Goal: Information Seeking & Learning: Learn about a topic

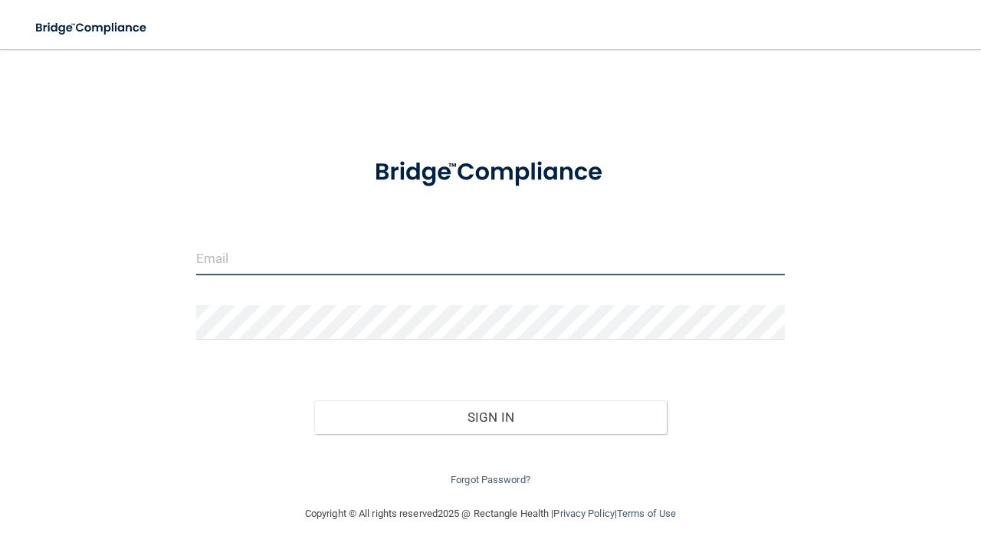
click at [363, 245] on input "email" at bounding box center [490, 258] width 589 height 34
type input "[EMAIL_ADDRESS][DOMAIN_NAME]"
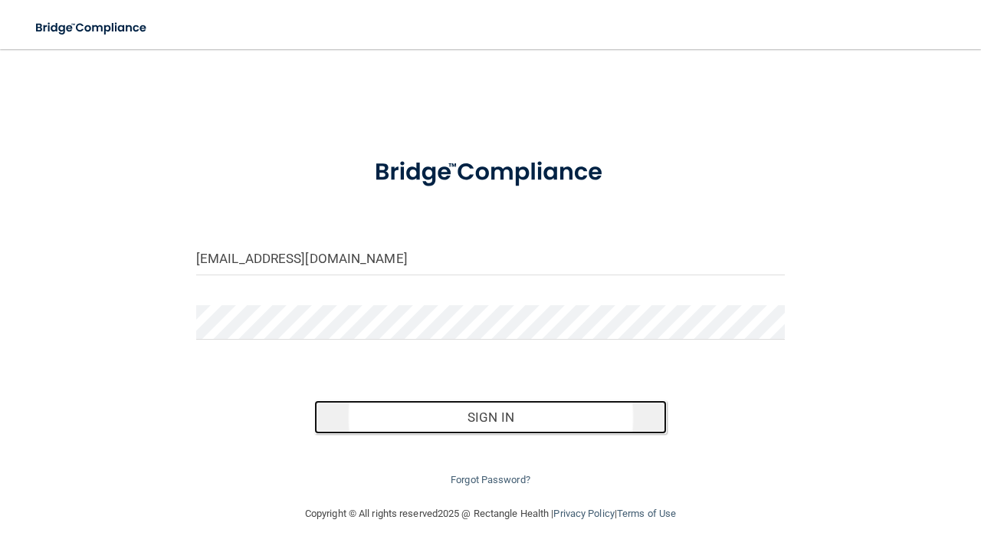
click at [415, 405] on button "Sign In" at bounding box center [490, 417] width 353 height 34
click at [467, 416] on button "Sign In" at bounding box center [490, 417] width 353 height 34
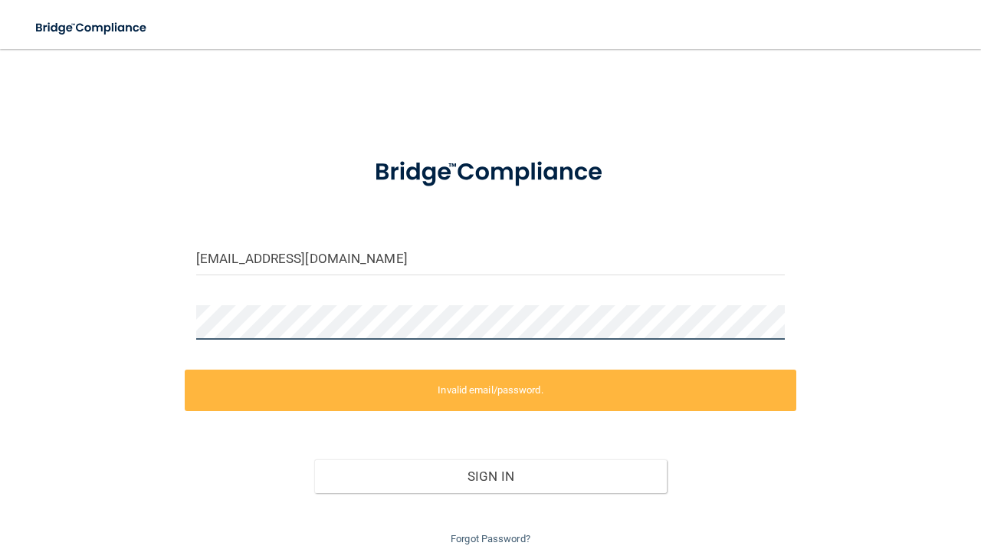
click at [163, 326] on div "[EMAIL_ADDRESS][DOMAIN_NAME] Invalid email/password. You don't have permission …" at bounding box center [491, 306] width 920 height 484
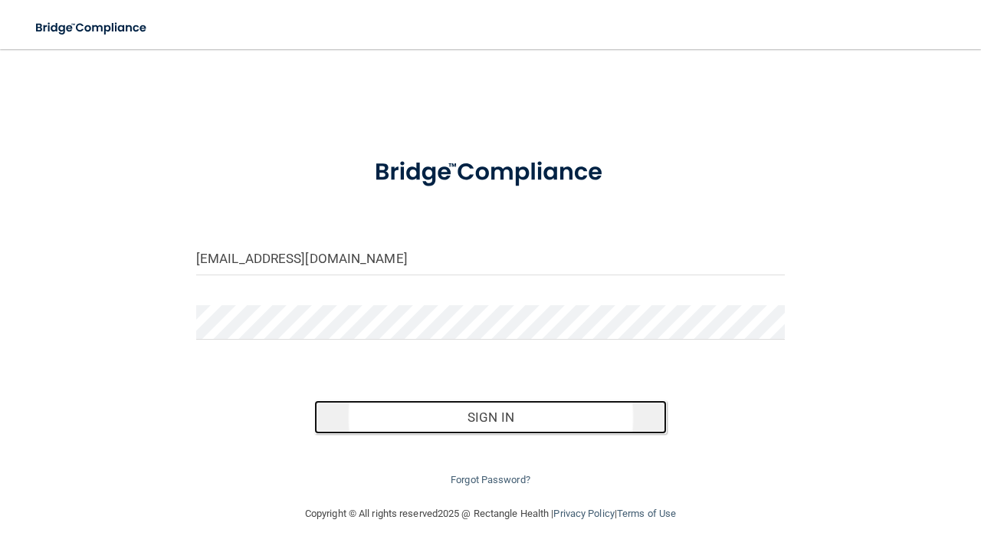
click at [370, 417] on button "Sign In" at bounding box center [490, 417] width 353 height 34
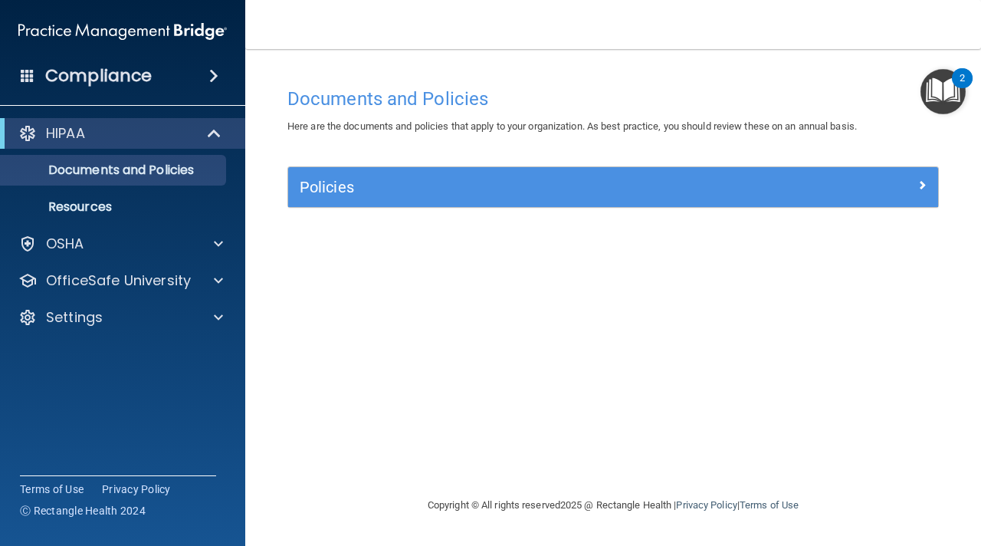
click at [217, 78] on span at bounding box center [213, 76] width 9 height 18
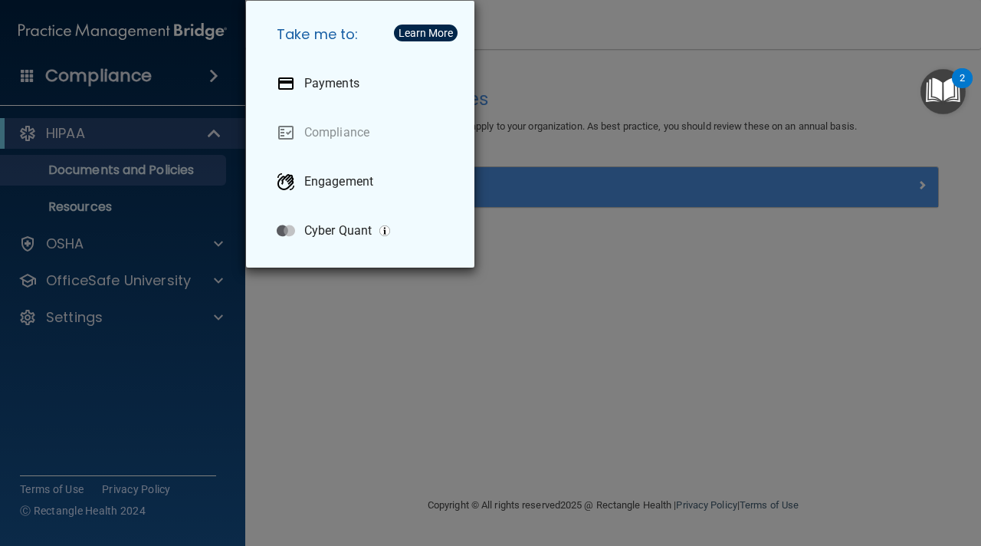
click at [217, 78] on div "Take me to: Payments Compliance Engagement Cyber Quant" at bounding box center [490, 273] width 981 height 546
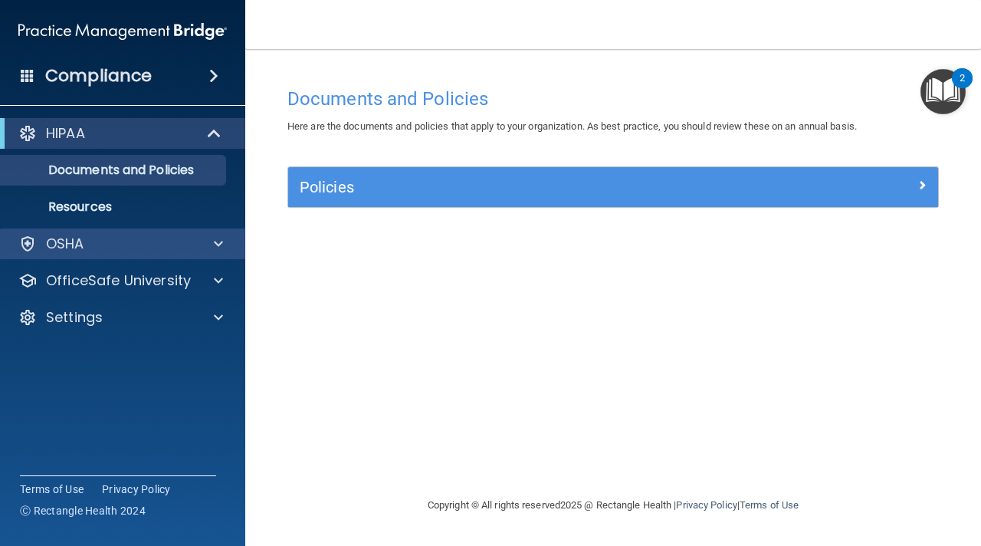
click at [128, 254] on div "OSHA" at bounding box center [123, 243] width 246 height 31
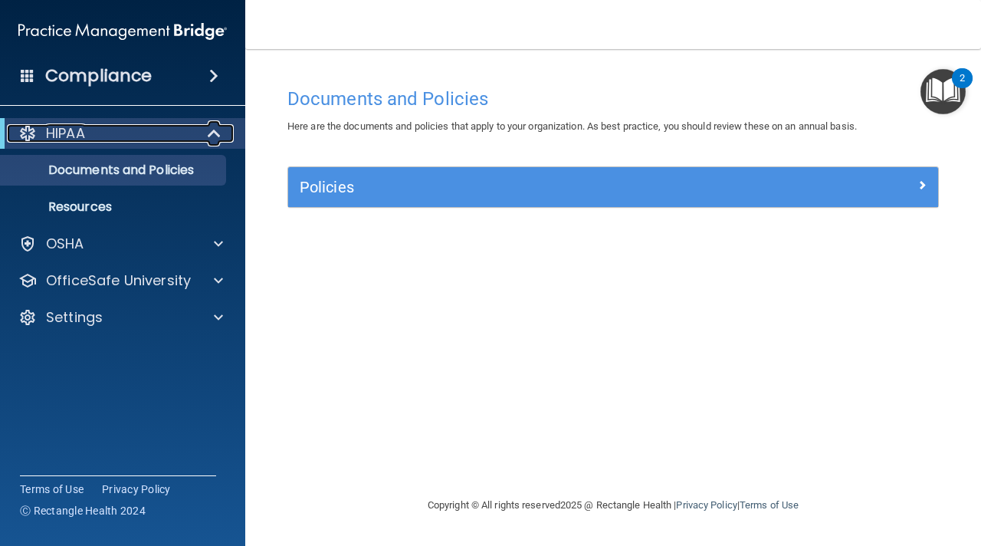
click at [213, 134] on span at bounding box center [215, 133] width 13 height 18
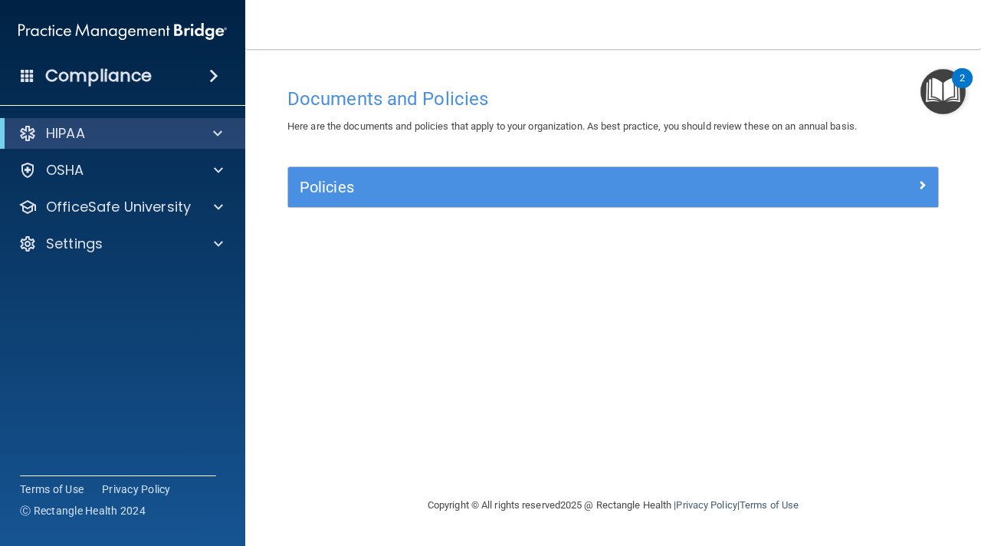
click at [127, 143] on div "HIPAA" at bounding box center [122, 133] width 245 height 31
click at [220, 132] on span at bounding box center [217, 133] width 9 height 18
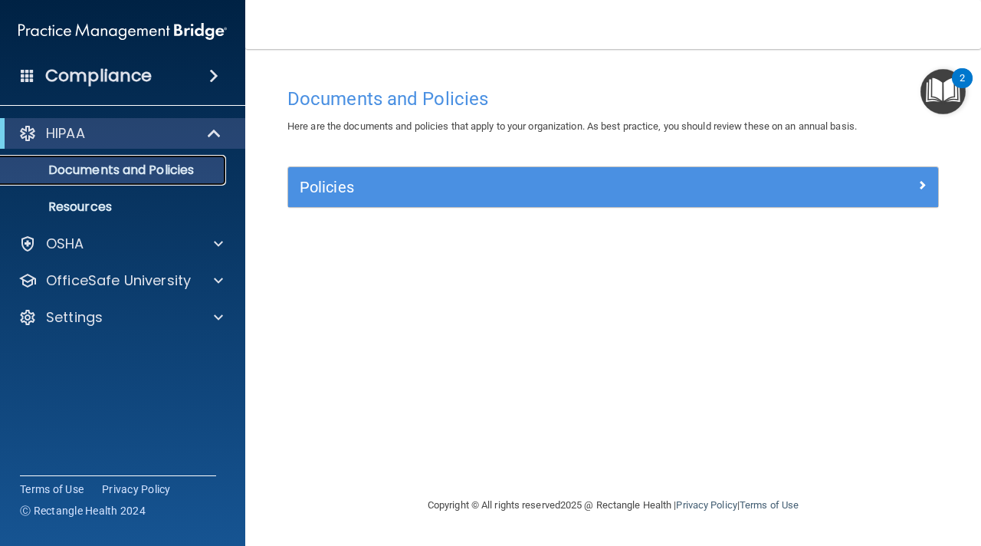
click at [197, 171] on p "Documents and Policies" at bounding box center [114, 169] width 209 height 15
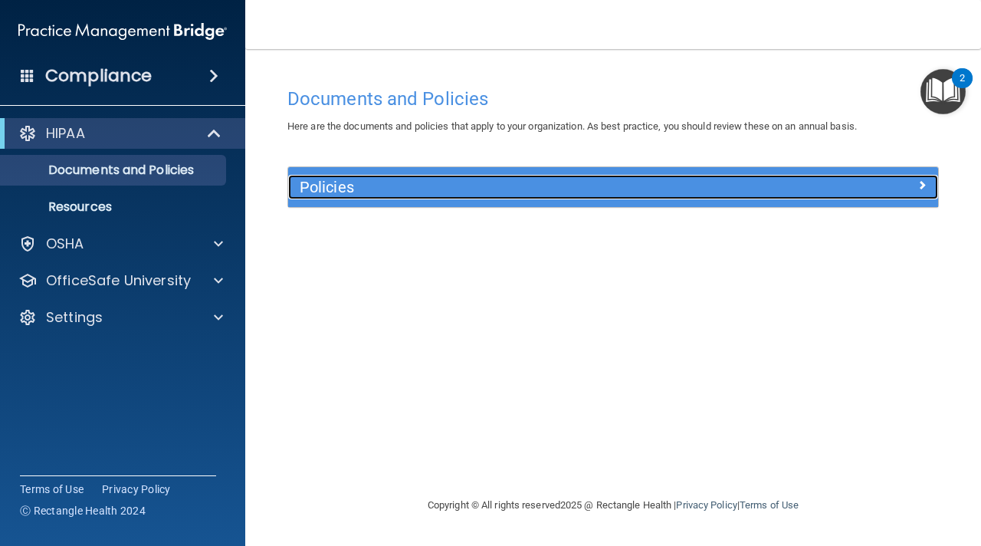
click at [917, 194] on div "Policies" at bounding box center [613, 187] width 650 height 25
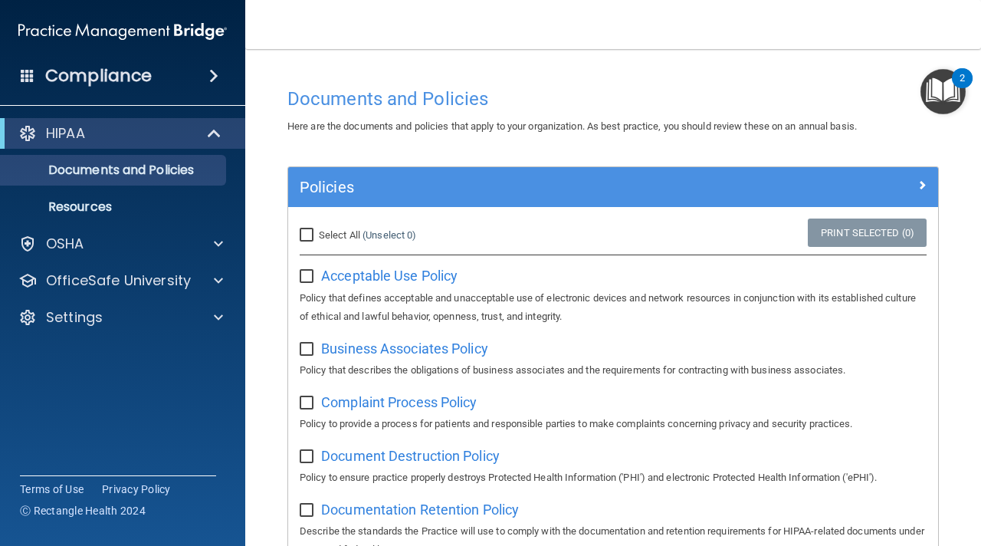
click at [315, 237] on input "Select All (Unselect 0) Unselect All" at bounding box center [309, 235] width 18 height 12
checkbox input "true"
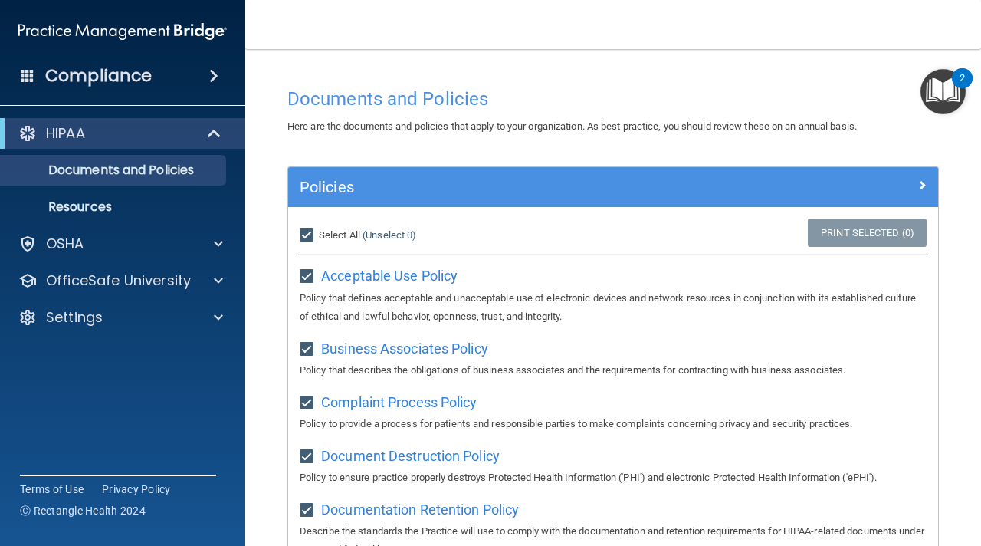
checkbox input "true"
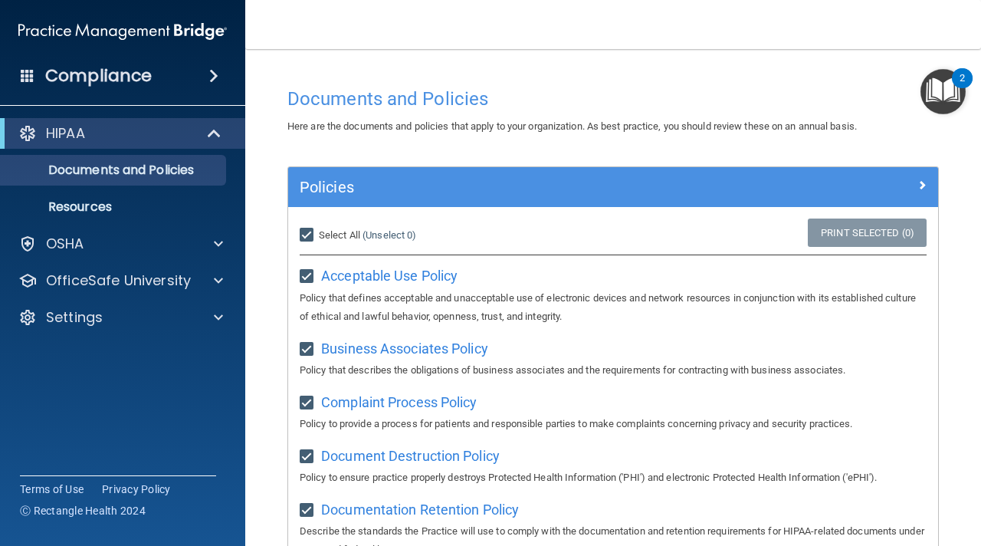
checkbox input "true"
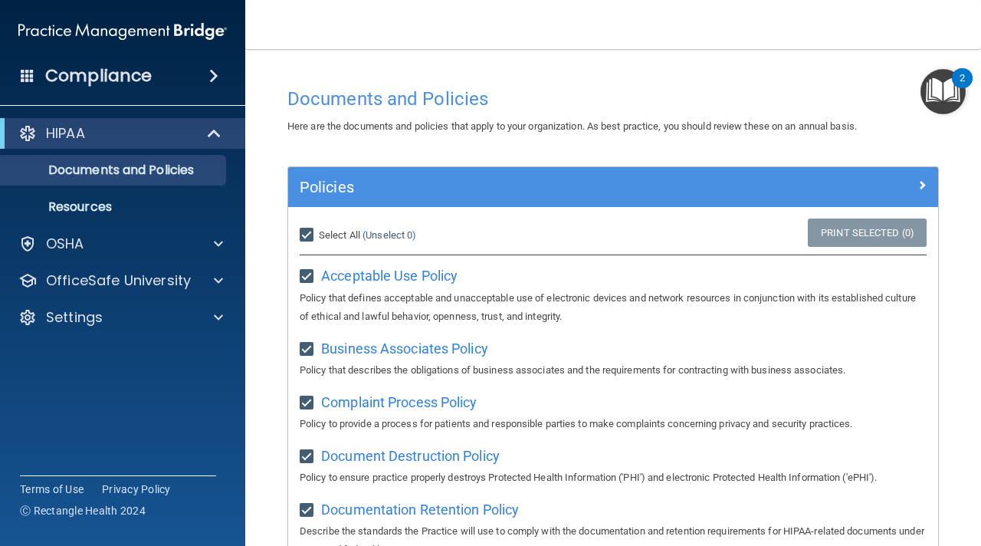
checkbox input "true"
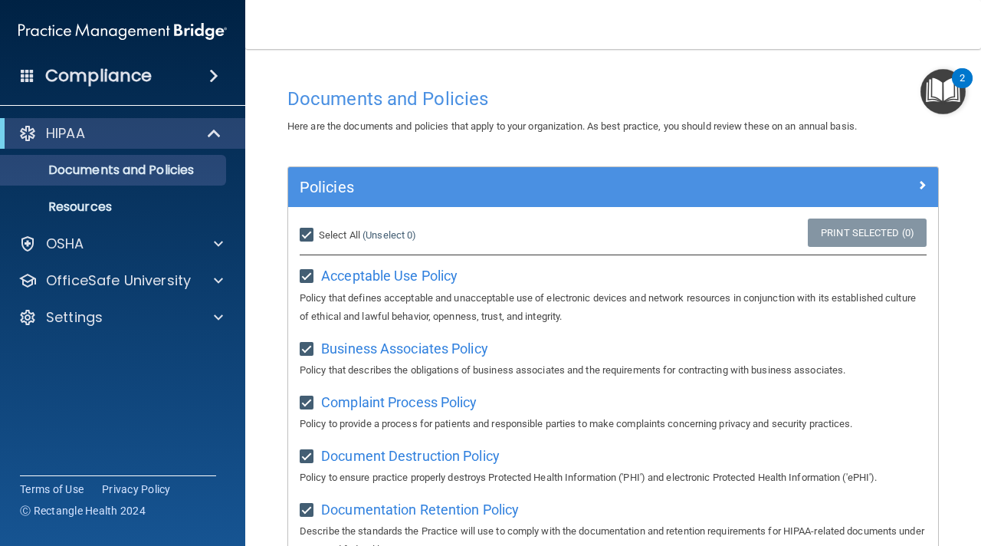
checkbox input "true"
click at [313, 235] on input "Select All (Unselect 21) Unselect All" at bounding box center [309, 235] width 18 height 12
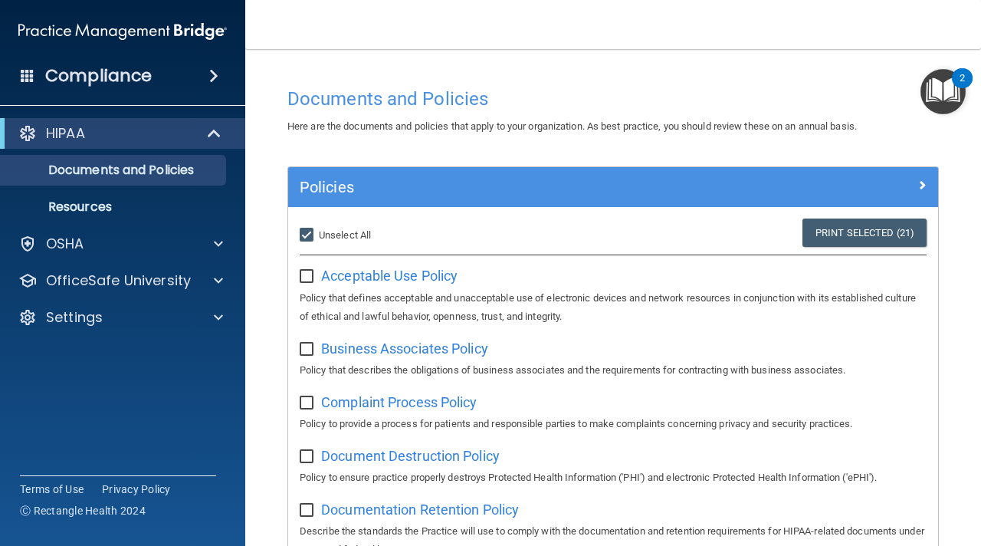
checkbox input "false"
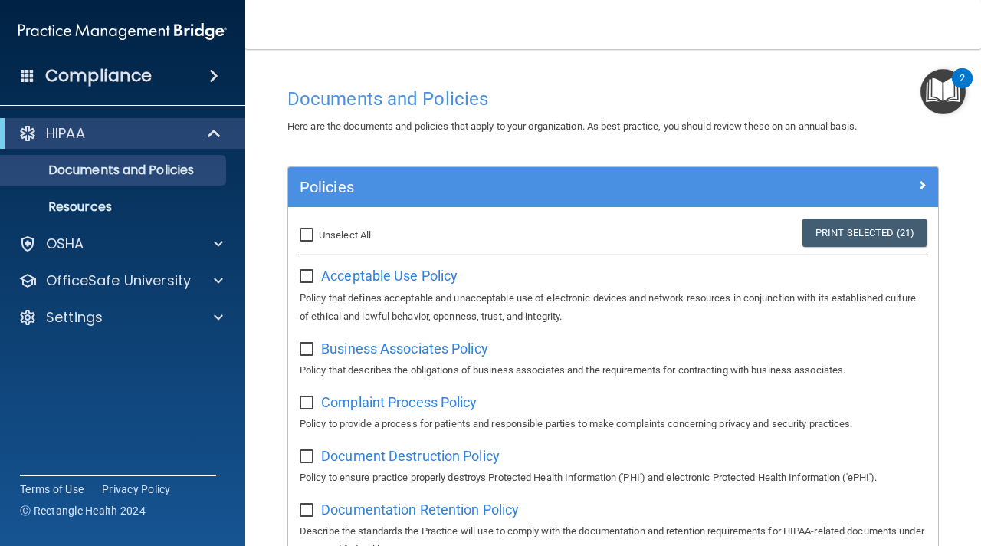
checkbox input "false"
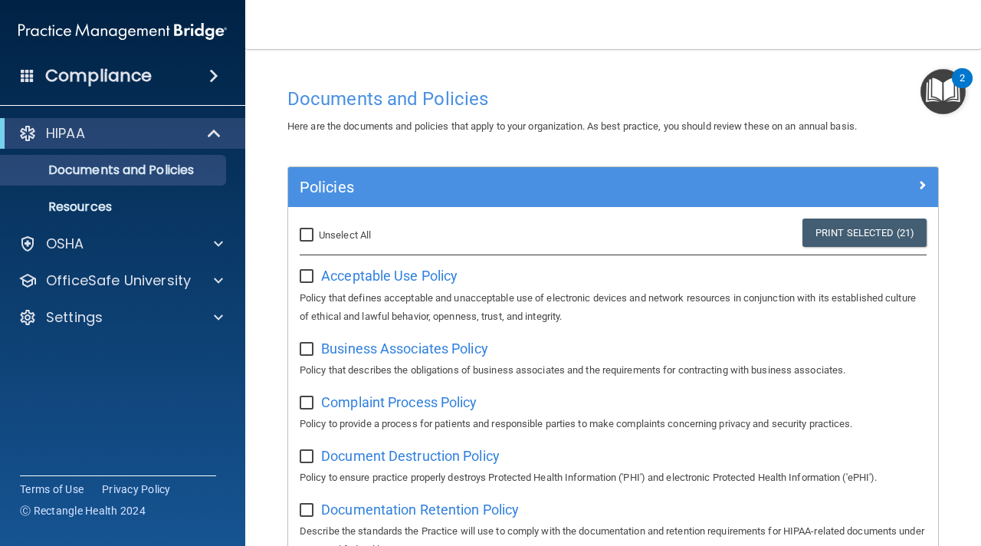
checkbox input "false"
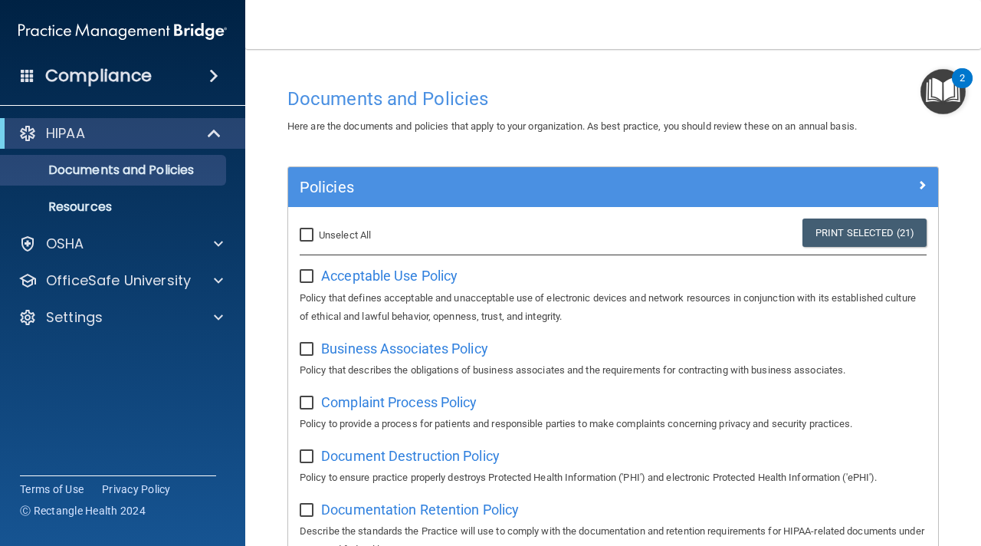
checkbox input "false"
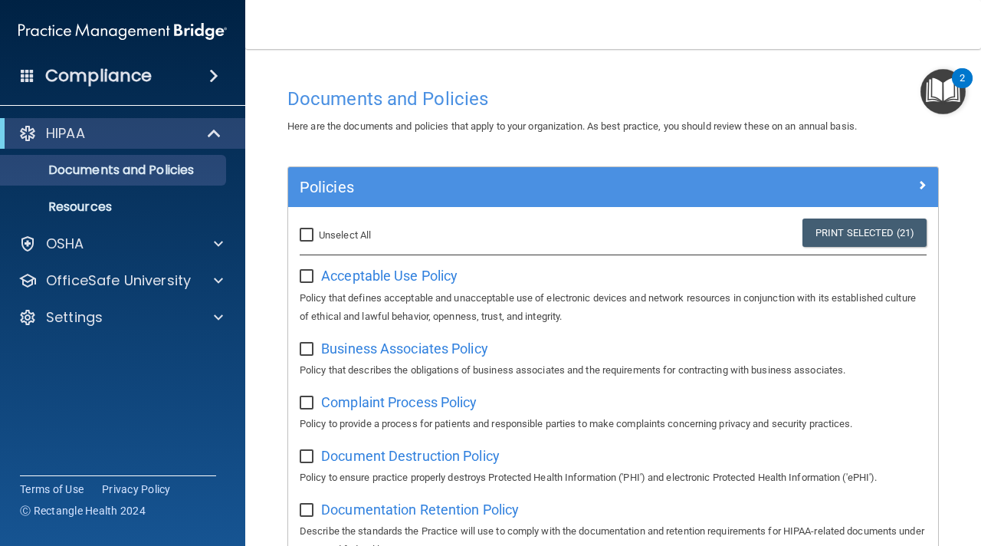
checkbox input "false"
click at [370, 279] on span "Acceptable Use Policy" at bounding box center [389, 275] width 136 height 16
click at [956, 84] on div "2" at bounding box center [962, 78] width 21 height 20
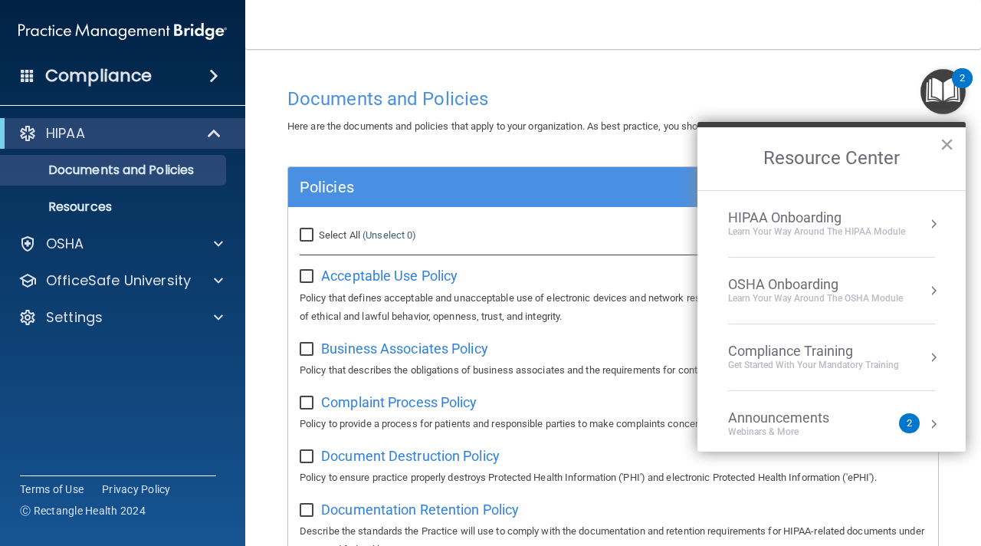
click at [546, 89] on h4 "Documents and Policies" at bounding box center [612, 99] width 651 height 20
click at [949, 150] on button "×" at bounding box center [947, 144] width 15 height 25
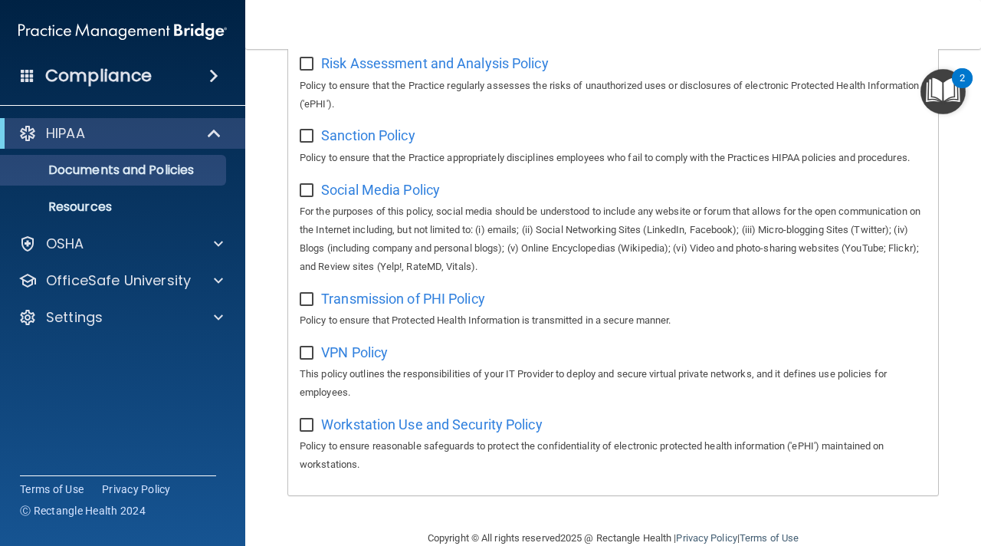
scroll to position [1186, 0]
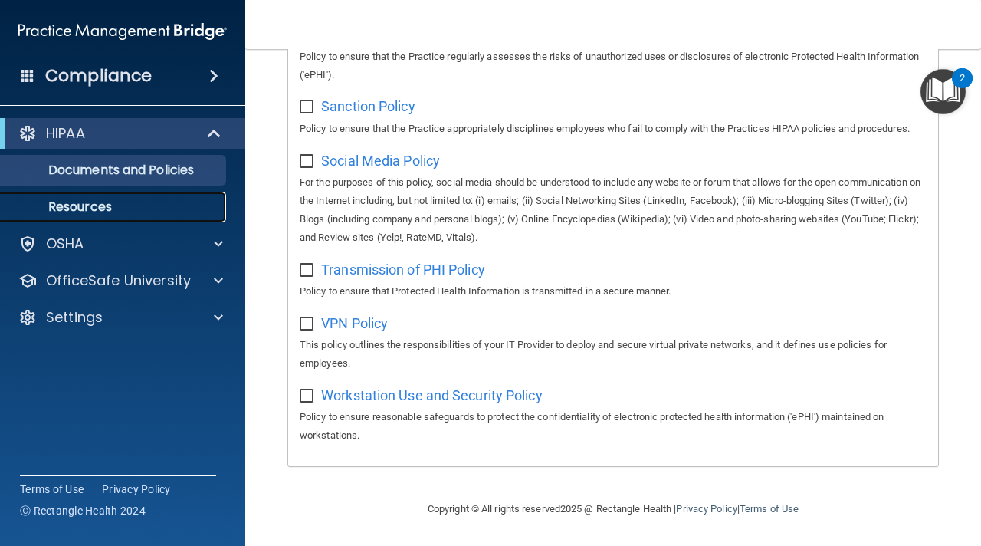
click at [166, 203] on p "Resources" at bounding box center [114, 206] width 209 height 15
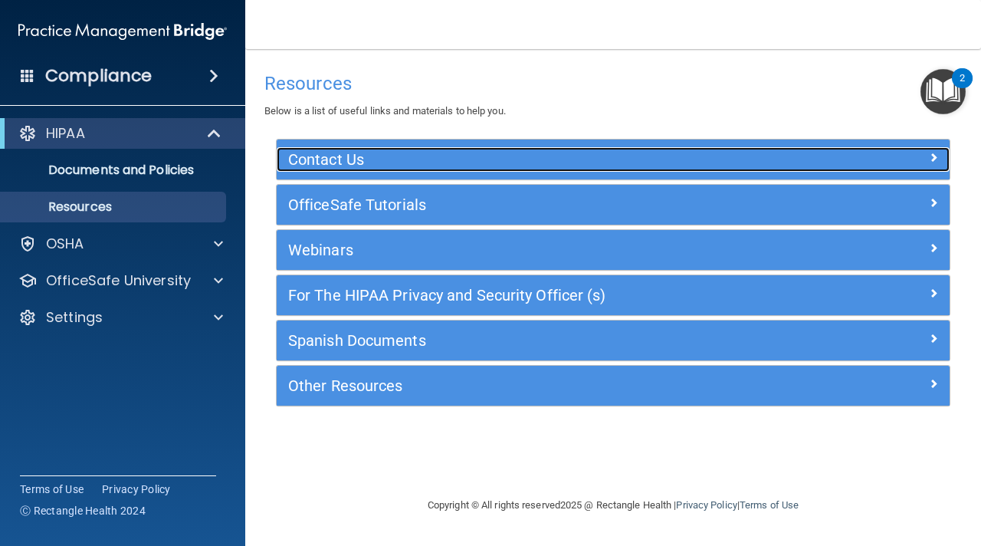
click at [935, 162] on span at bounding box center [933, 157] width 9 height 18
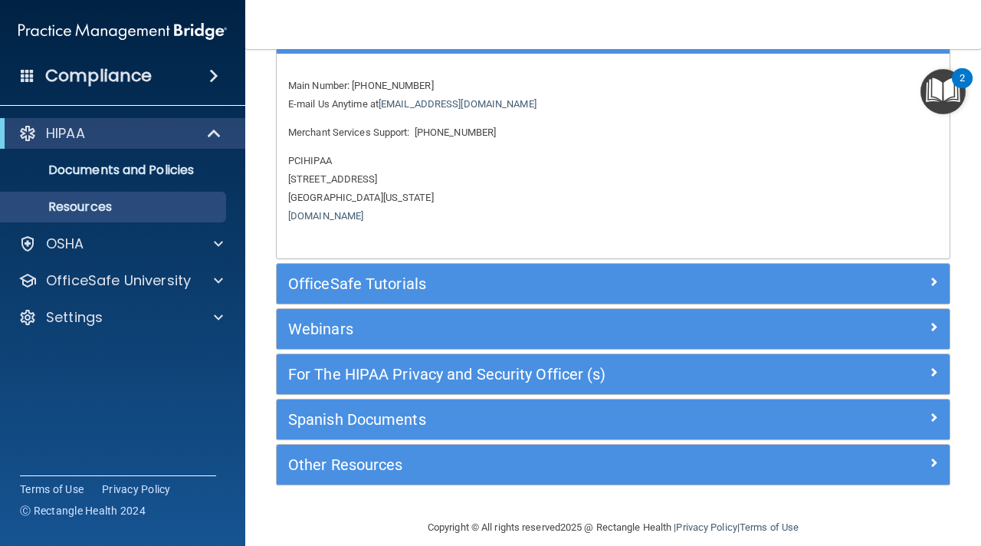
scroll to position [144, 0]
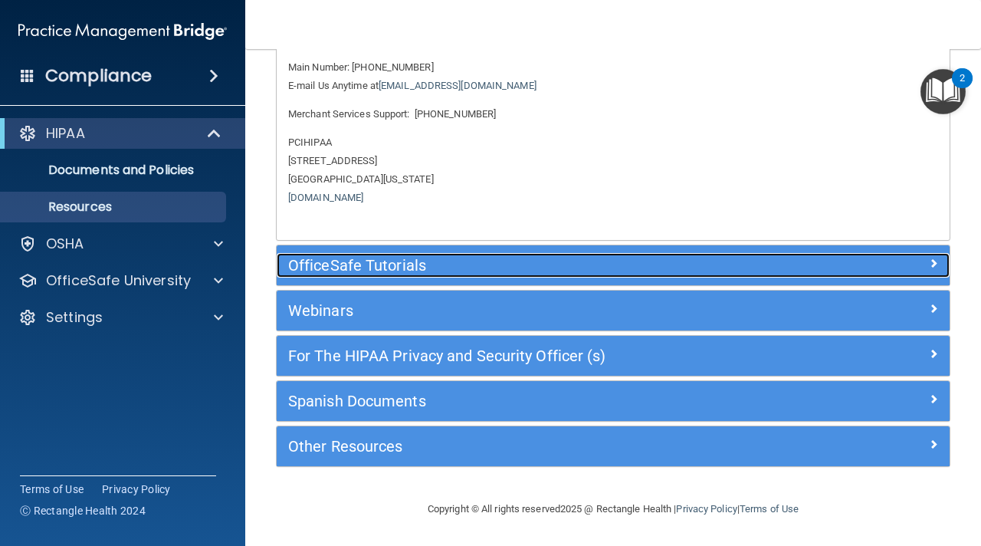
click at [934, 266] on span at bounding box center [933, 263] width 9 height 18
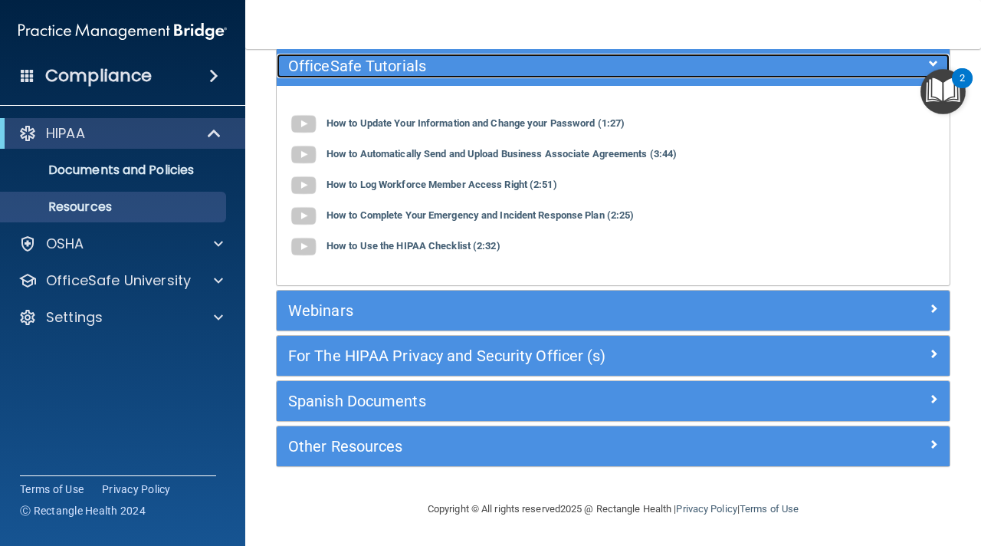
scroll to position [132, 0]
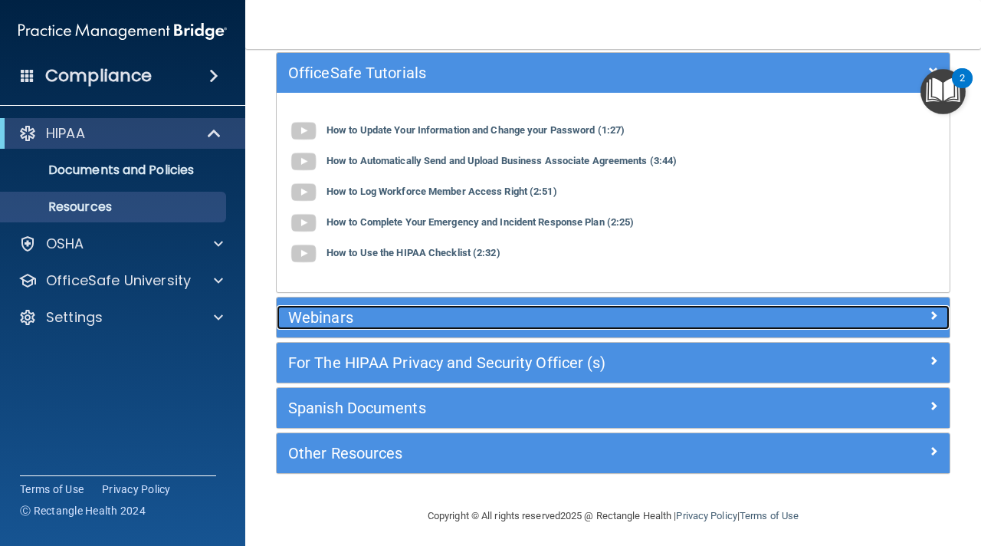
click at [926, 314] on div at bounding box center [866, 314] width 169 height 18
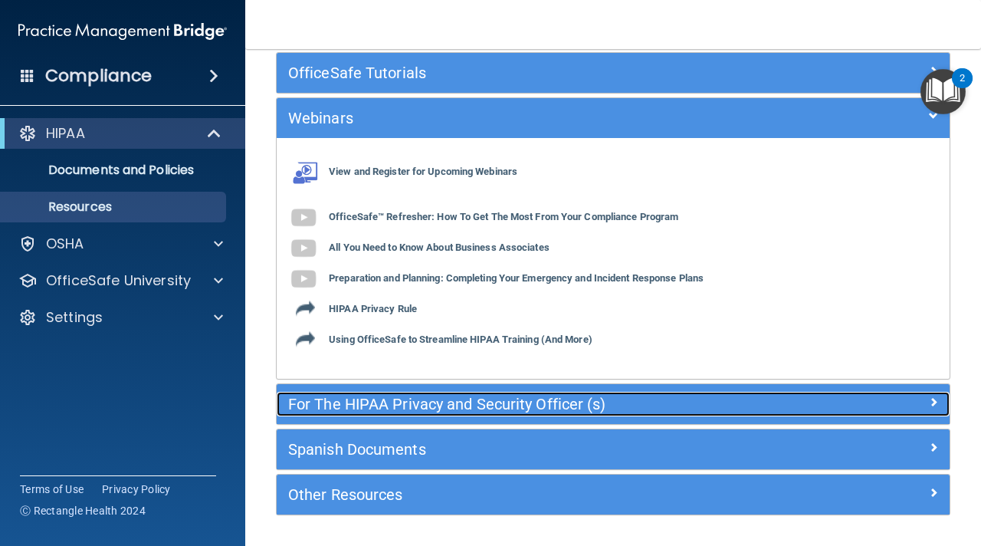
click at [925, 403] on div at bounding box center [866, 401] width 169 height 18
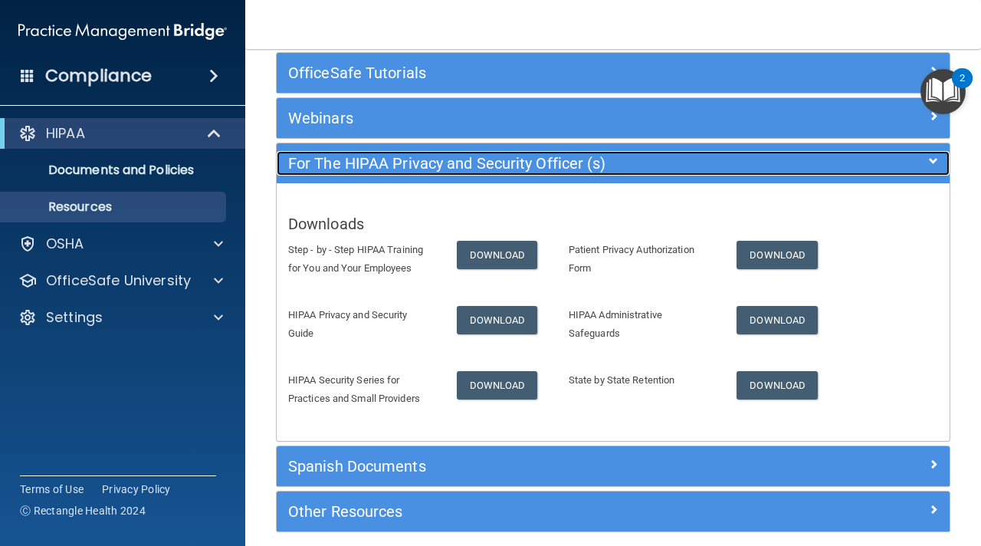
scroll to position [197, 0]
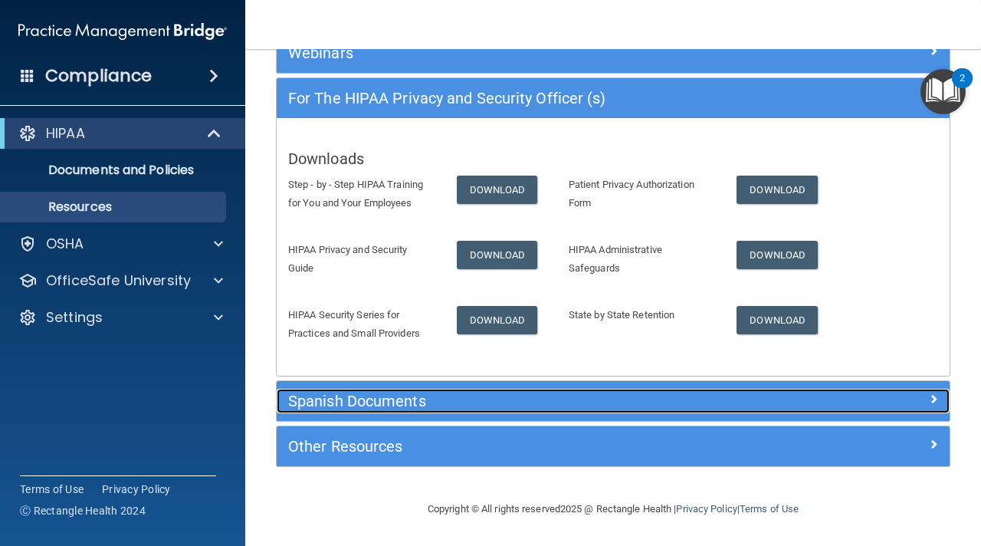
click at [730, 395] on h5 "Spanish Documents" at bounding box center [529, 400] width 482 height 17
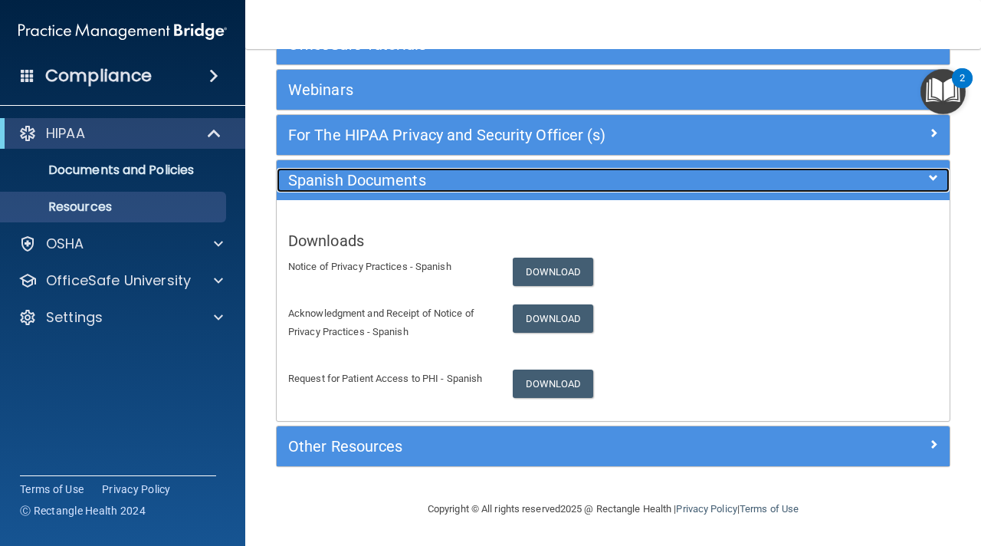
scroll to position [160, 0]
click at [680, 181] on h5 "Spanish Documents" at bounding box center [529, 180] width 482 height 17
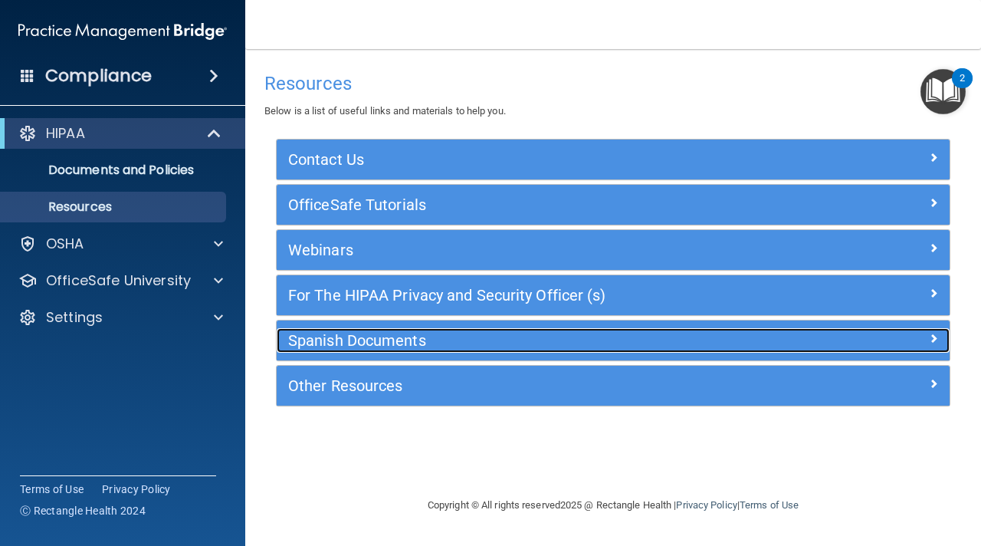
scroll to position [0, 0]
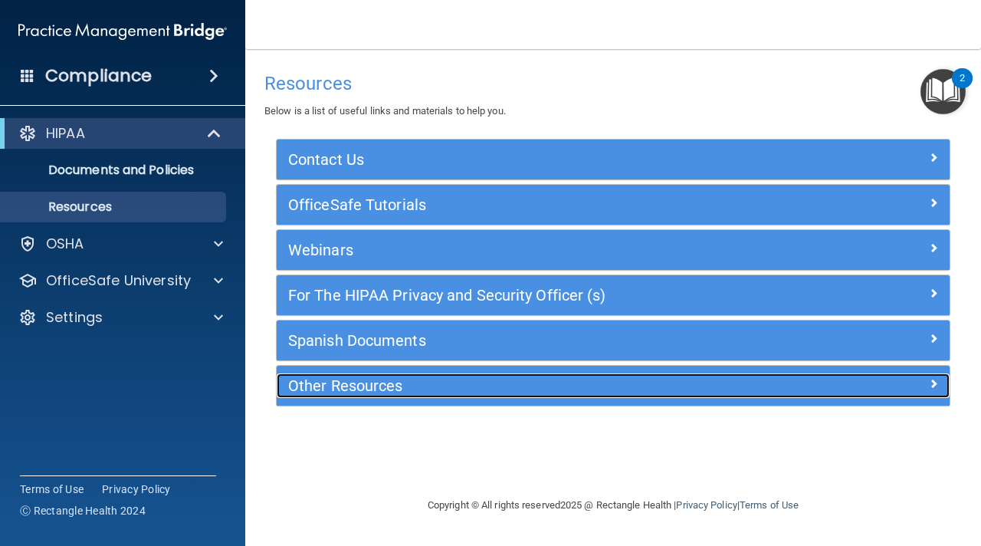
click at [554, 379] on h5 "Other Resources" at bounding box center [529, 385] width 482 height 17
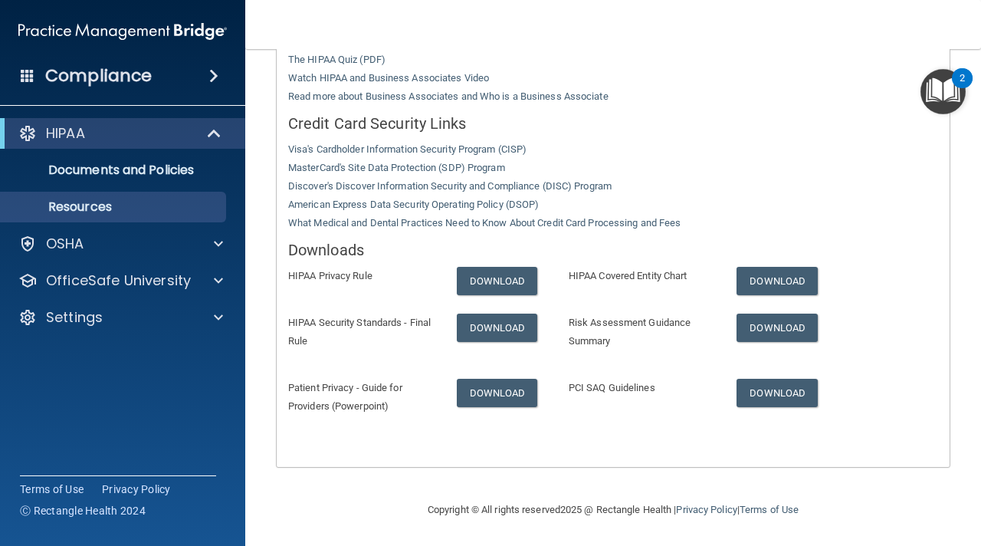
scroll to position [450, 0]
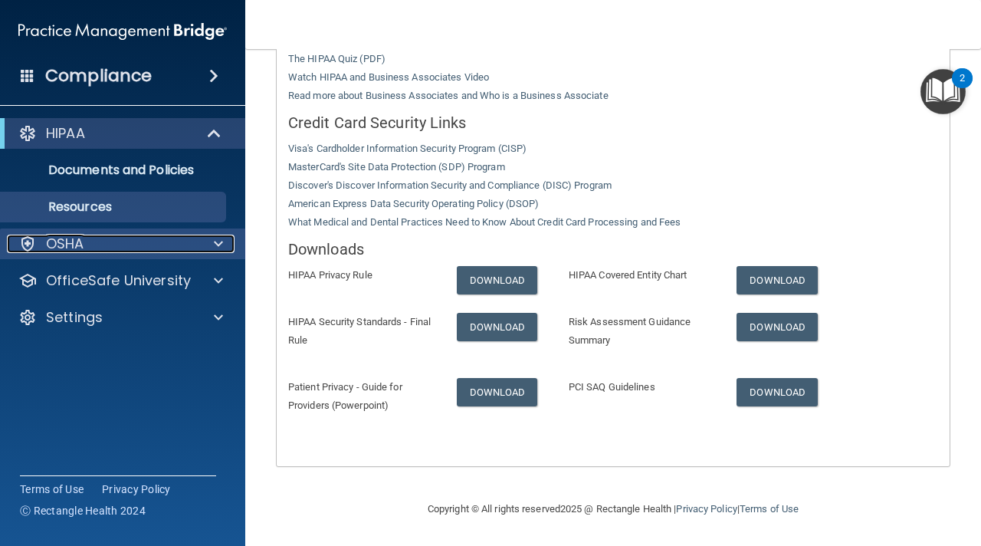
click at [128, 242] on div "OSHA" at bounding box center [102, 244] width 190 height 18
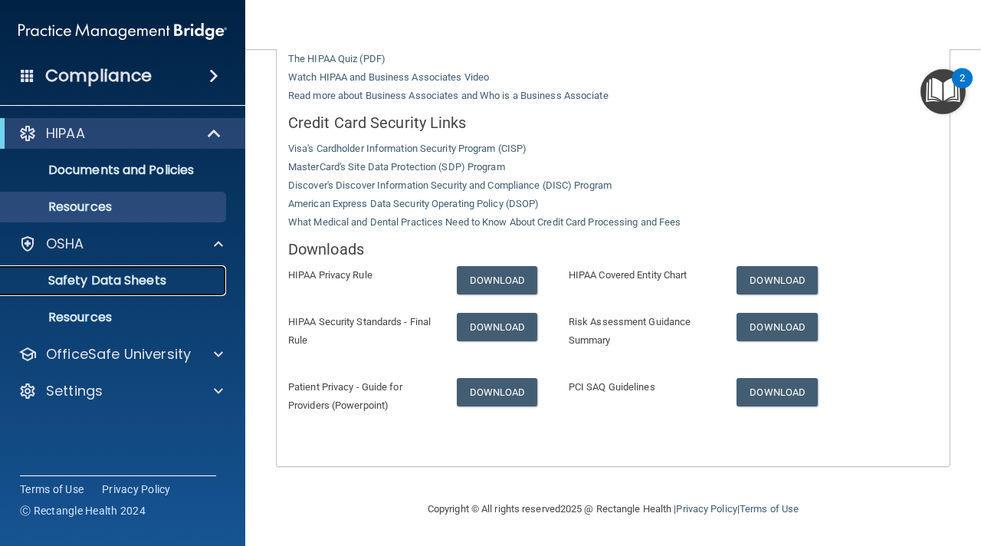
click at [132, 283] on p "Safety Data Sheets" at bounding box center [114, 280] width 209 height 15
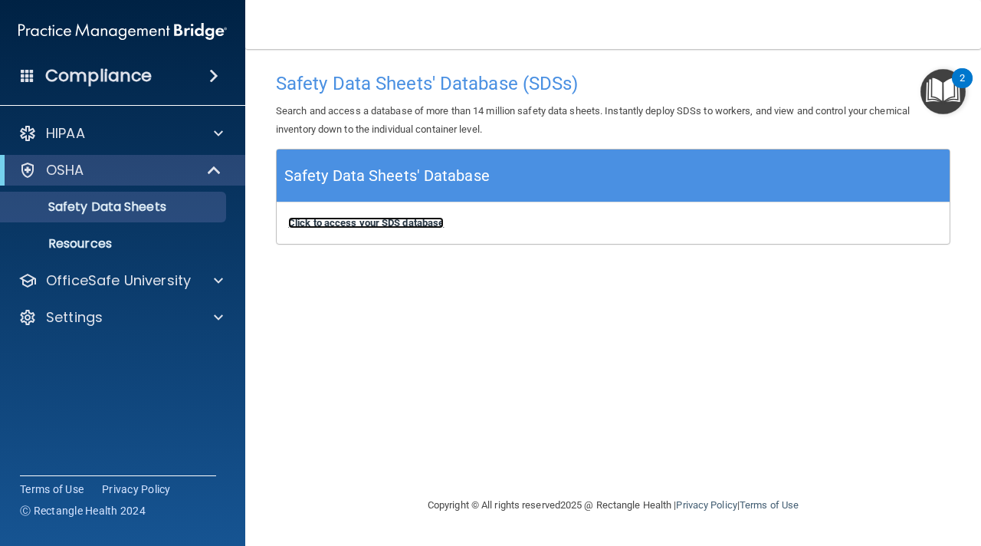
click at [407, 226] on b "Click to access your SDS database" at bounding box center [366, 222] width 156 height 11
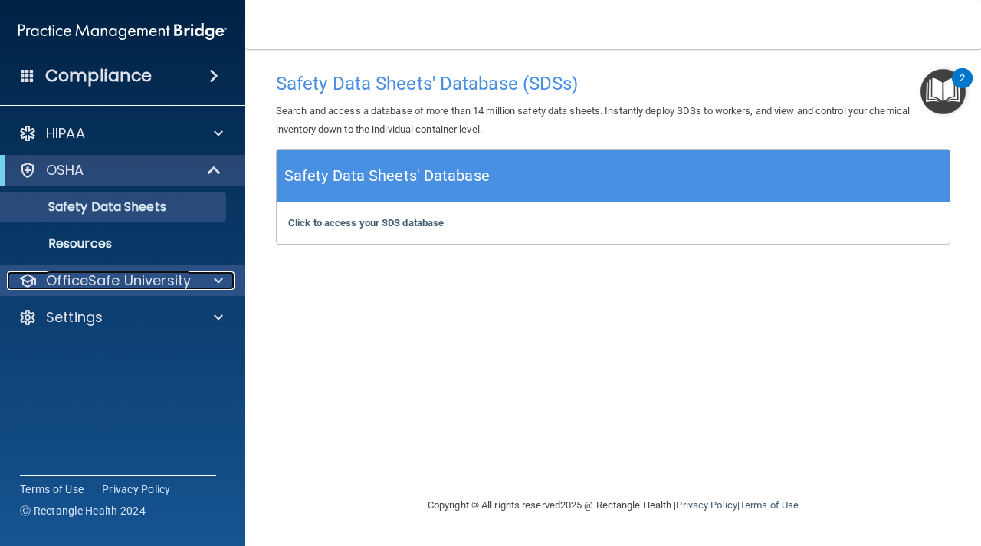
click at [220, 282] on span at bounding box center [218, 280] width 9 height 18
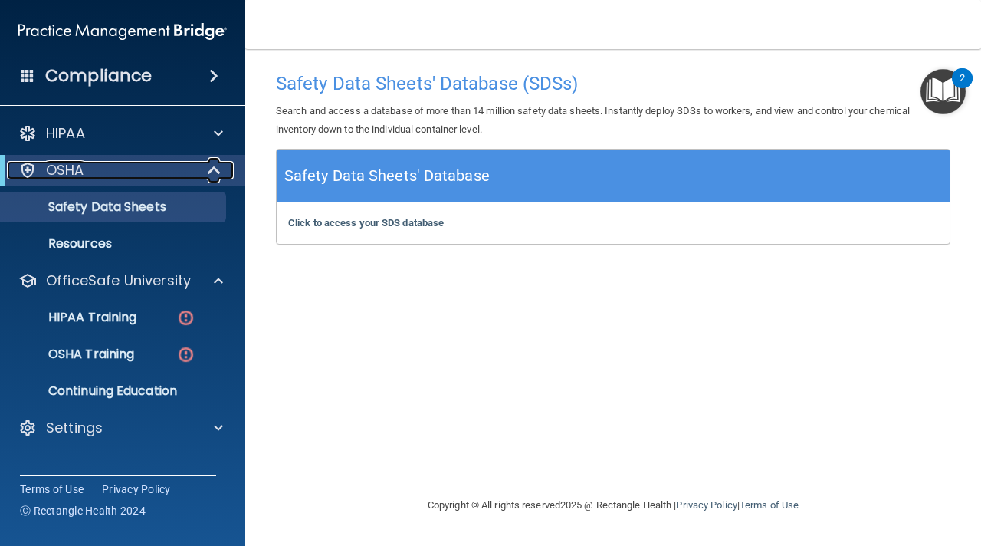
click at [212, 169] on span at bounding box center [215, 170] width 13 height 18
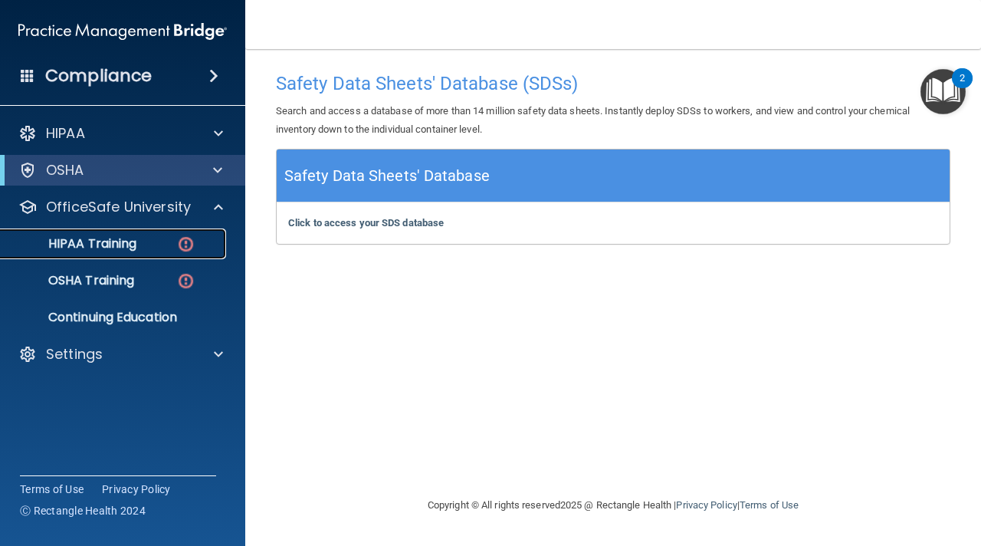
click at [136, 250] on p "HIPAA Training" at bounding box center [73, 243] width 126 height 15
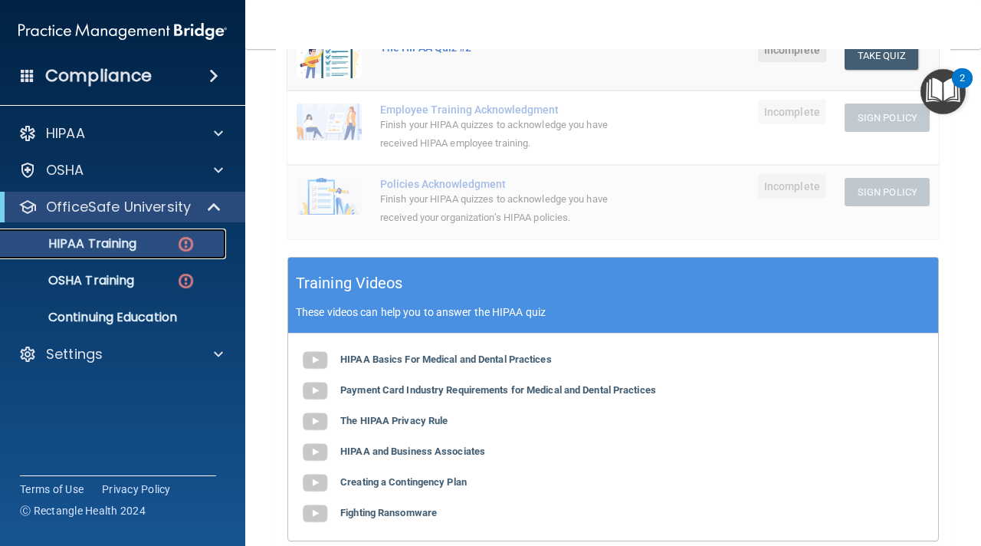
scroll to position [388, 0]
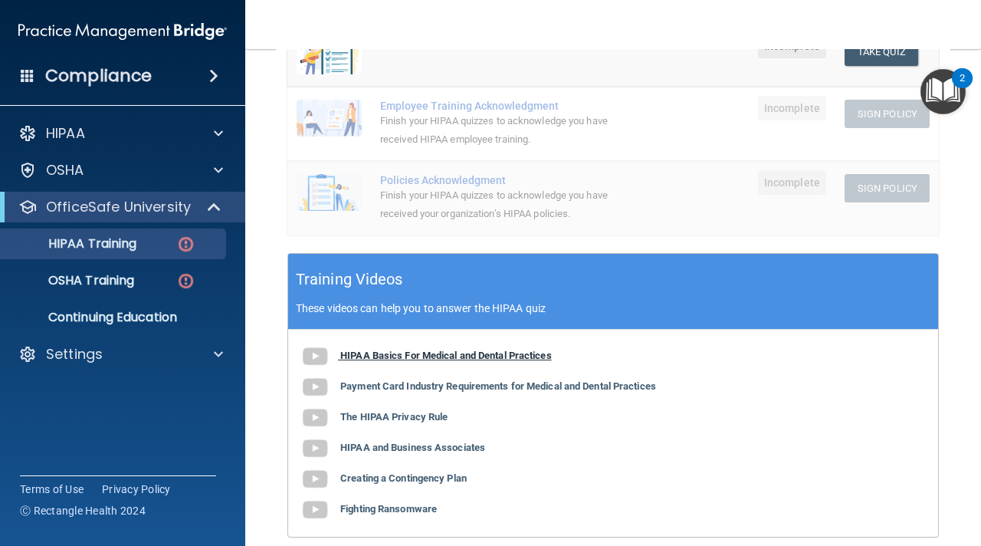
click at [457, 356] on b "HIPAA Basics For Medical and Dental Practices" at bounding box center [446, 354] width 212 height 11
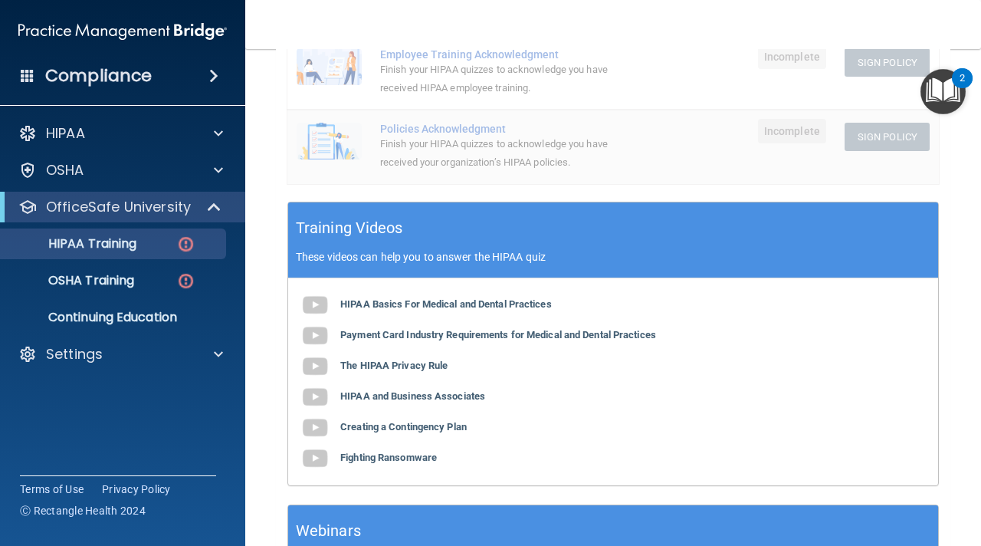
scroll to position [448, 0]
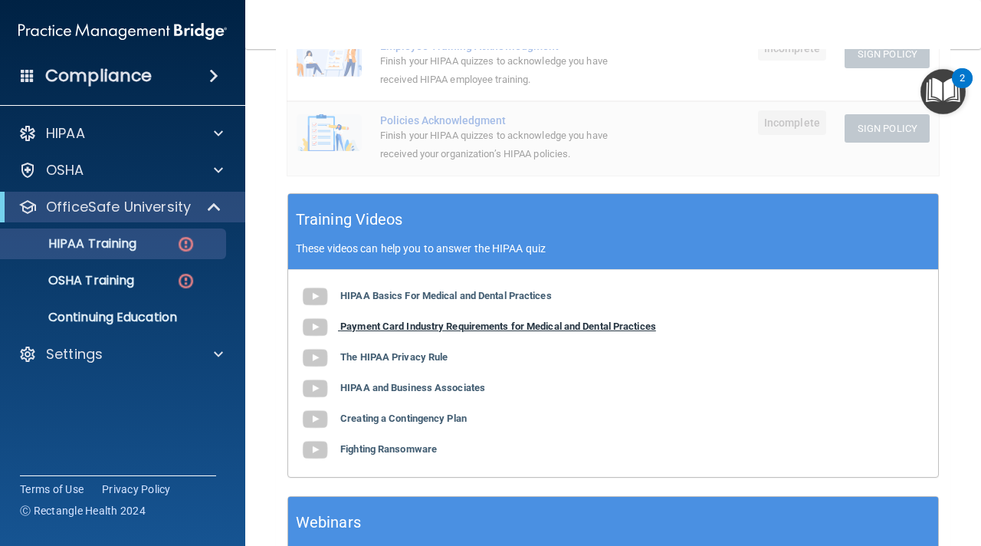
click at [445, 324] on b "Payment Card Industry Requirements for Medical and Dental Practices" at bounding box center [498, 325] width 316 height 11
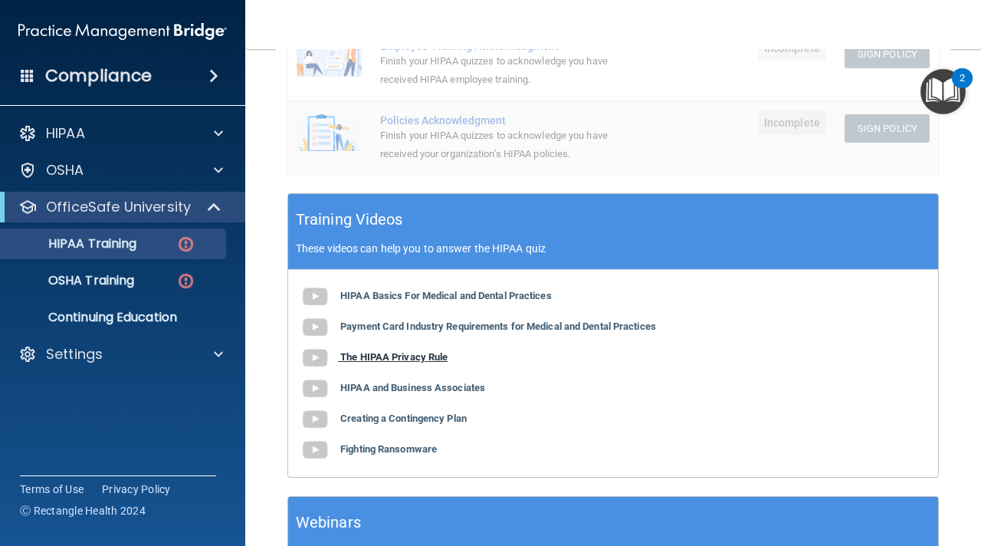
click at [412, 360] on b "The HIPAA Privacy Rule" at bounding box center [393, 356] width 107 height 11
click at [431, 393] on b "HIPAA and Business Associates" at bounding box center [412, 387] width 145 height 11
click at [432, 420] on b "Creating a Contingency Plan" at bounding box center [403, 417] width 126 height 11
click at [405, 454] on b "Fighting Ransomware" at bounding box center [388, 448] width 97 height 11
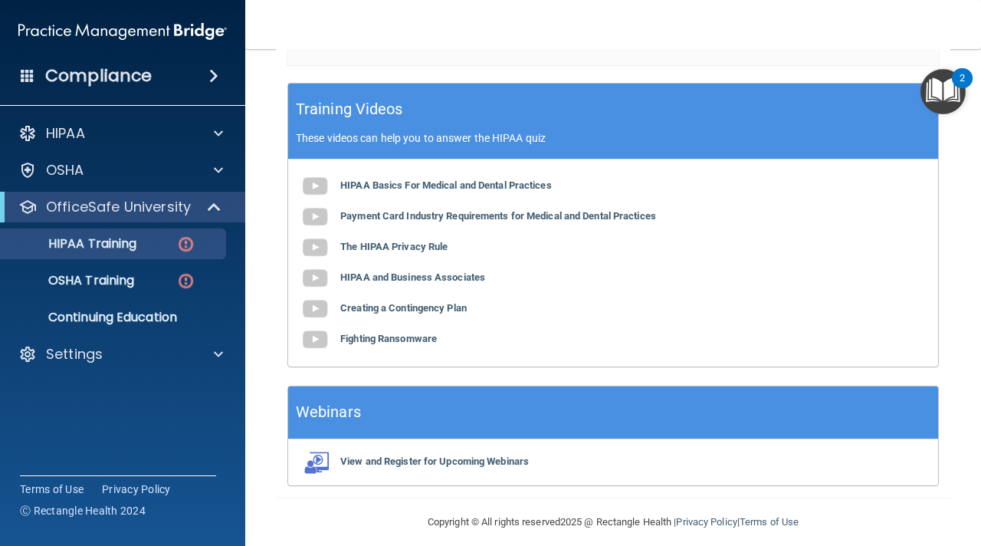
scroll to position [571, 0]
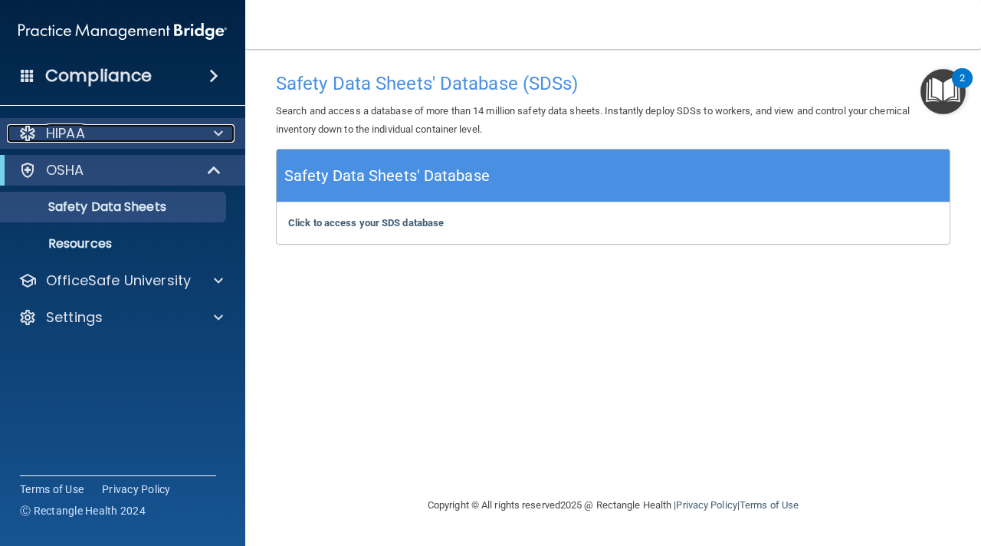
click at [148, 134] on div "HIPAA" at bounding box center [102, 133] width 190 height 18
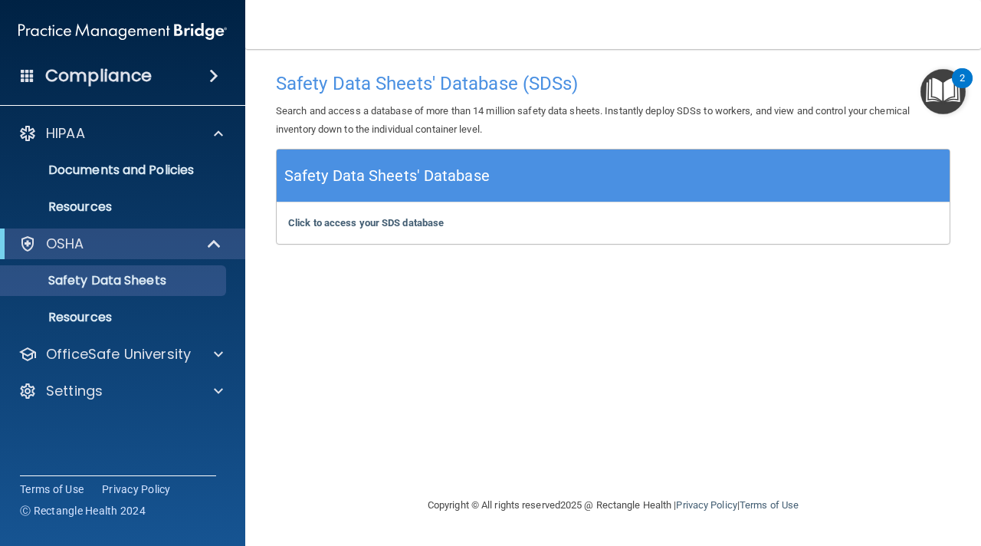
click at [175, 77] on div "Compliance" at bounding box center [122, 76] width 245 height 34
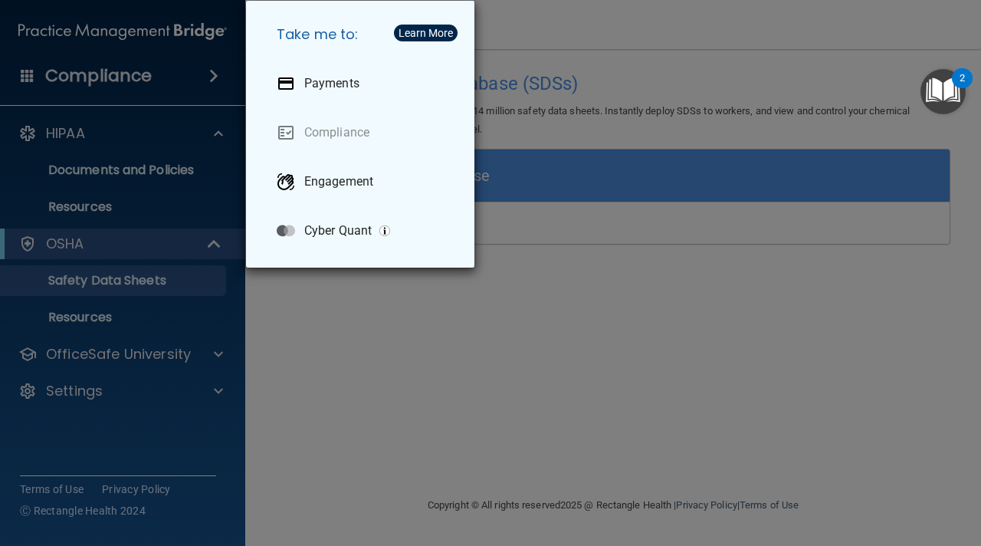
click at [111, 139] on div "Take me to: Payments Compliance Engagement Cyber Quant" at bounding box center [490, 273] width 981 height 546
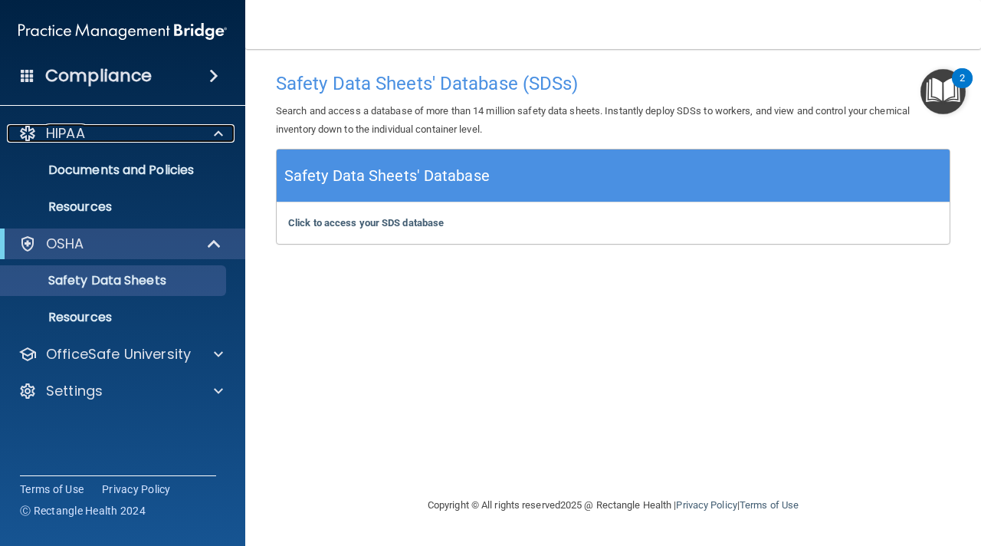
click at [111, 138] on div "HIPAA" at bounding box center [102, 133] width 190 height 18
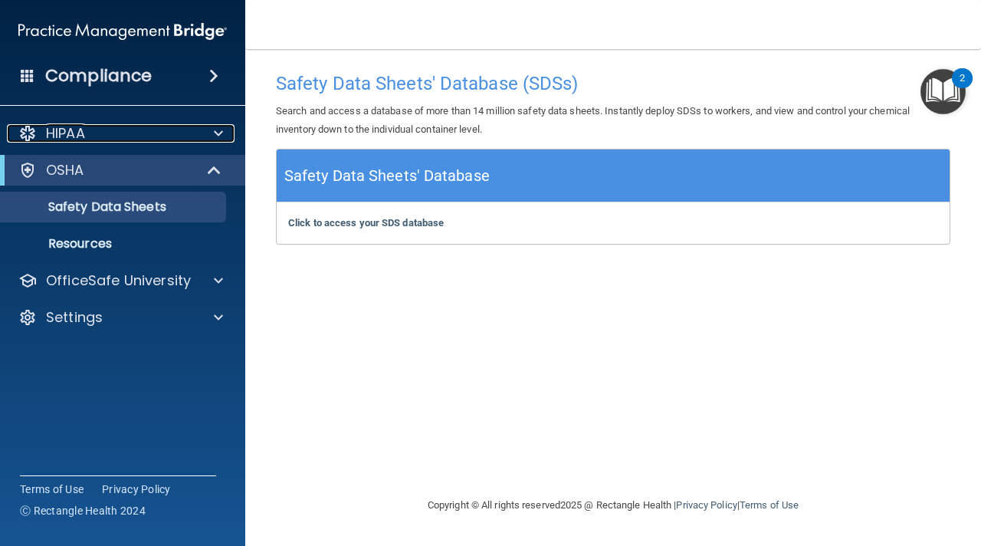
click at [111, 138] on div "HIPAA" at bounding box center [102, 133] width 190 height 18
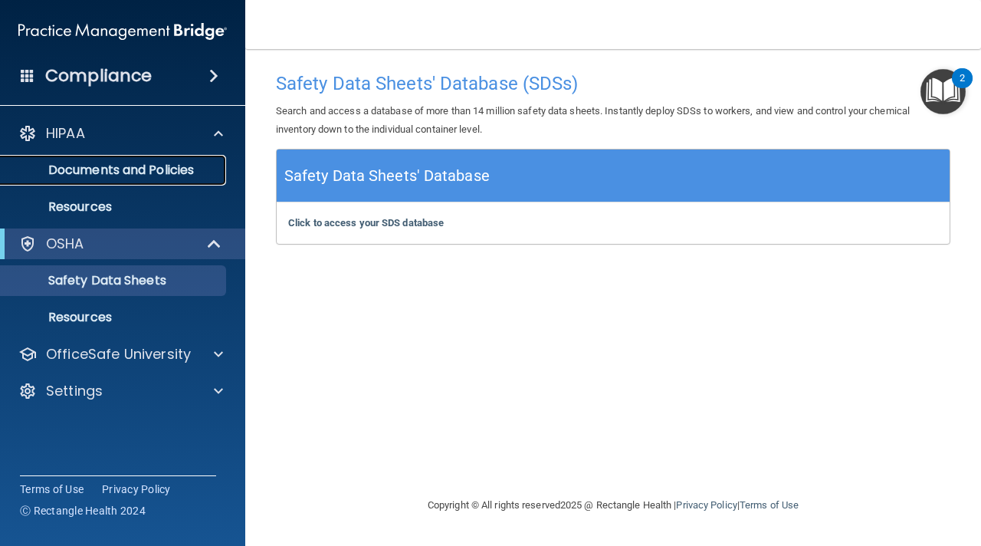
click at [158, 180] on link "Documents and Policies" at bounding box center [105, 170] width 241 height 31
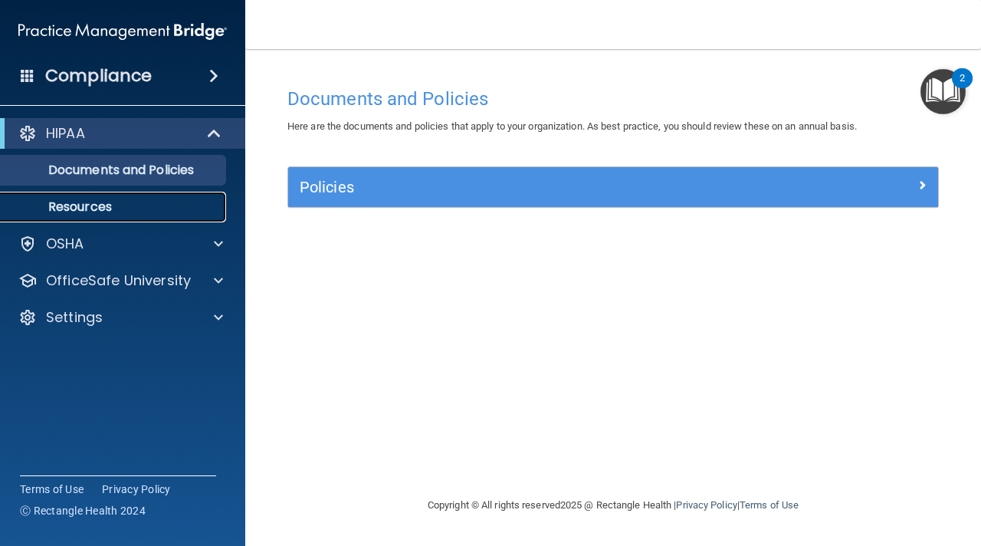
click at [125, 208] on p "Resources" at bounding box center [114, 206] width 209 height 15
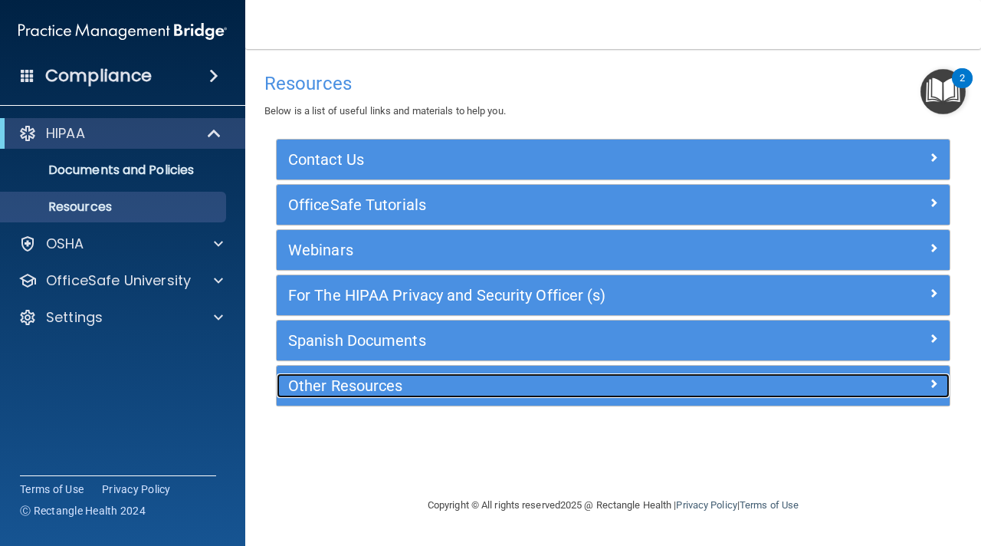
click at [362, 395] on div "Other Resources" at bounding box center [529, 385] width 505 height 25
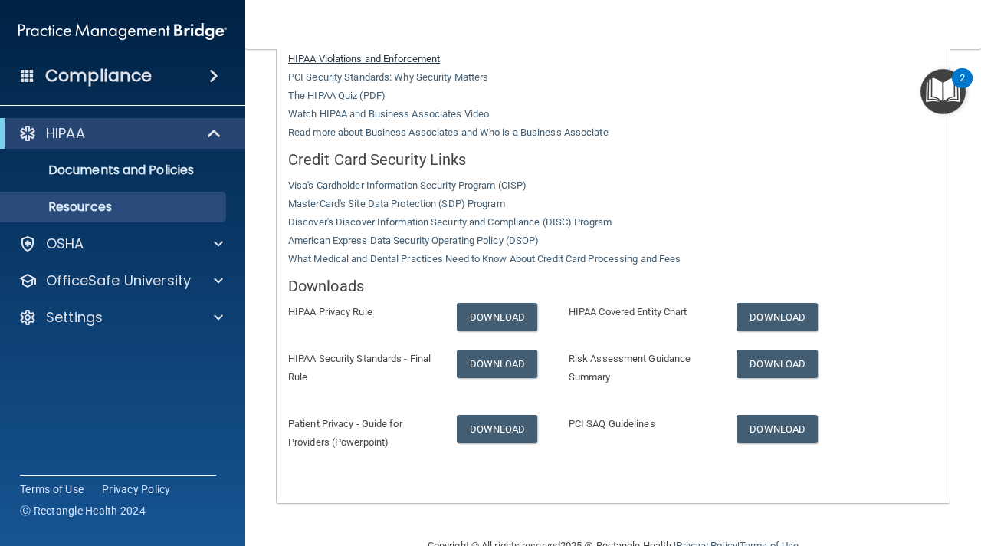
scroll to position [450, 0]
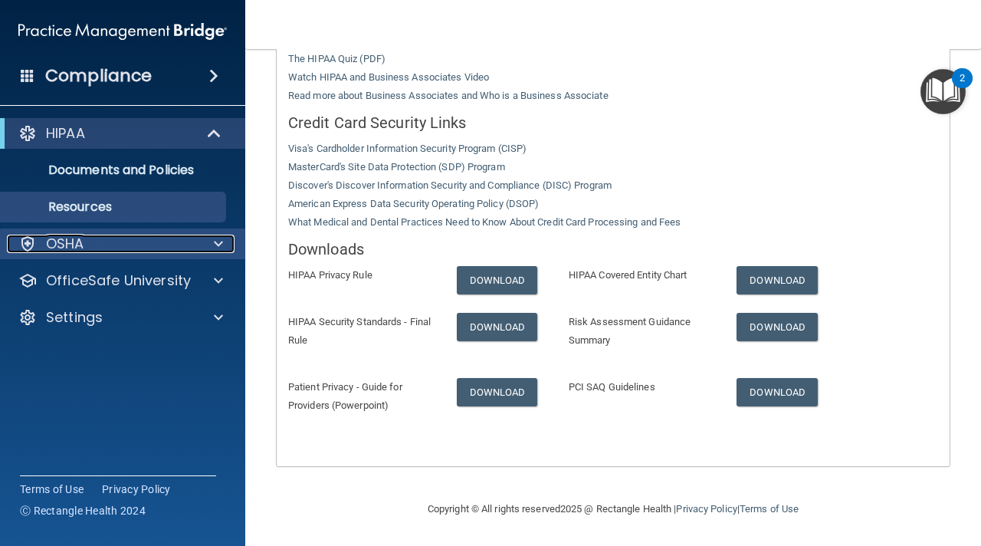
click at [163, 240] on div "OSHA" at bounding box center [102, 244] width 190 height 18
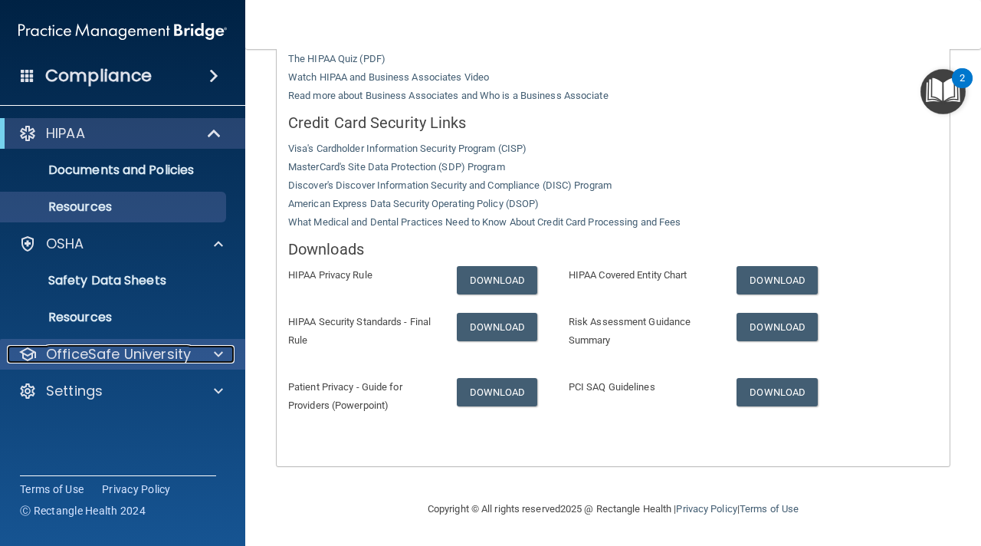
click at [150, 346] on p "OfficeSafe University" at bounding box center [118, 354] width 145 height 18
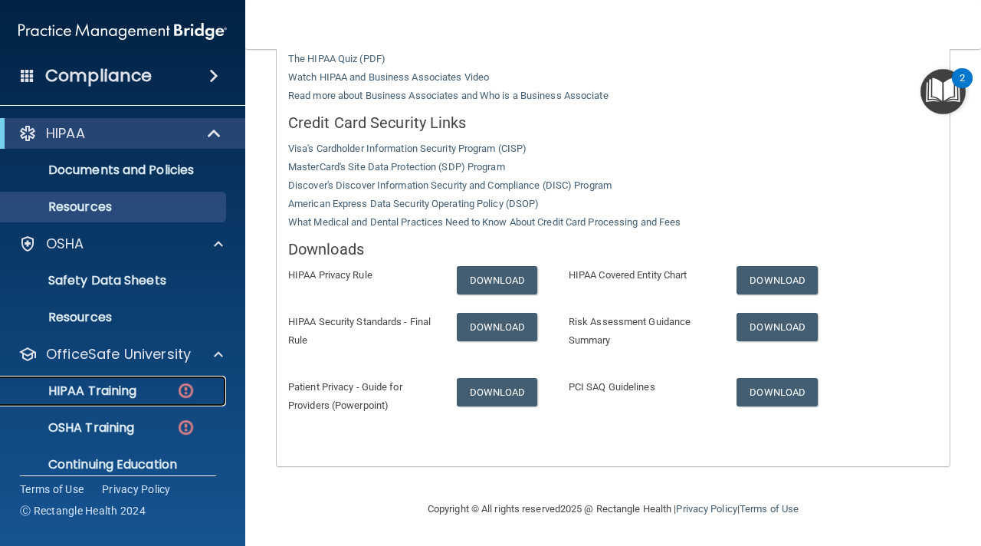
click at [141, 401] on link "HIPAA Training" at bounding box center [105, 391] width 241 height 31
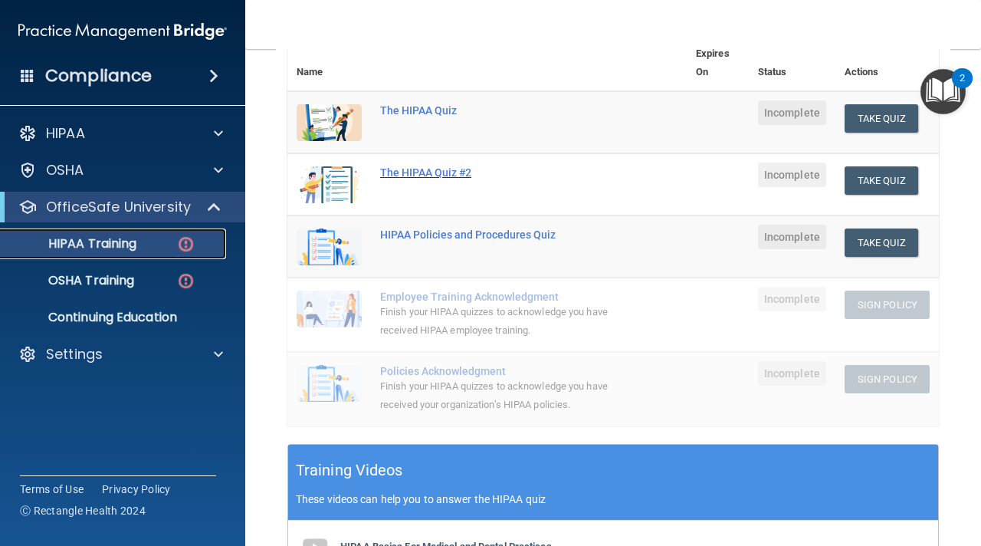
scroll to position [198, 0]
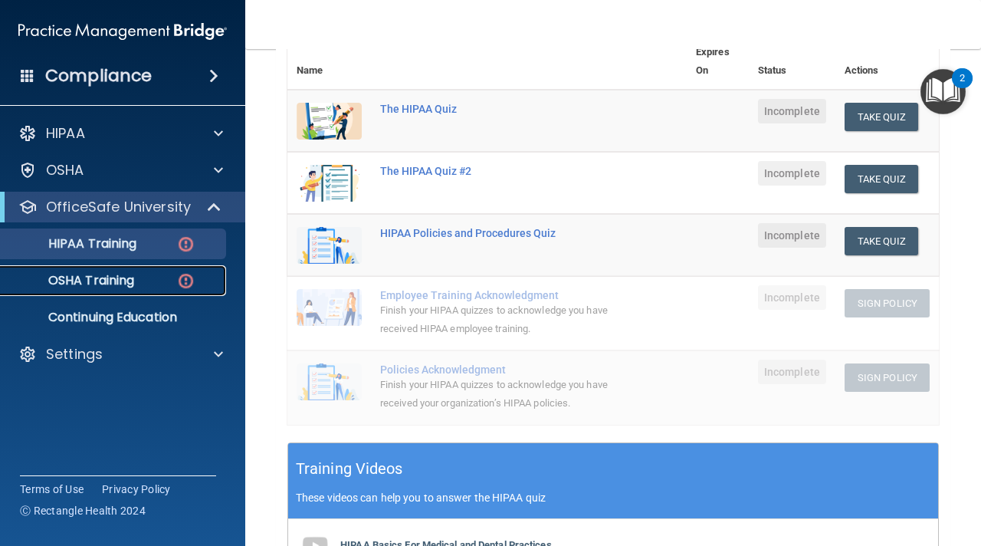
click at [149, 280] on div "OSHA Training" at bounding box center [114, 280] width 209 height 15
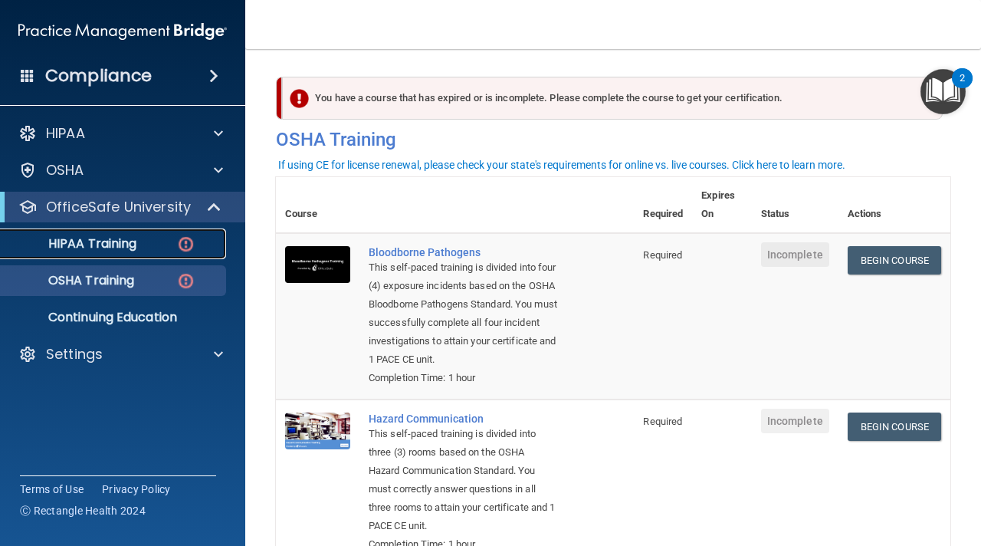
click at [149, 249] on div "HIPAA Training" at bounding box center [114, 243] width 209 height 15
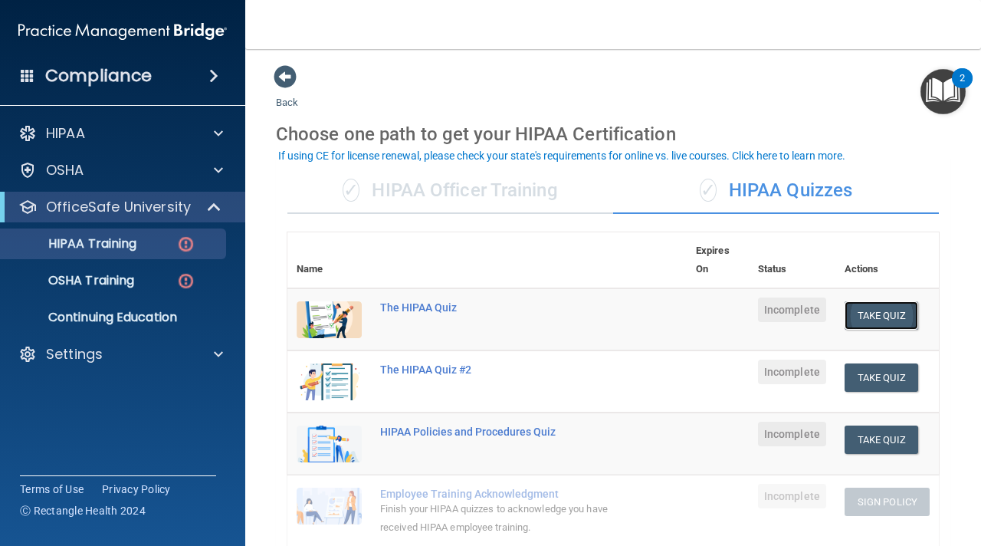
click at [909, 313] on button "Take Quiz" at bounding box center [882, 315] width 74 height 28
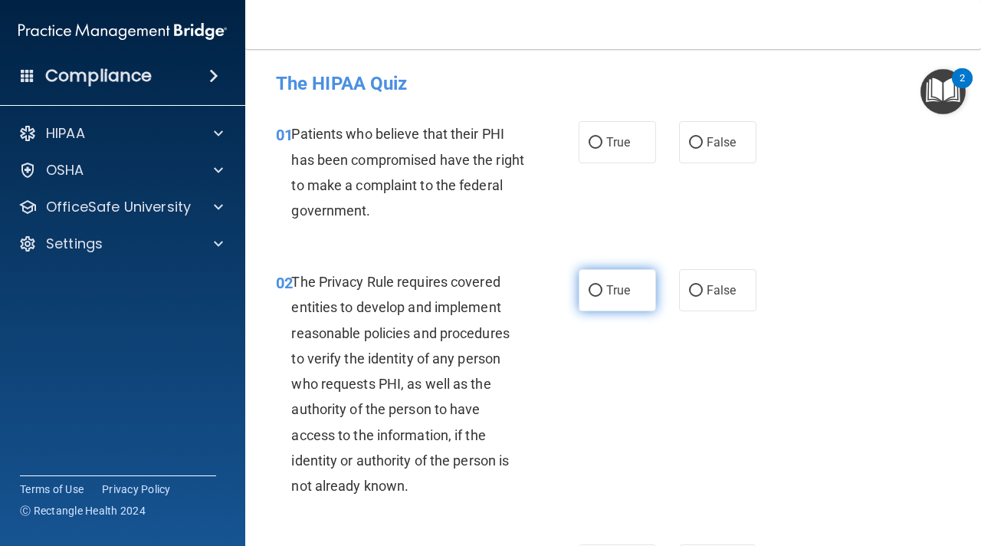
click at [601, 300] on label "True" at bounding box center [617, 290] width 77 height 42
click at [601, 297] on input "True" at bounding box center [596, 290] width 14 height 11
radio input "true"
click at [595, 140] on input "True" at bounding box center [596, 142] width 14 height 11
radio input "true"
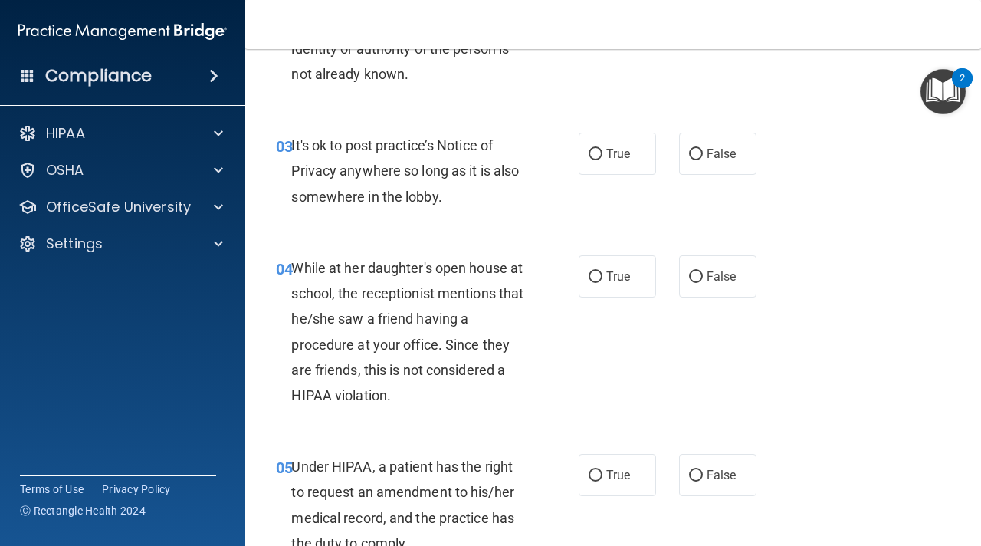
scroll to position [446, 0]
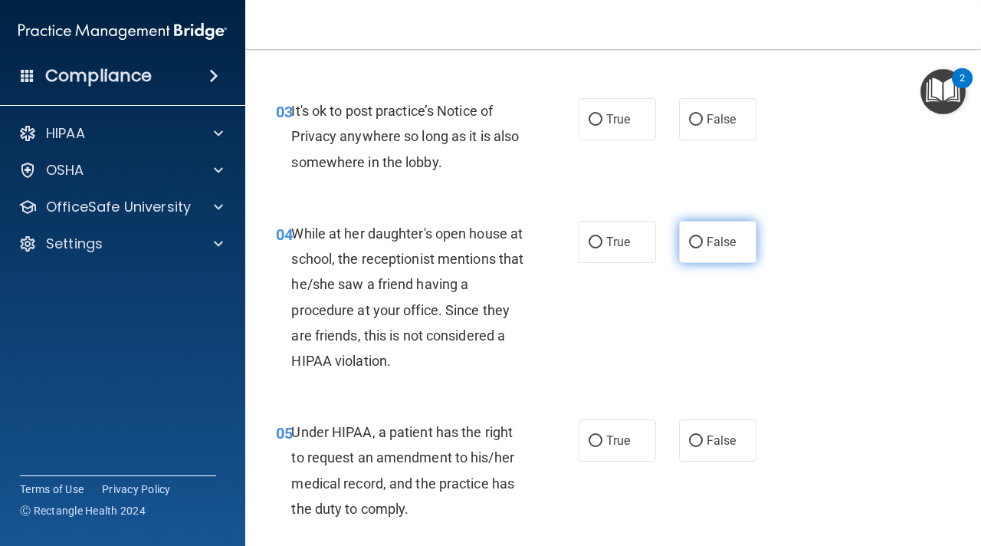
click at [700, 241] on input "False" at bounding box center [696, 242] width 14 height 11
radio input "true"
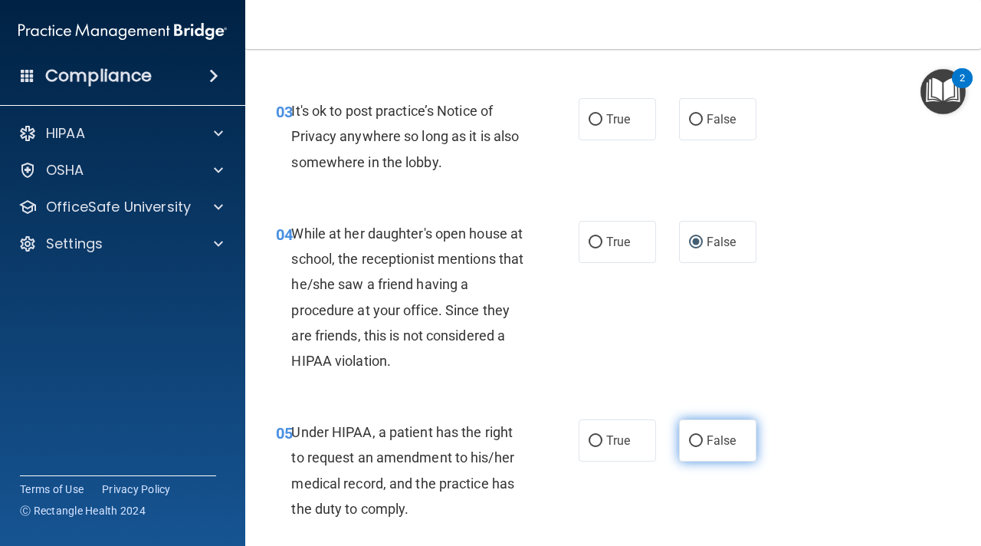
click at [691, 440] on input "False" at bounding box center [696, 440] width 14 height 11
radio input "true"
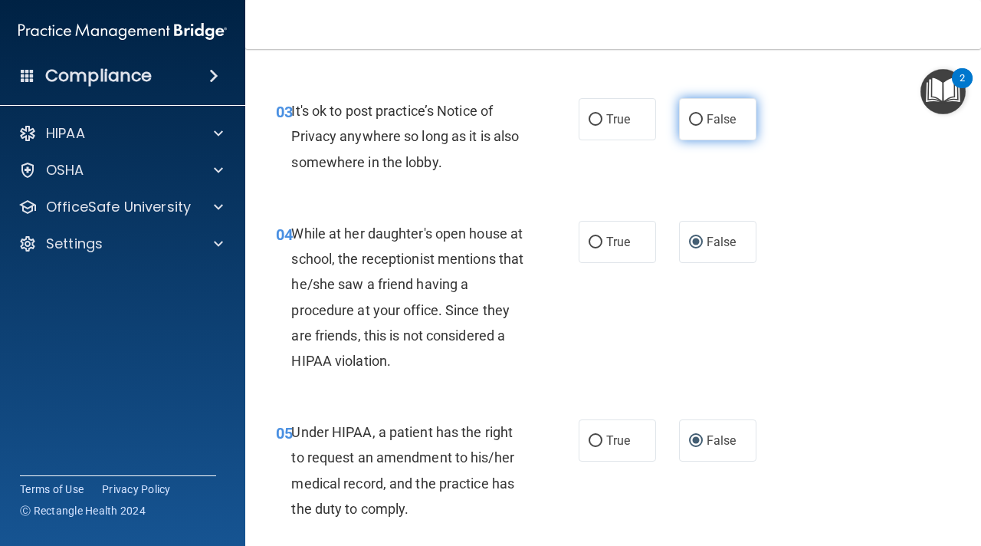
click at [696, 120] on input "False" at bounding box center [696, 119] width 14 height 11
radio input "true"
drag, startPoint x: 818, startPoint y: 37, endPoint x: 818, endPoint y: 118, distance: 81.2
click at [818, 117] on div "Toggle navigation [PERSON_NAME] [EMAIL_ADDRESS][DOMAIN_NAME] Manage My Enterpri…" at bounding box center [613, 273] width 736 height 546
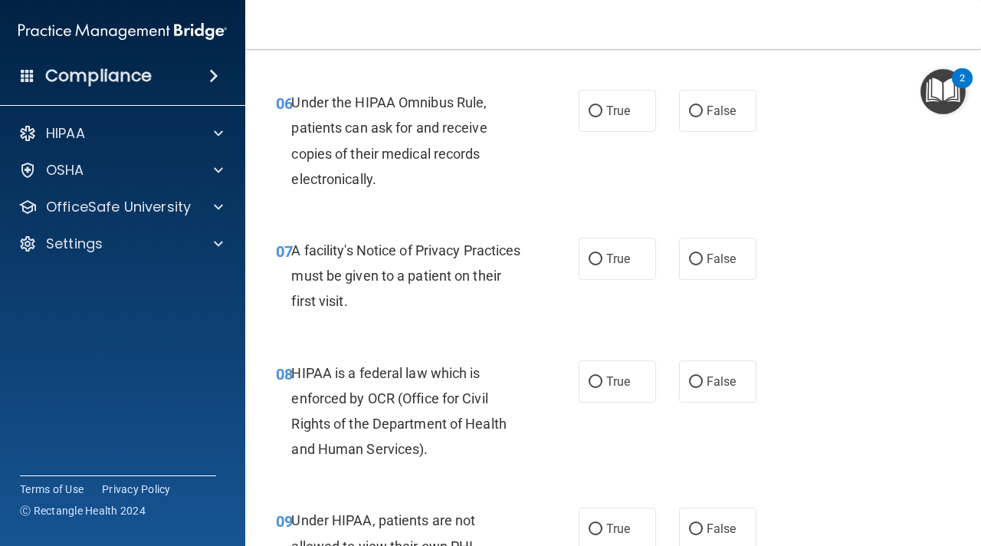
scroll to position [923, 0]
click at [611, 108] on span "True" at bounding box center [618, 111] width 24 height 15
click at [602, 108] on input "True" at bounding box center [596, 112] width 14 height 11
radio input "true"
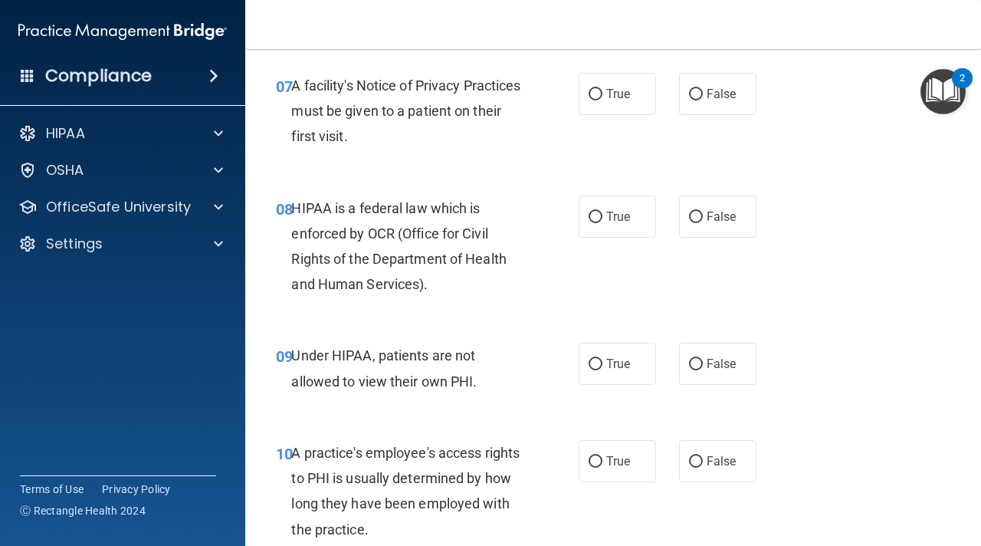
scroll to position [1091, 0]
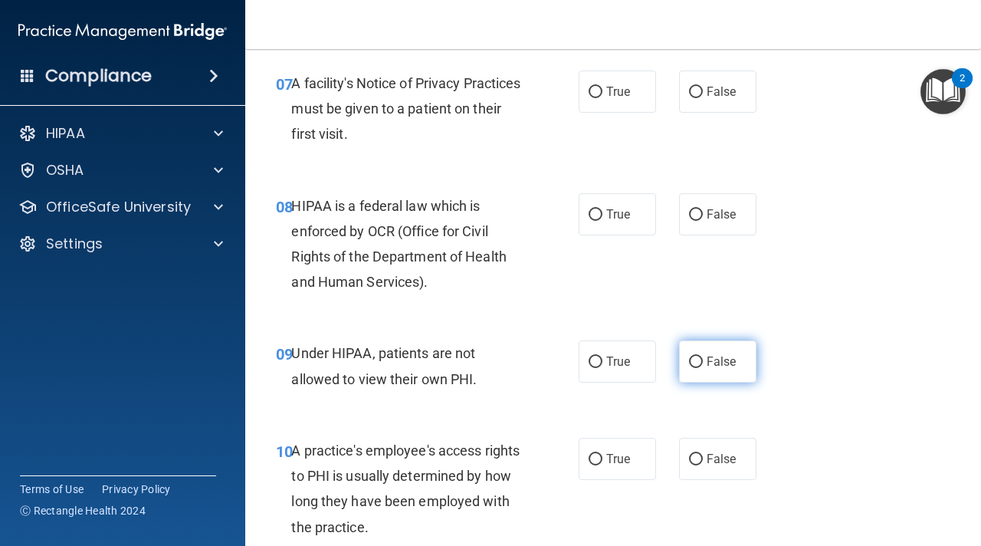
click at [704, 358] on label "False" at bounding box center [717, 361] width 77 height 42
click at [703, 358] on input "False" at bounding box center [696, 361] width 14 height 11
radio input "true"
click at [595, 94] on input "True" at bounding box center [596, 92] width 14 height 11
radio input "true"
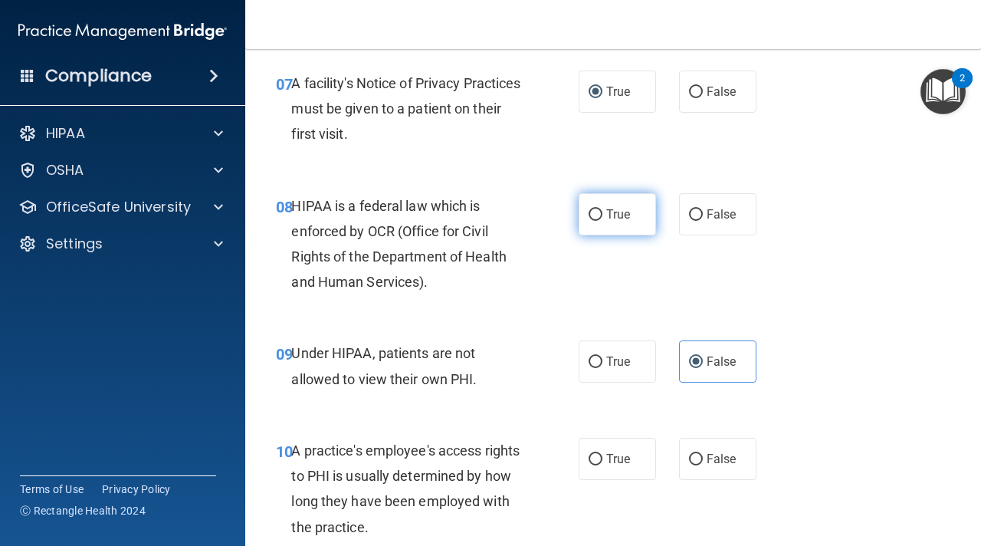
click at [612, 202] on label "True" at bounding box center [617, 214] width 77 height 42
click at [602, 209] on input "True" at bounding box center [596, 214] width 14 height 11
radio input "true"
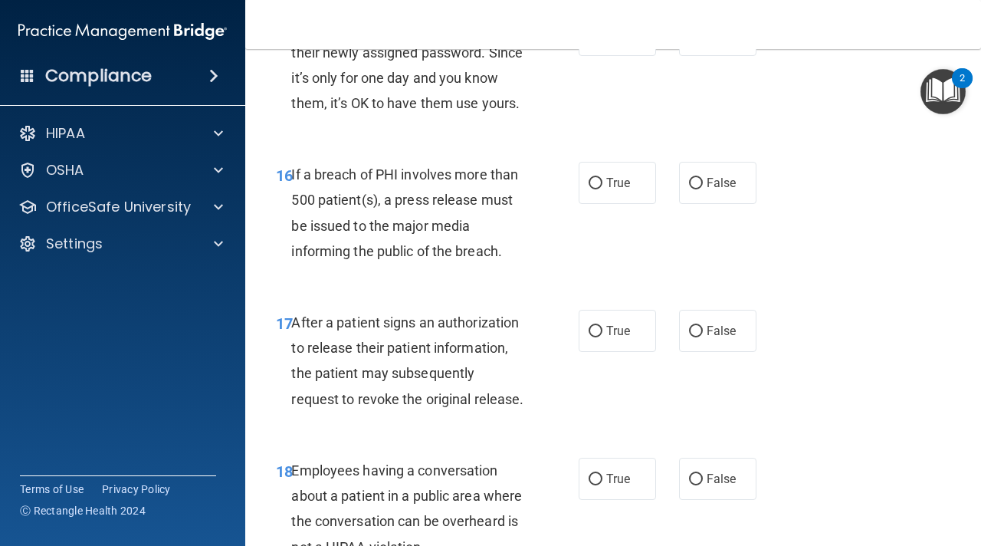
scroll to position [2258, 0]
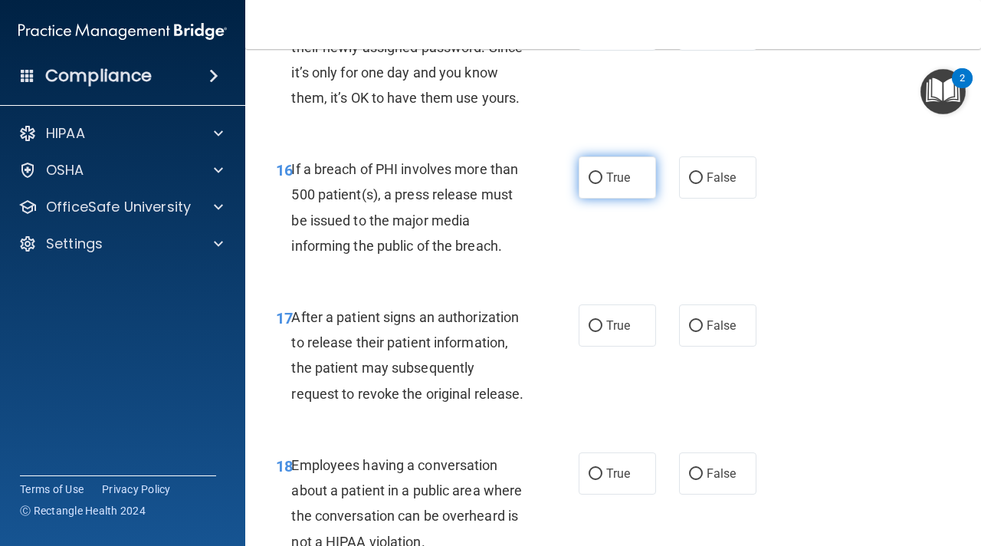
click at [595, 184] on label "True" at bounding box center [617, 177] width 77 height 42
click at [595, 184] on input "True" at bounding box center [596, 177] width 14 height 11
radio input "true"
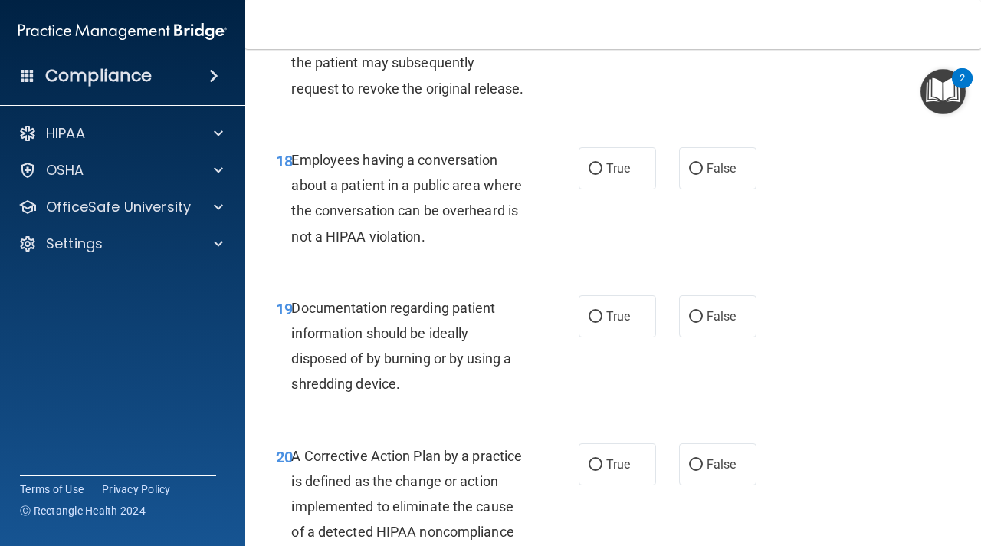
scroll to position [2565, 0]
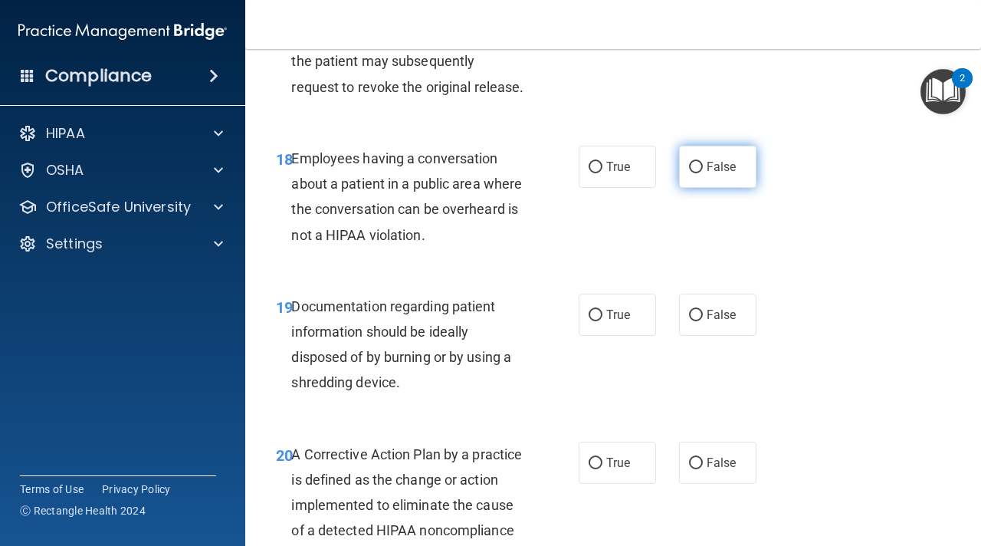
click at [699, 162] on input "False" at bounding box center [696, 167] width 14 height 11
radio input "true"
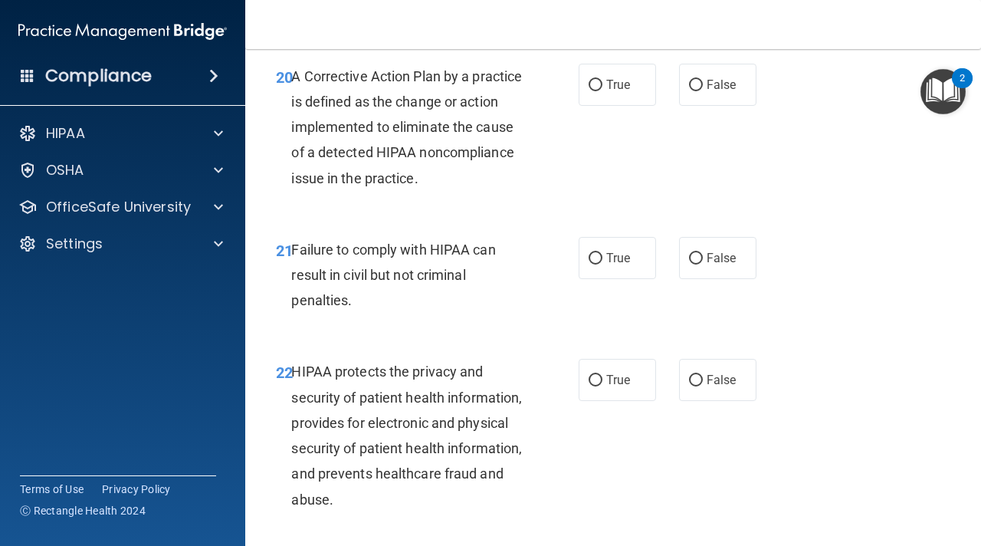
scroll to position [2941, 0]
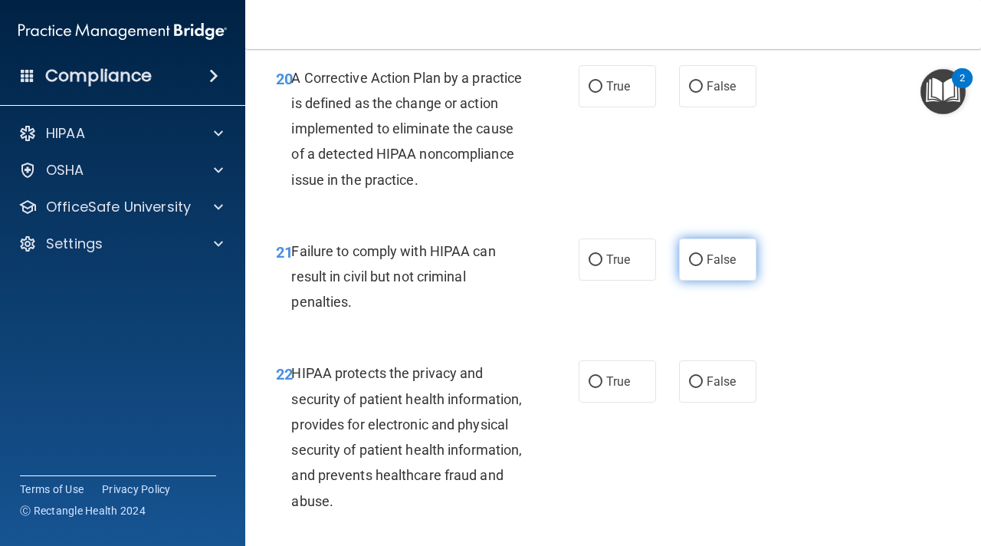
click at [690, 263] on input "False" at bounding box center [696, 259] width 14 height 11
radio input "true"
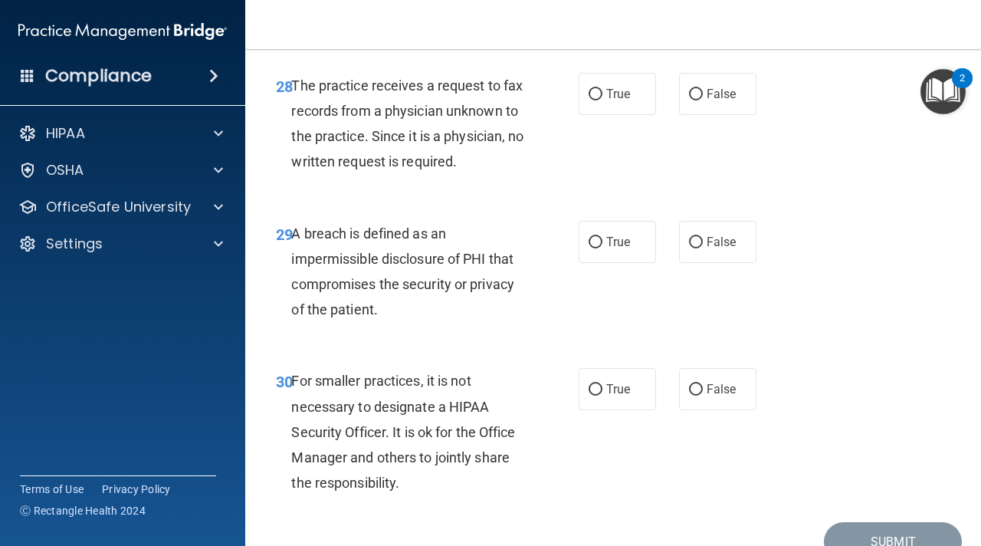
scroll to position [4423, 0]
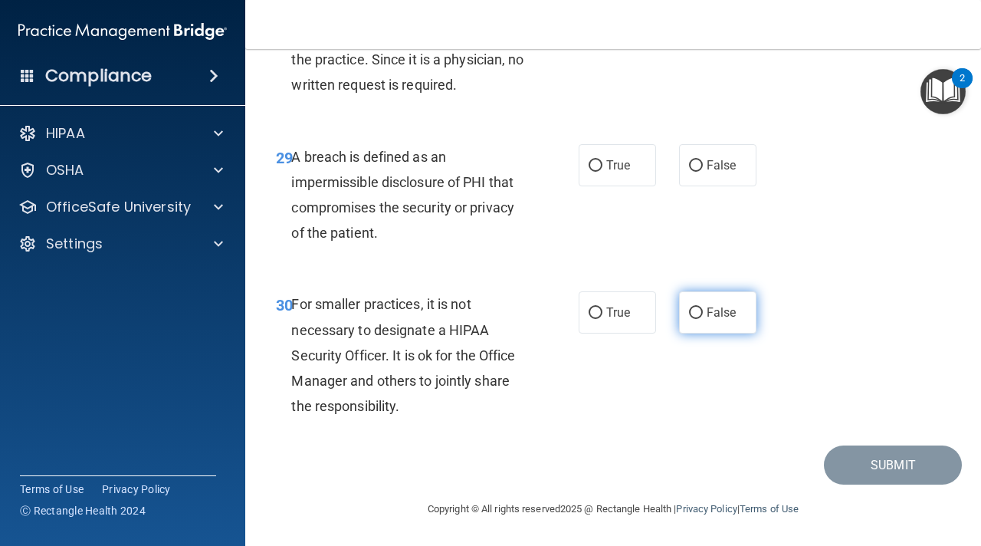
click at [700, 307] on input "False" at bounding box center [696, 312] width 14 height 11
radio input "true"
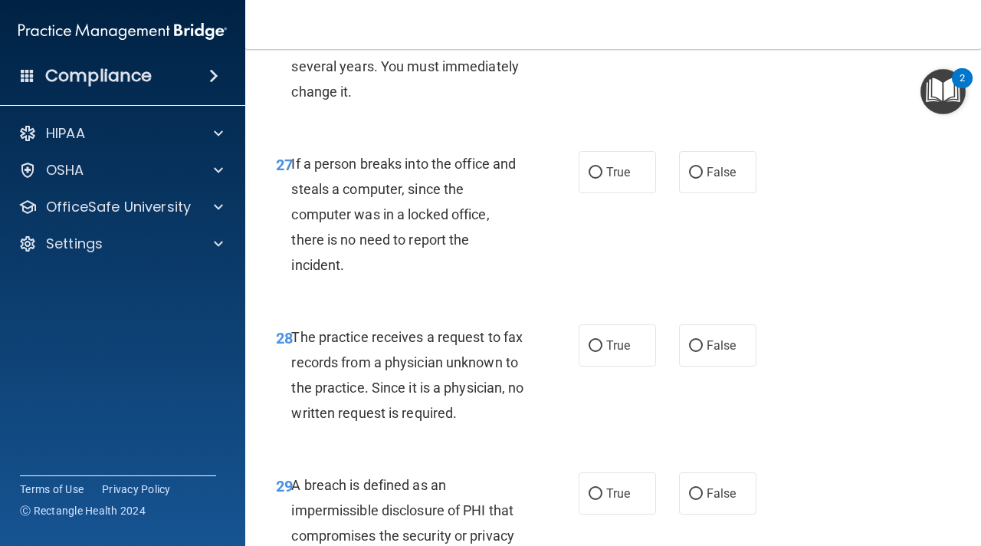
scroll to position [4093, 0]
click at [701, 173] on input "False" at bounding box center [696, 173] width 14 height 11
radio input "true"
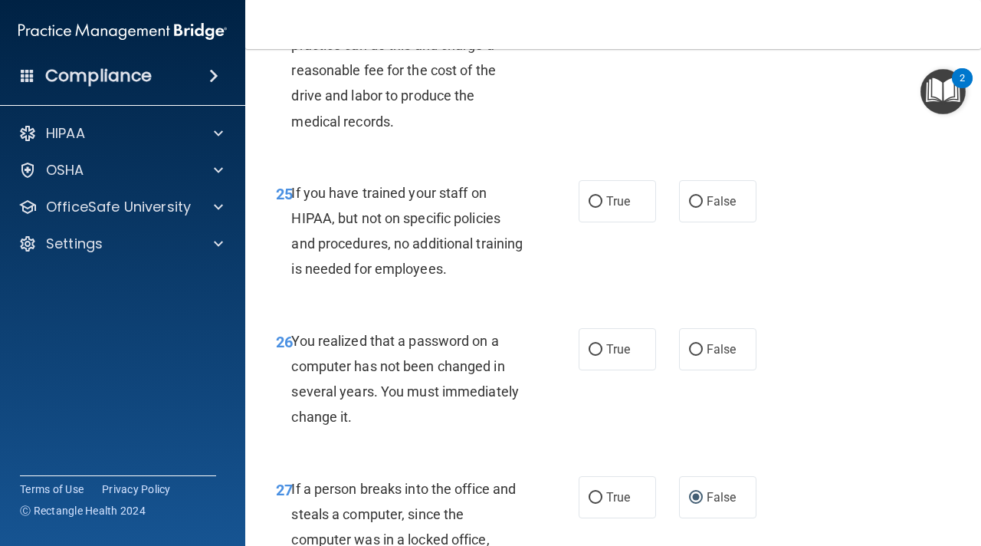
scroll to position [3765, 0]
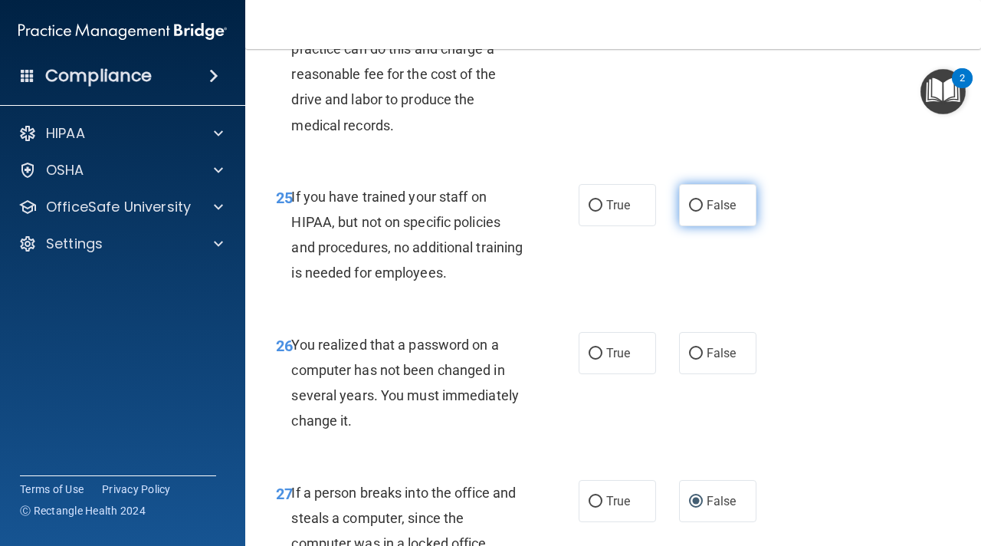
click at [696, 202] on input "False" at bounding box center [696, 205] width 14 height 11
radio input "true"
click at [862, 246] on div "25 If you have trained your staff on HIPAA, but not on specific policies and pr…" at bounding box center [612, 239] width 697 height 148
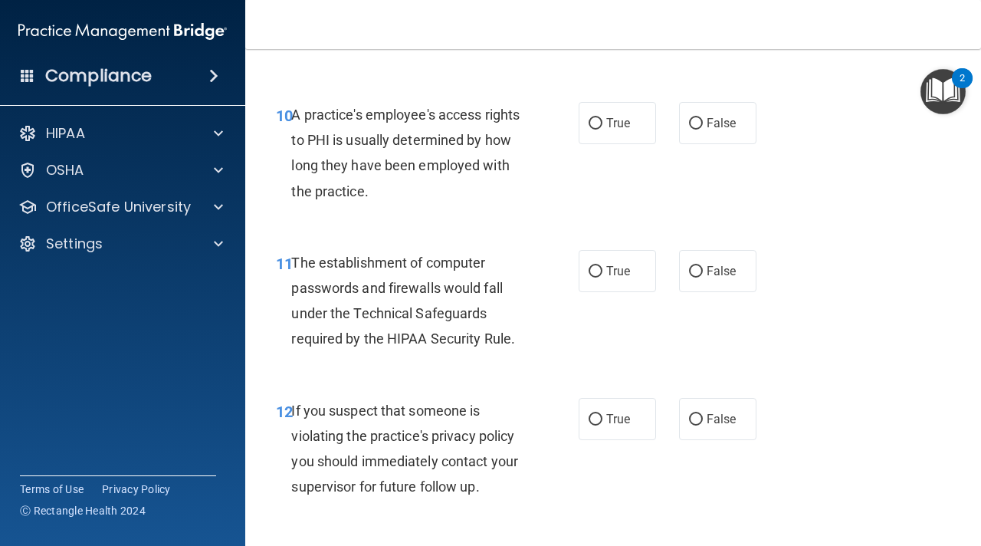
scroll to position [1428, 0]
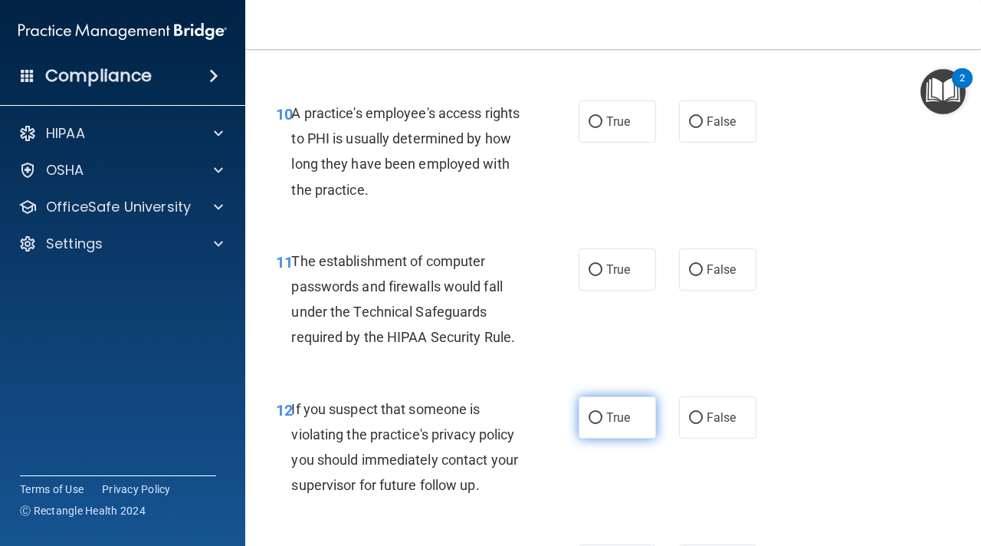
click at [595, 416] on input "True" at bounding box center [596, 417] width 14 height 11
radio input "true"
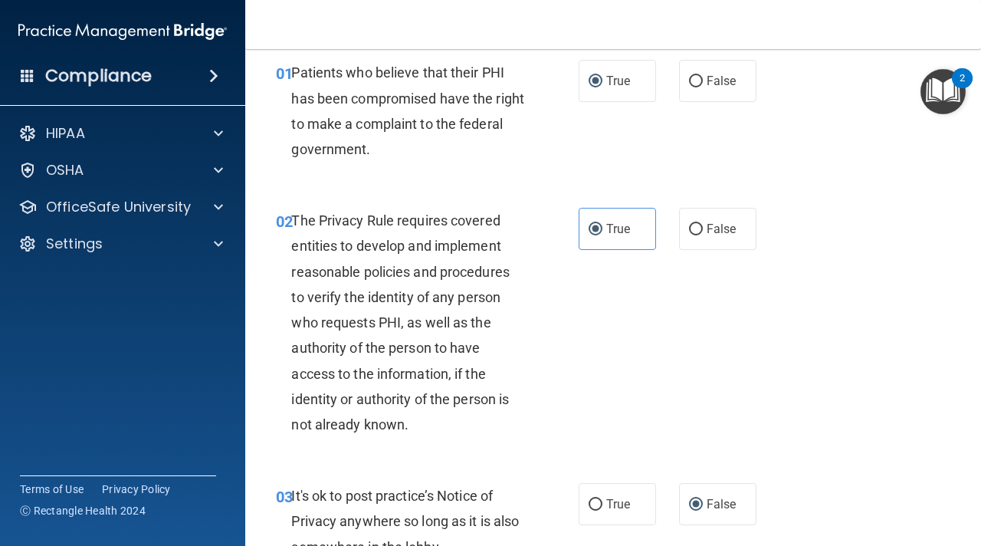
scroll to position [0, 0]
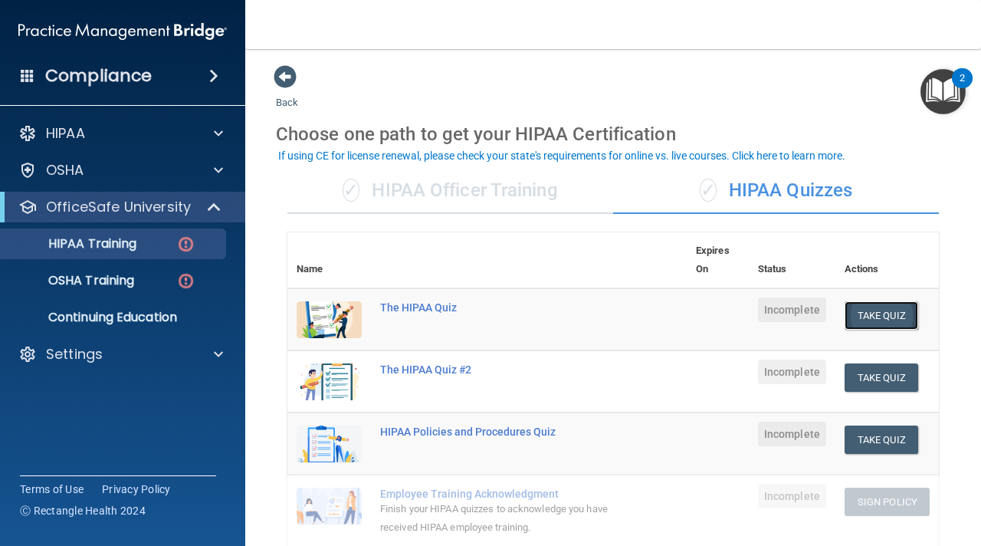
click at [885, 319] on button "Take Quiz" at bounding box center [882, 315] width 74 height 28
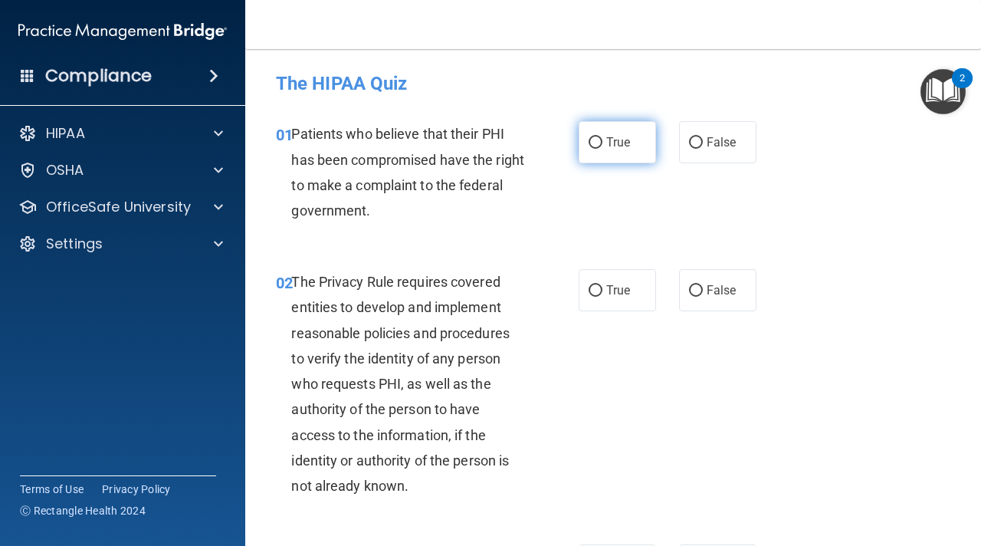
click at [606, 146] on span "True" at bounding box center [618, 142] width 24 height 15
click at [602, 146] on input "True" at bounding box center [596, 142] width 14 height 11
radio input "true"
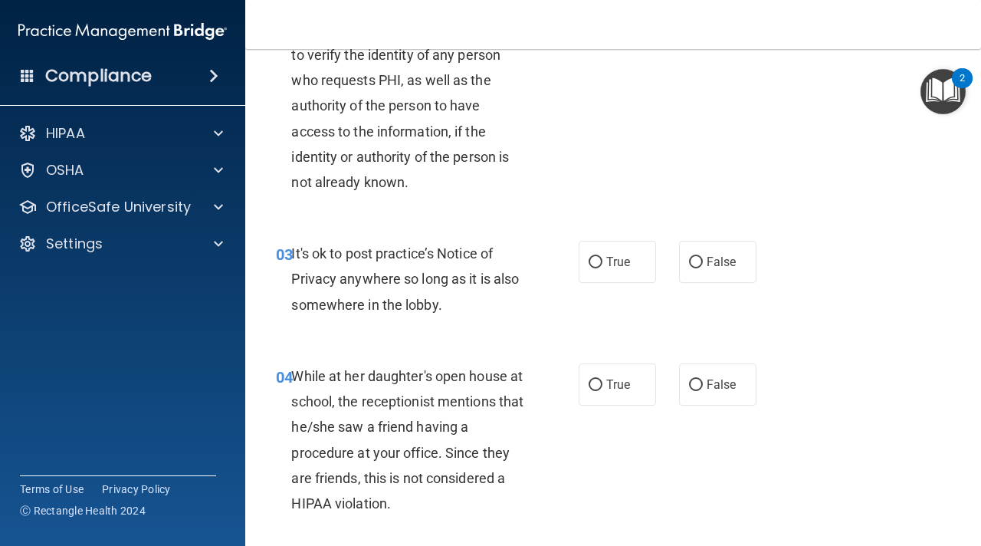
scroll to position [312, 0]
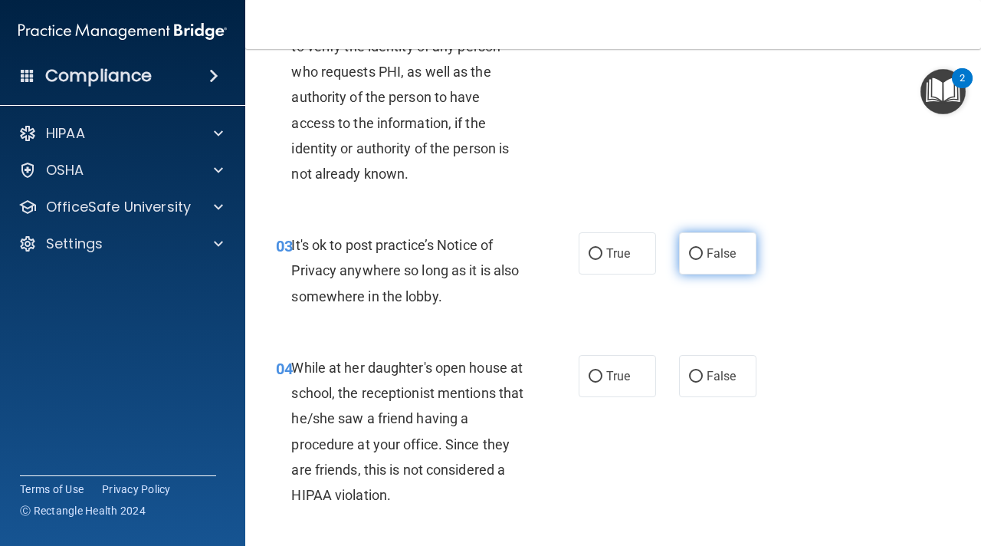
click at [702, 264] on label "False" at bounding box center [717, 253] width 77 height 42
click at [702, 260] on input "False" at bounding box center [696, 253] width 14 height 11
radio input "true"
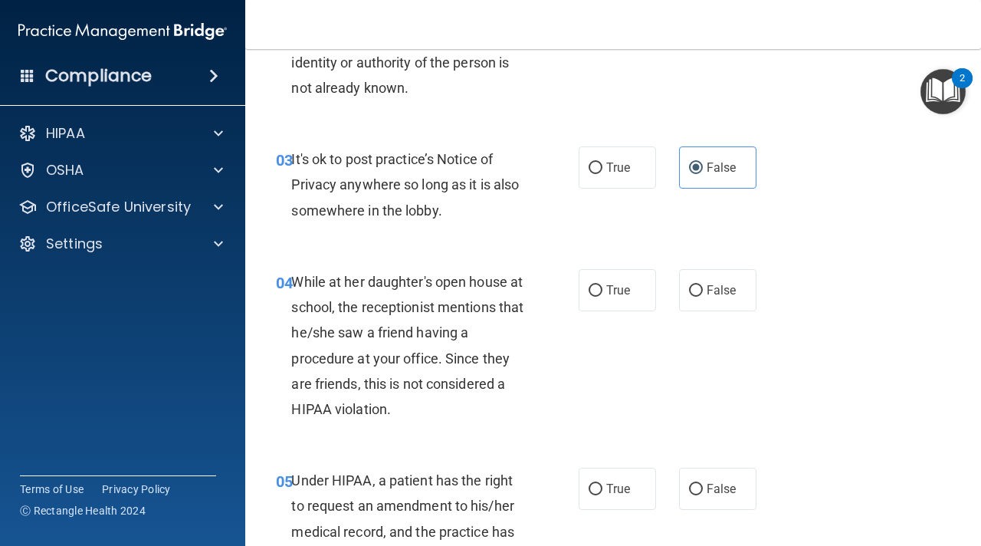
scroll to position [404, 0]
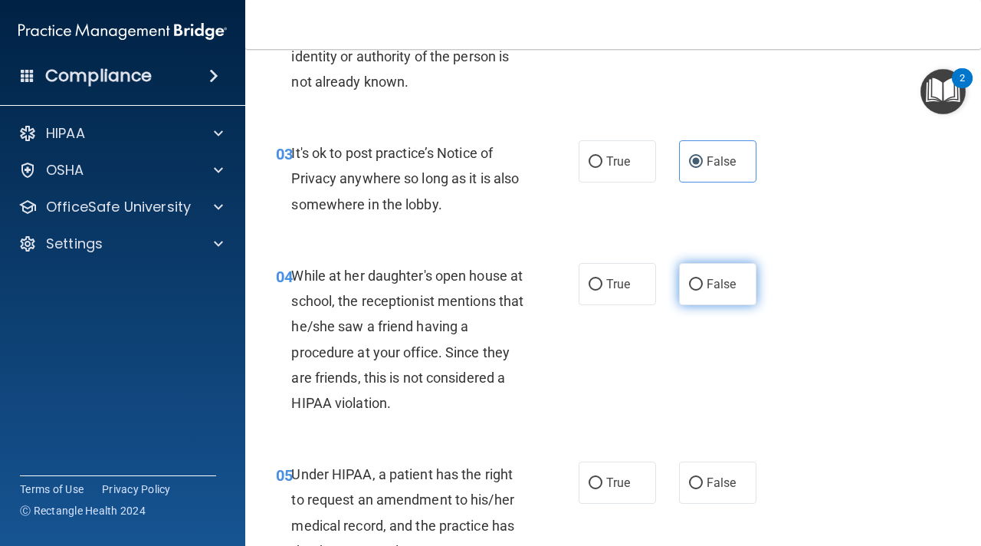
click at [695, 284] on input "False" at bounding box center [696, 284] width 14 height 11
radio input "true"
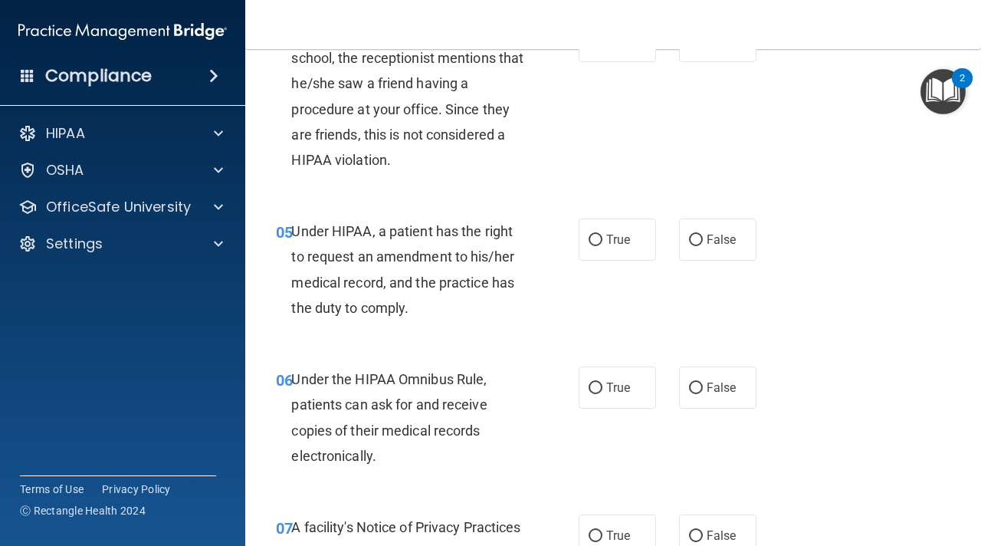
scroll to position [647, 0]
click at [726, 248] on label "False" at bounding box center [717, 239] width 77 height 42
click at [703, 246] on input "False" at bounding box center [696, 240] width 14 height 11
radio input "true"
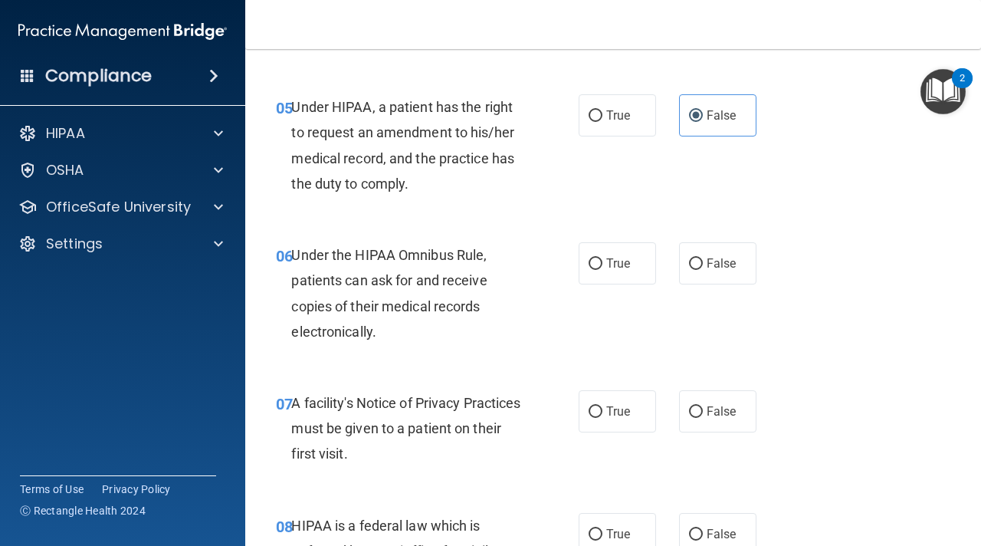
scroll to position [776, 0]
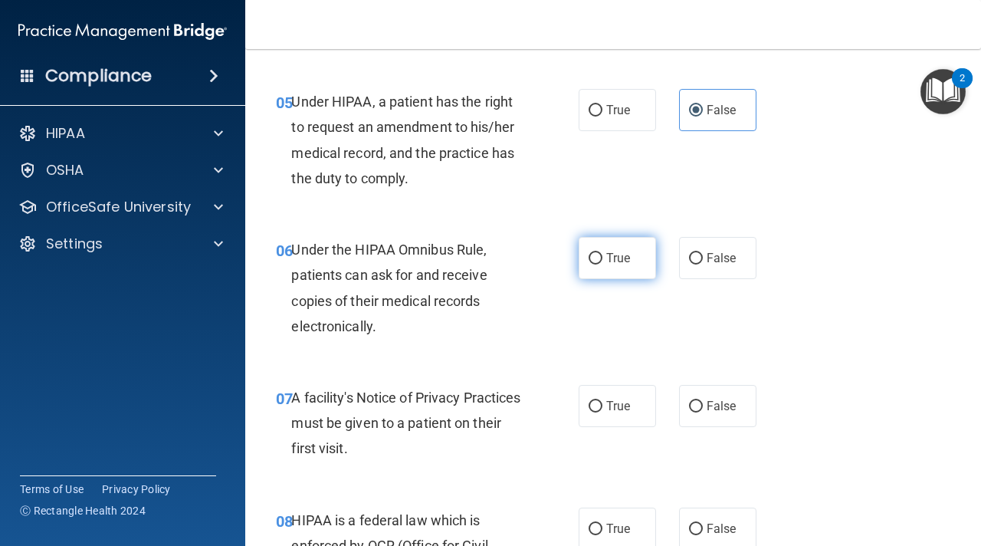
click at [608, 254] on span "True" at bounding box center [618, 258] width 24 height 15
click at [602, 254] on input "True" at bounding box center [596, 258] width 14 height 11
radio input "true"
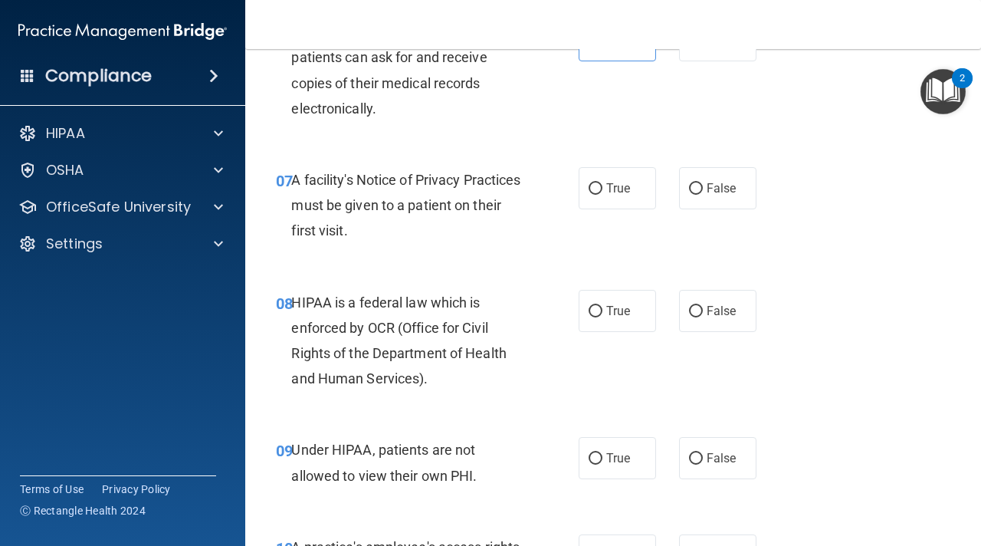
scroll to position [996, 0]
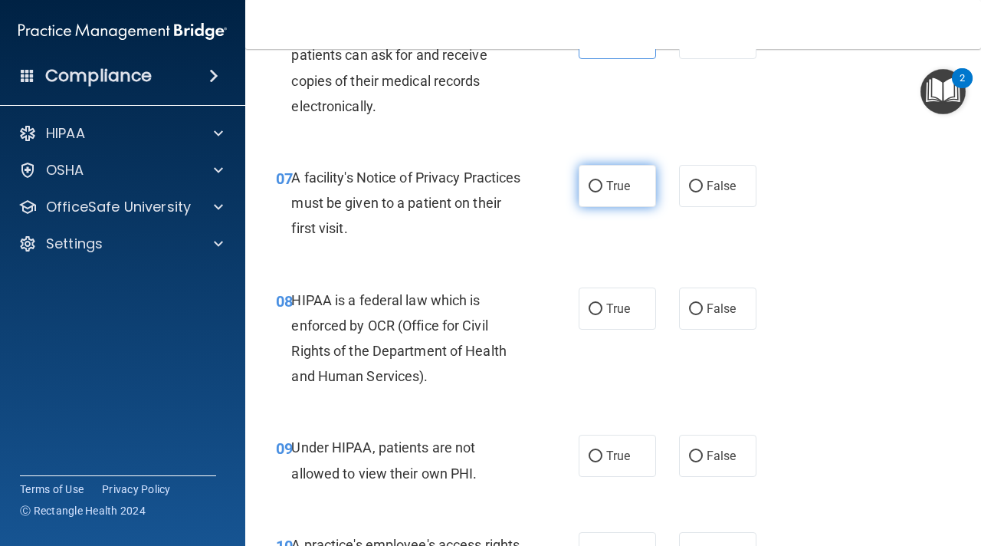
click at [598, 195] on label "True" at bounding box center [617, 186] width 77 height 42
click at [598, 192] on input "True" at bounding box center [596, 186] width 14 height 11
radio input "true"
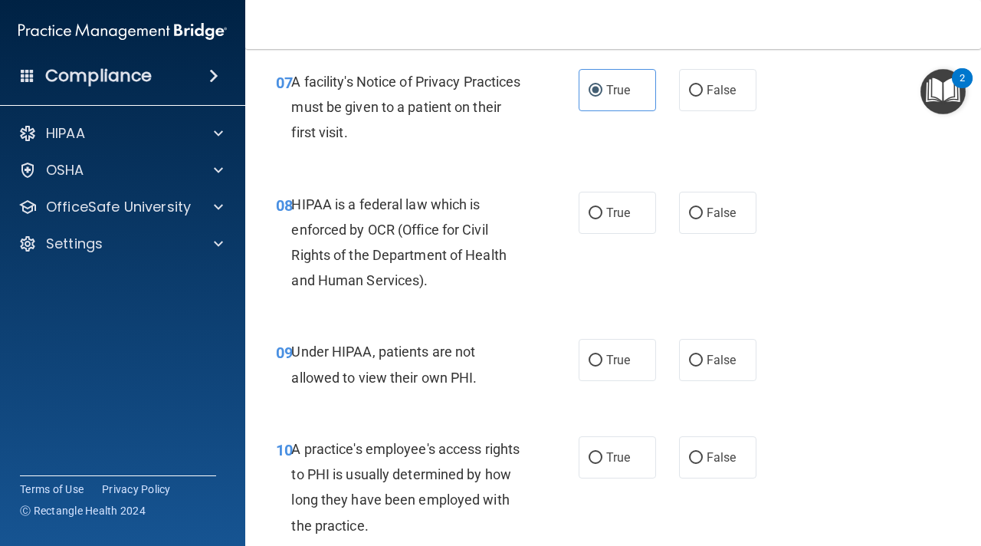
scroll to position [1099, 0]
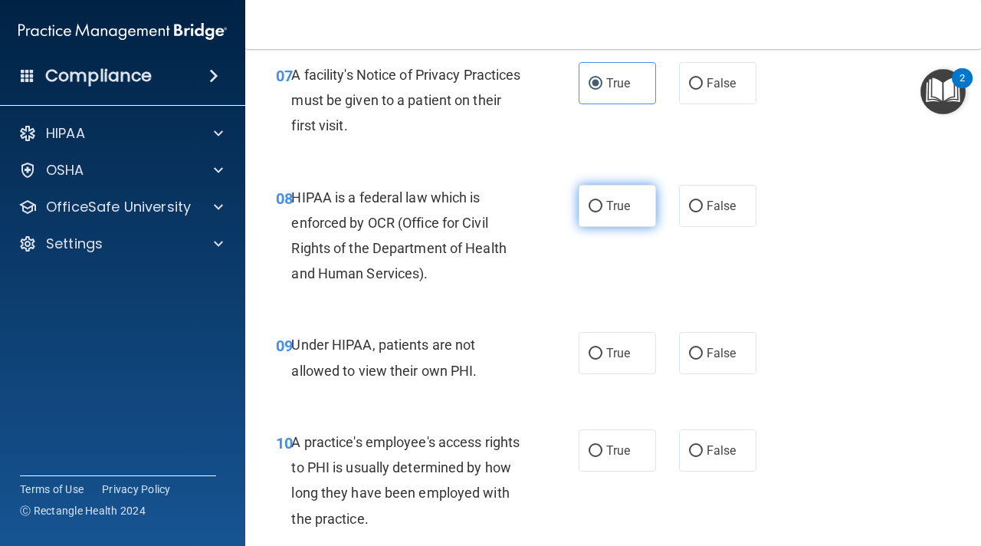
click at [589, 218] on label "True" at bounding box center [617, 206] width 77 height 42
click at [589, 212] on input "True" at bounding box center [596, 206] width 14 height 11
radio input "true"
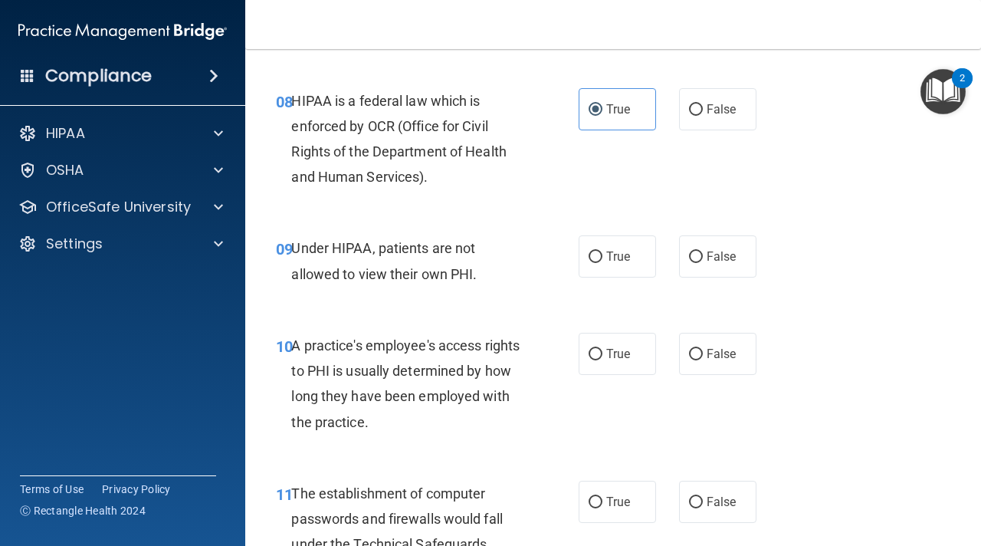
scroll to position [1200, 0]
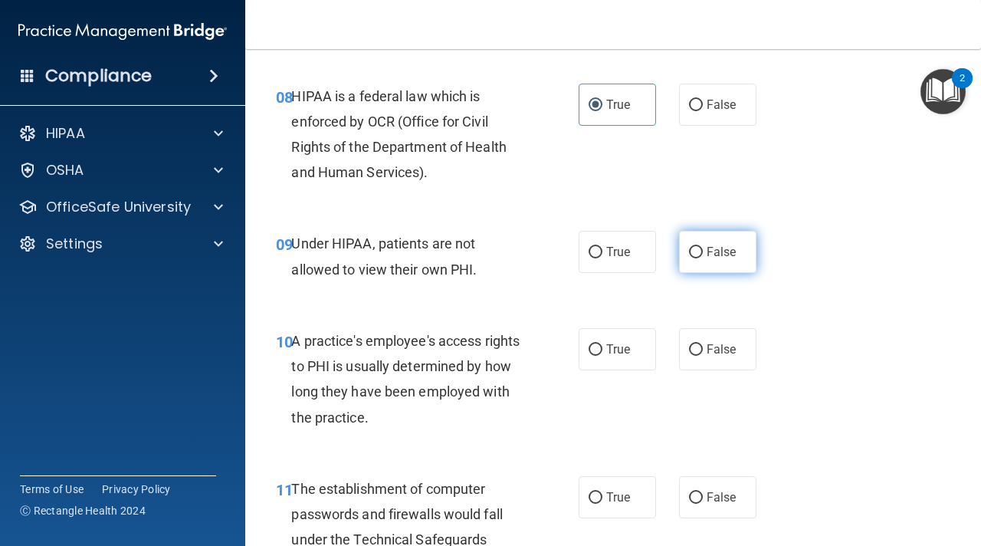
click at [730, 254] on span "False" at bounding box center [722, 251] width 30 height 15
click at [703, 254] on input "False" at bounding box center [696, 252] width 14 height 11
radio input "true"
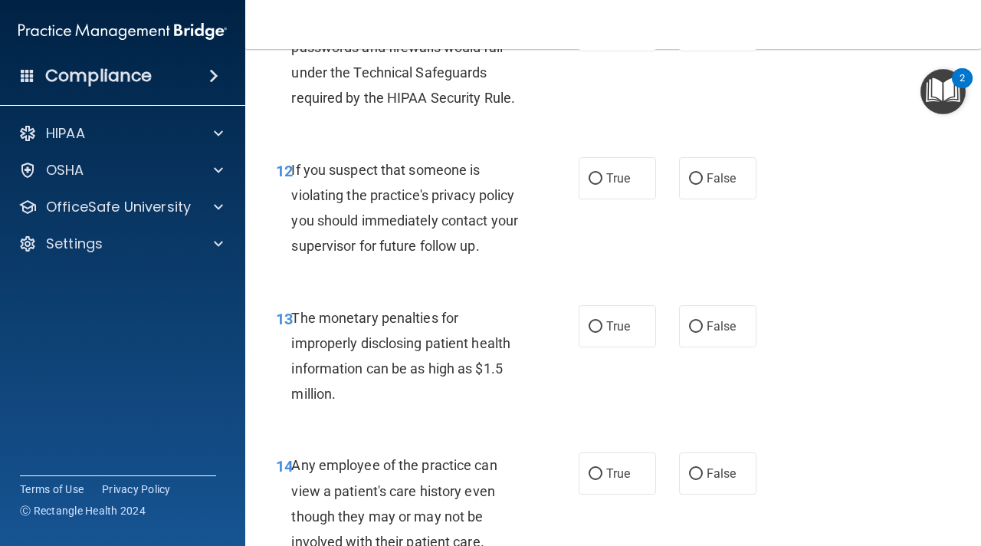
scroll to position [1670, 0]
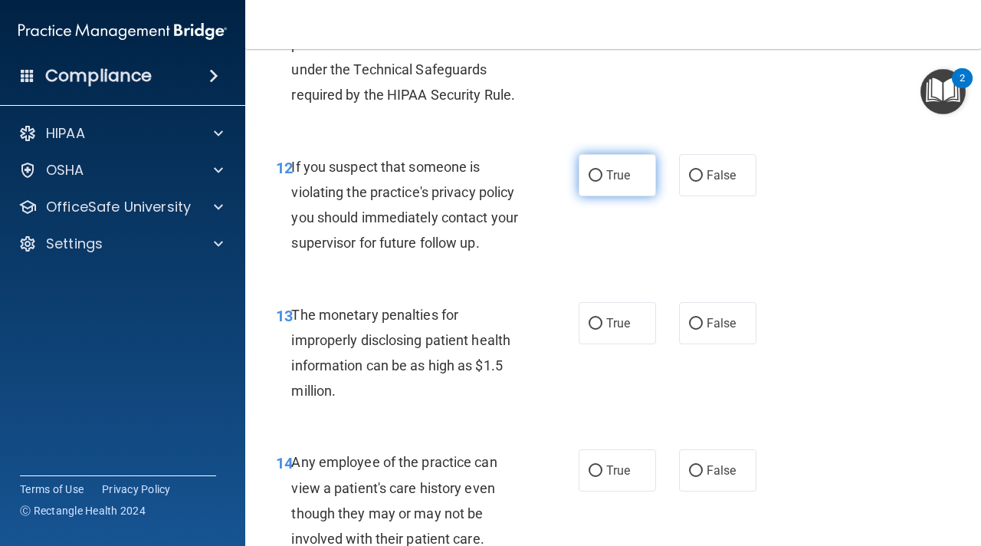
click at [601, 179] on input "True" at bounding box center [596, 175] width 14 height 11
radio input "true"
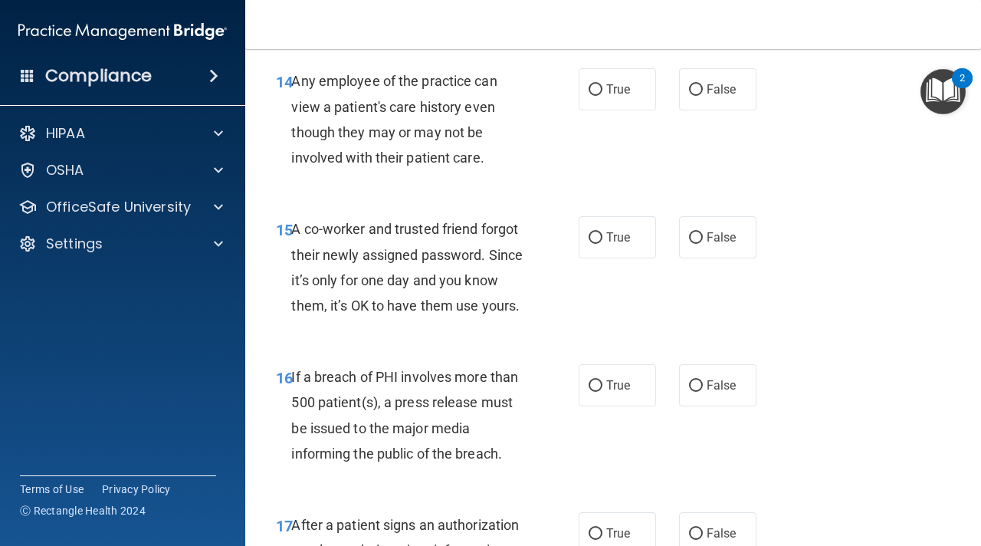
scroll to position [2062, 0]
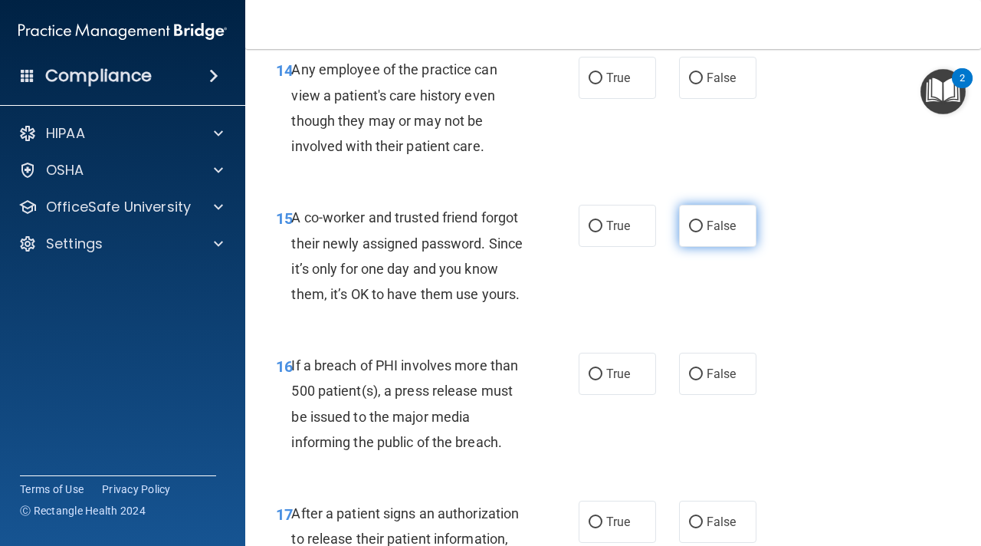
click at [699, 225] on input "False" at bounding box center [696, 226] width 14 height 11
radio input "true"
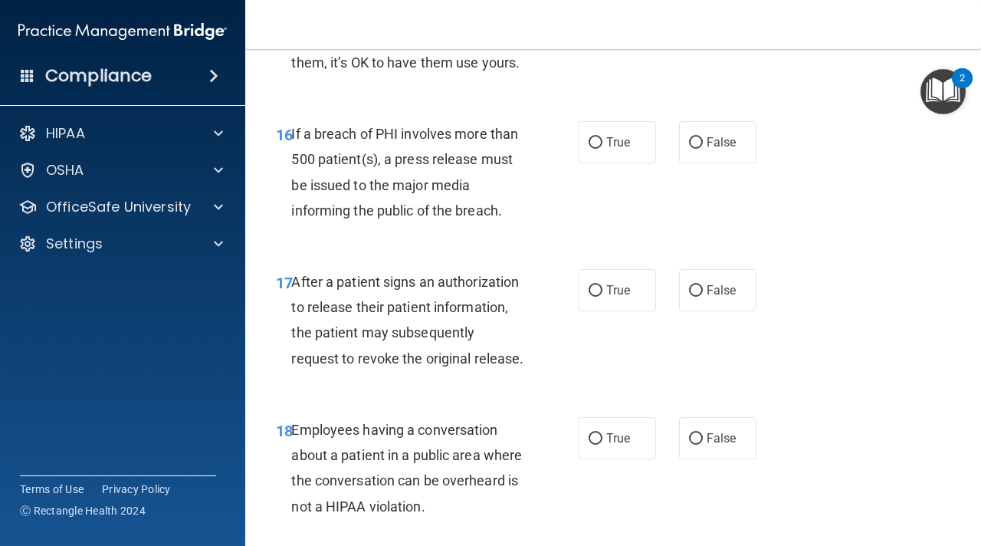
scroll to position [2296, 0]
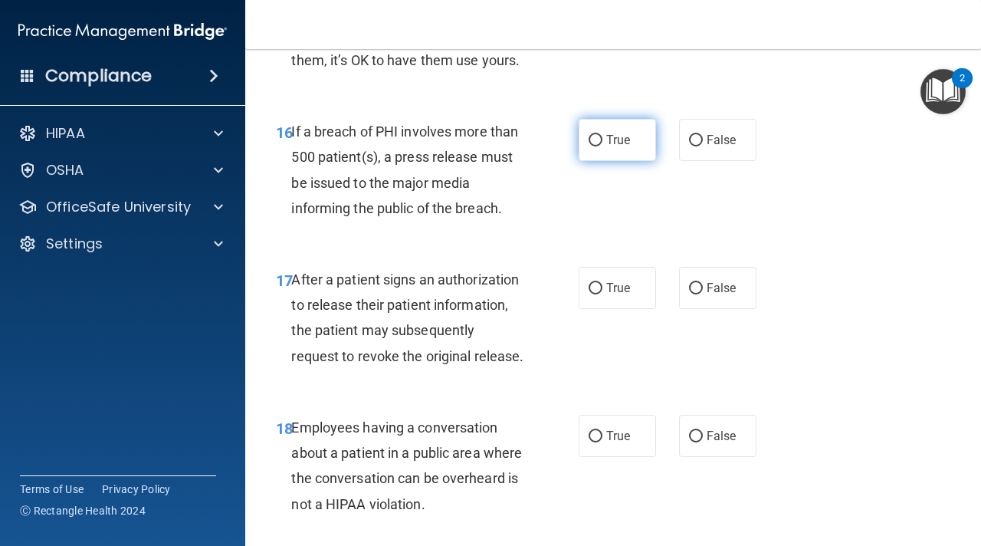
click at [605, 137] on label "True" at bounding box center [617, 140] width 77 height 42
click at [602, 137] on input "True" at bounding box center [596, 140] width 14 height 11
radio input "true"
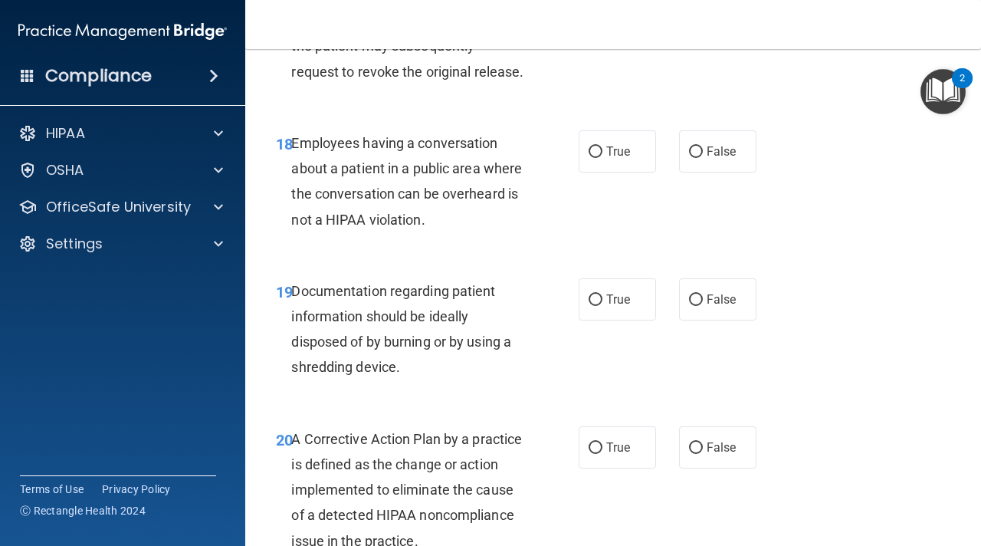
scroll to position [2581, 0]
click at [690, 159] on label "False" at bounding box center [717, 151] width 77 height 42
click at [690, 157] on input "False" at bounding box center [696, 151] width 14 height 11
radio input "true"
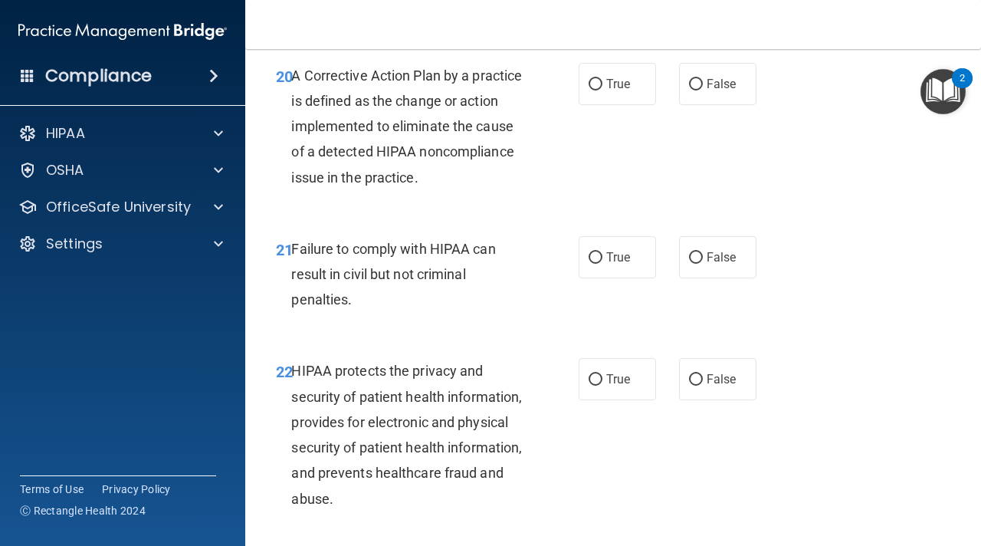
scroll to position [2942, 0]
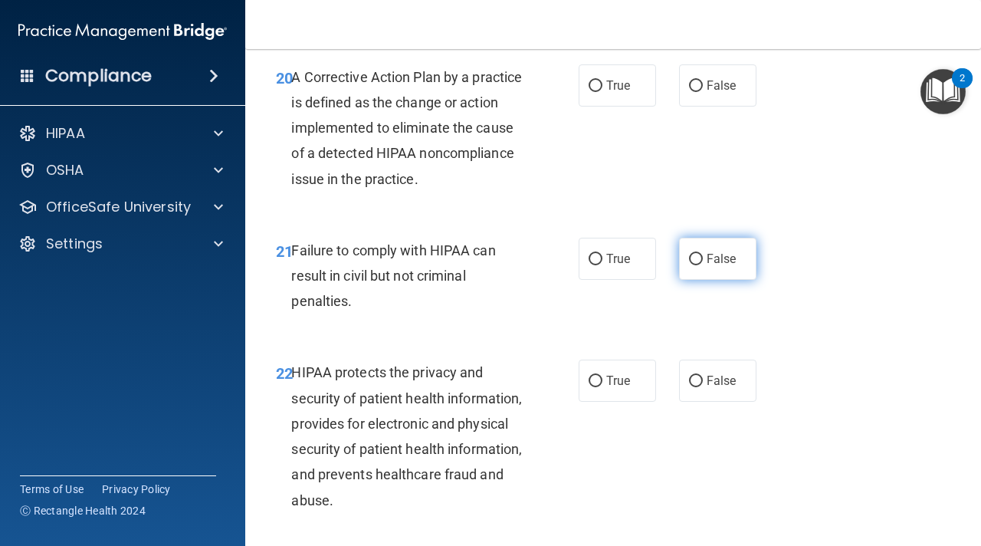
click at [703, 258] on label "False" at bounding box center [717, 259] width 77 height 42
click at [703, 258] on input "False" at bounding box center [696, 259] width 14 height 11
radio input "true"
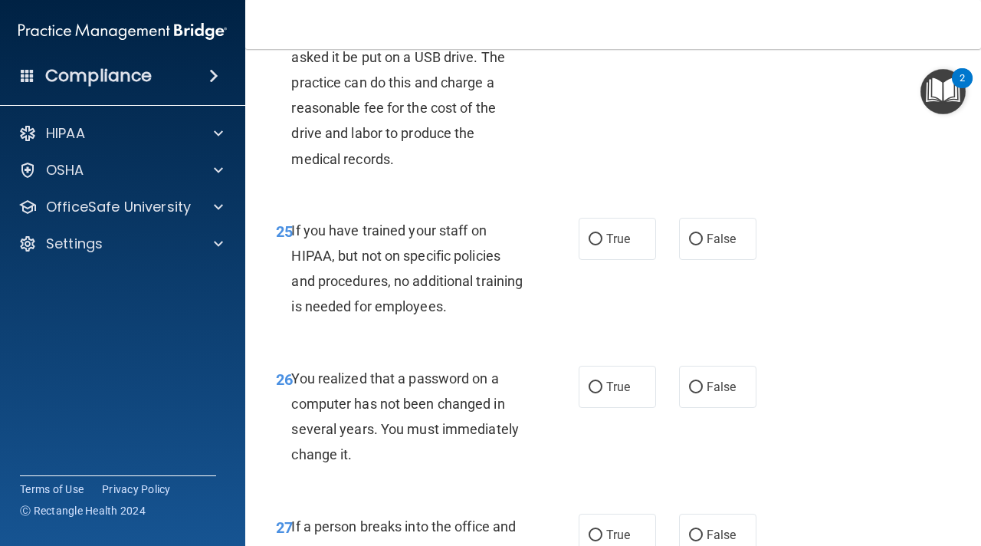
scroll to position [3734, 0]
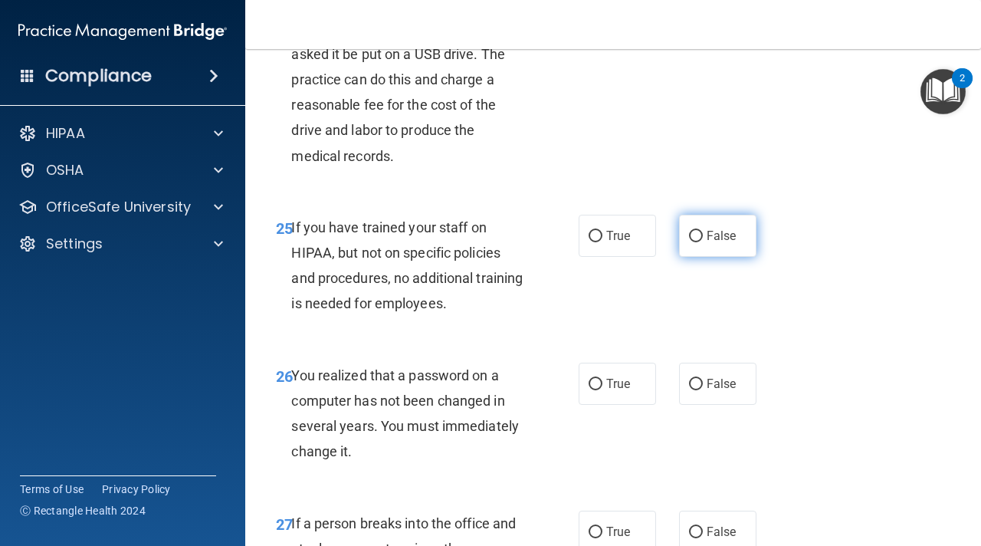
click at [731, 244] on label "False" at bounding box center [717, 236] width 77 height 42
click at [703, 242] on input "False" at bounding box center [696, 236] width 14 height 11
radio input "true"
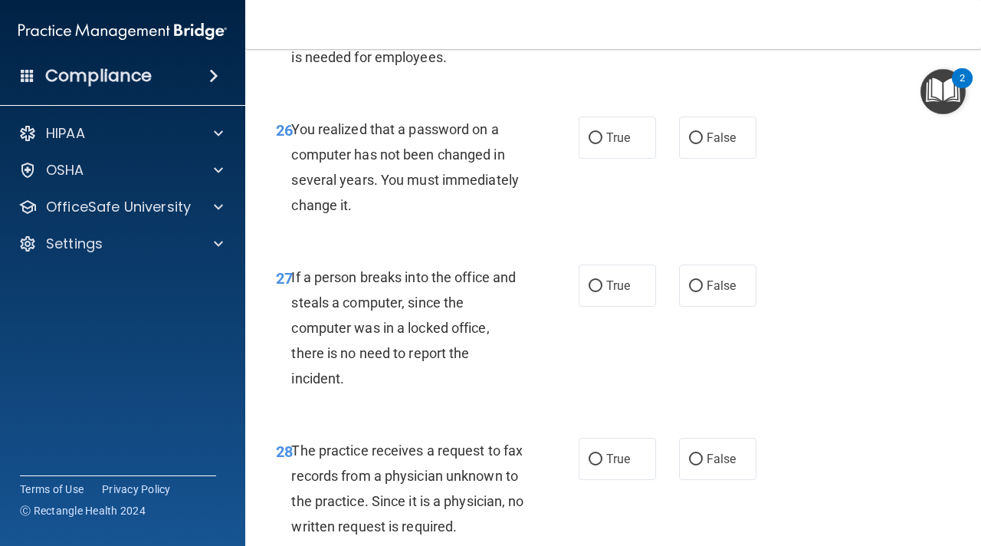
scroll to position [3985, 0]
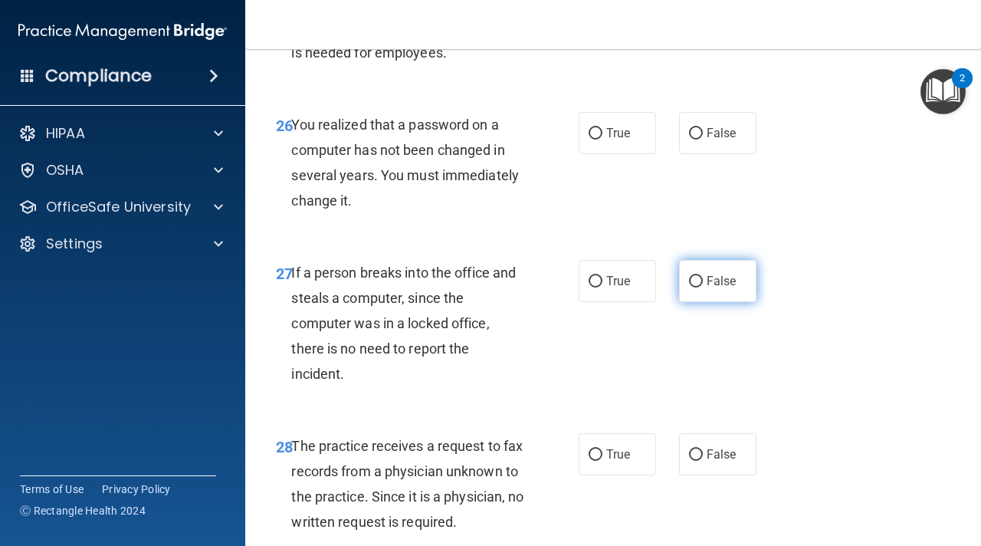
click at [689, 290] on label "False" at bounding box center [717, 281] width 77 height 42
click at [689, 287] on input "False" at bounding box center [696, 281] width 14 height 11
radio input "true"
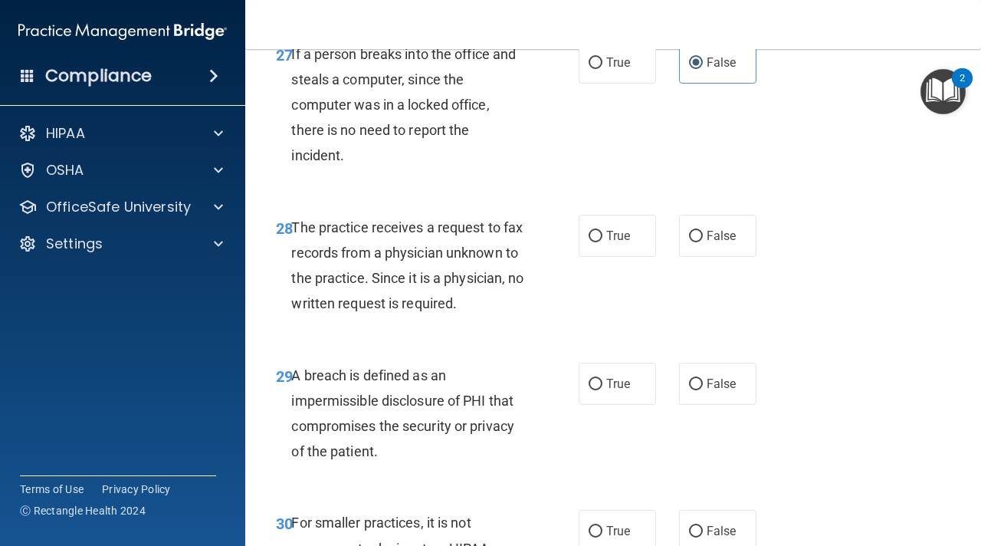
scroll to position [4216, 0]
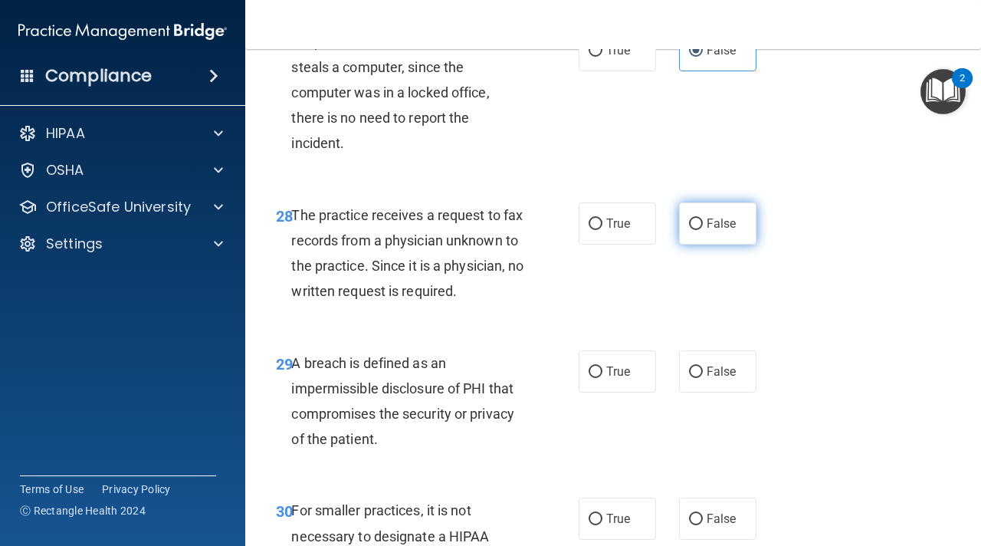
click at [711, 241] on label "False" at bounding box center [717, 223] width 77 height 42
click at [703, 230] on input "False" at bounding box center [696, 223] width 14 height 11
radio input "true"
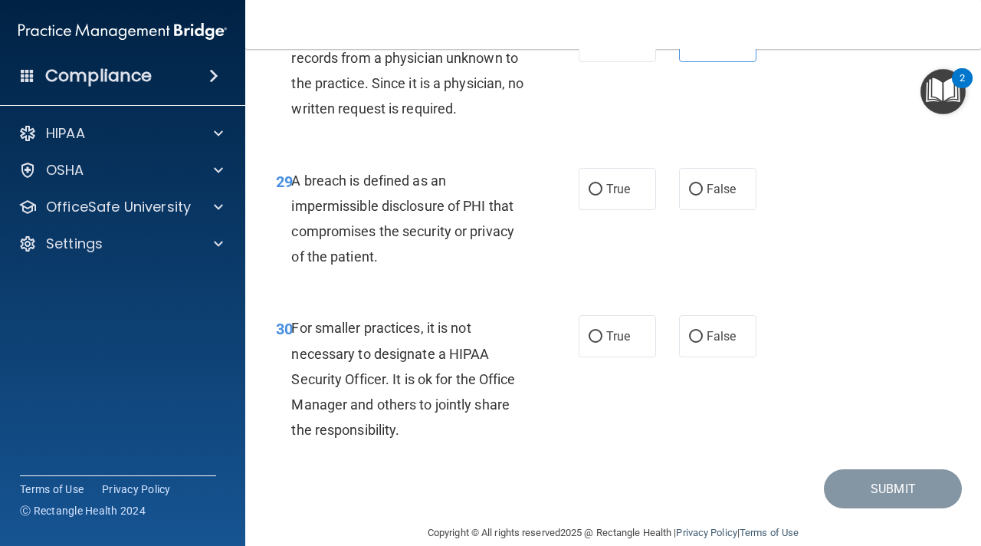
scroll to position [4423, 0]
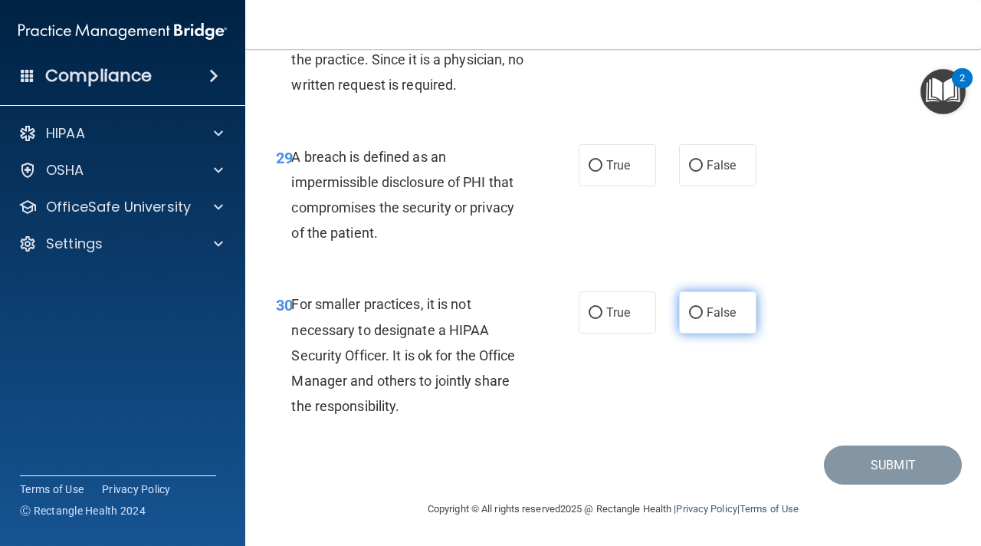
click at [689, 311] on input "False" at bounding box center [696, 312] width 14 height 11
radio input "true"
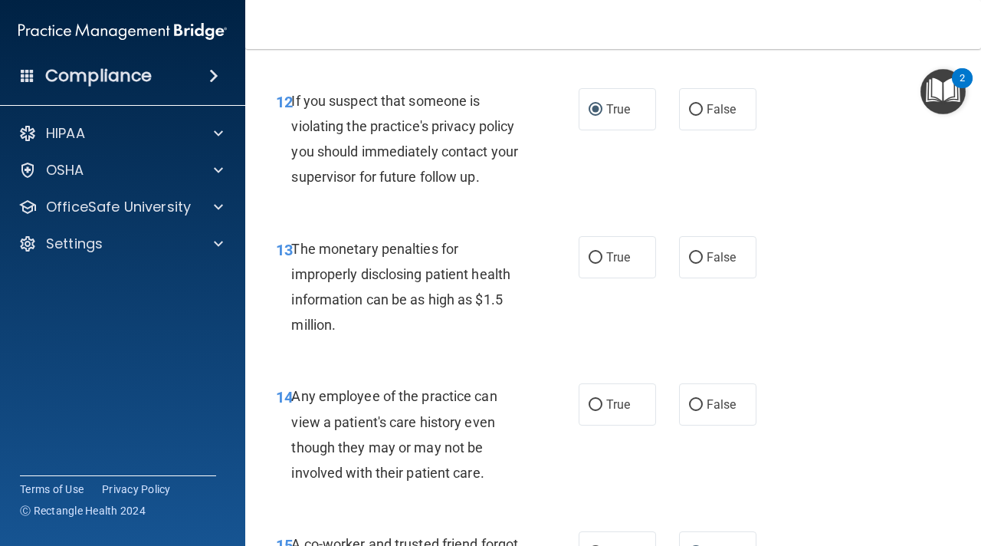
scroll to position [1740, 0]
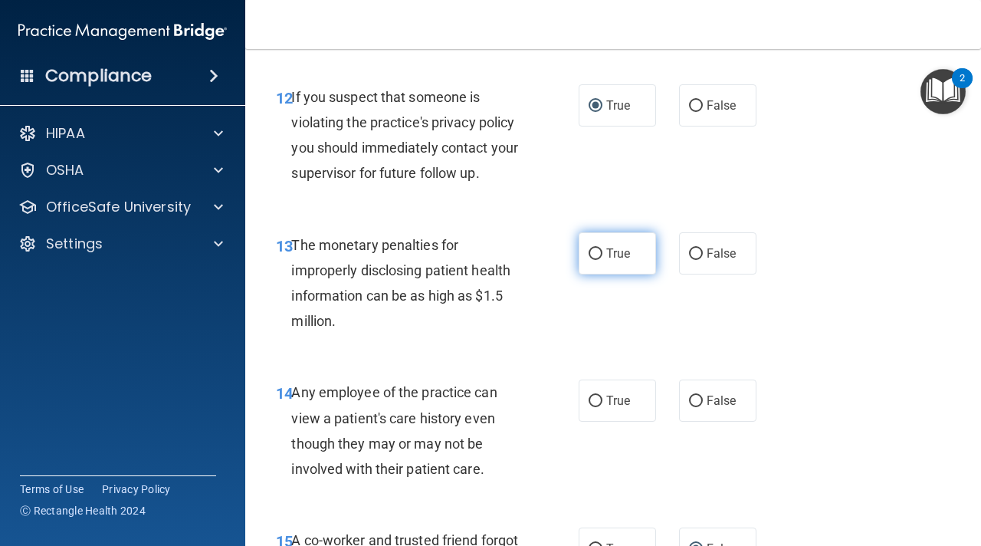
click at [633, 251] on label "True" at bounding box center [617, 253] width 77 height 42
click at [602, 251] on input "True" at bounding box center [596, 253] width 14 height 11
radio input "true"
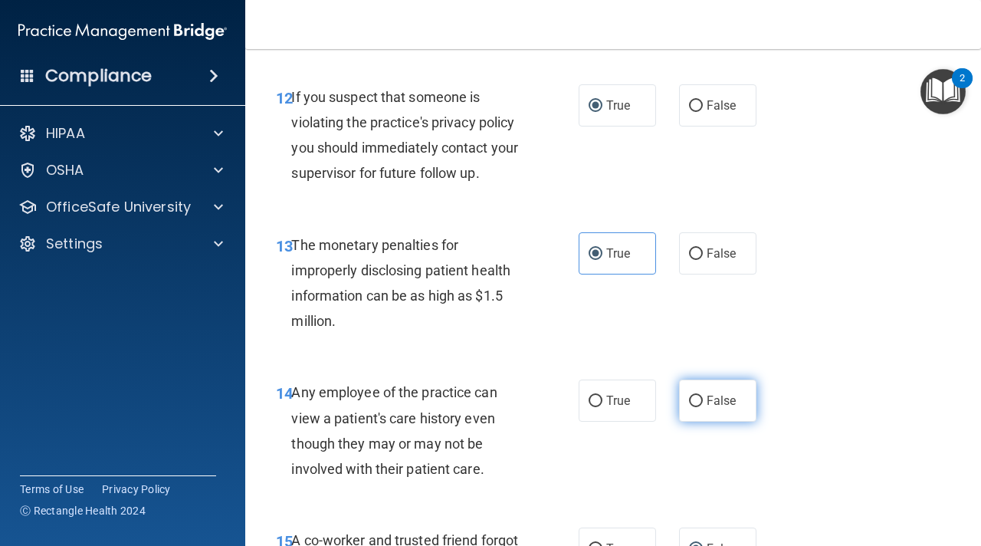
click at [693, 417] on label "False" at bounding box center [717, 400] width 77 height 42
click at [693, 407] on input "False" at bounding box center [696, 400] width 14 height 11
radio input "true"
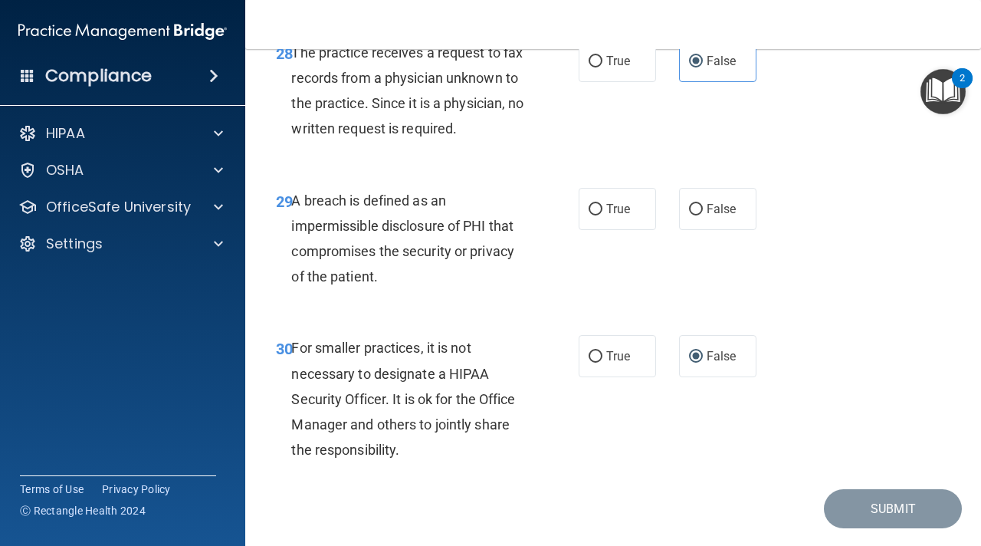
scroll to position [4423, 0]
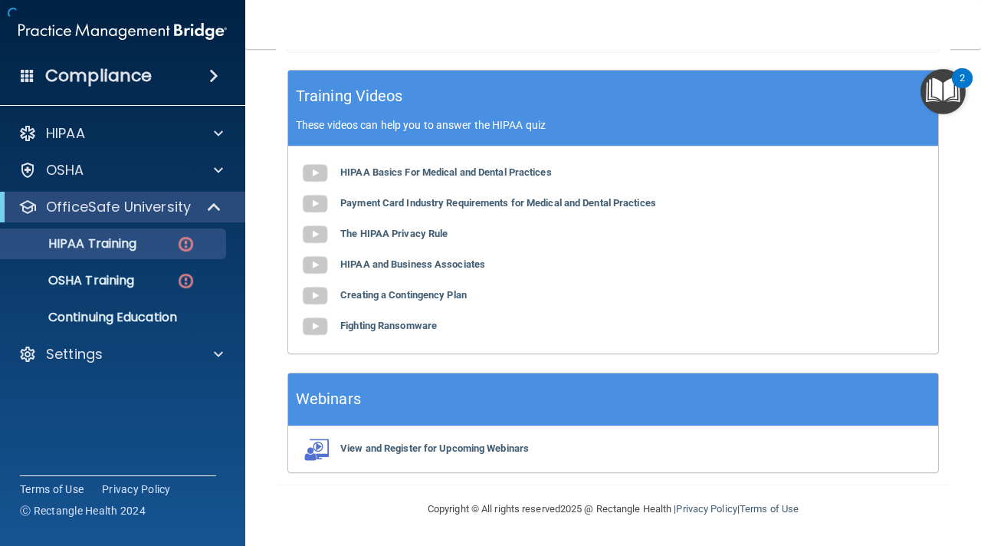
scroll to position [571, 0]
click at [174, 246] on div "HIPAA Training" at bounding box center [114, 243] width 209 height 15
click at [189, 241] on img at bounding box center [185, 244] width 19 height 19
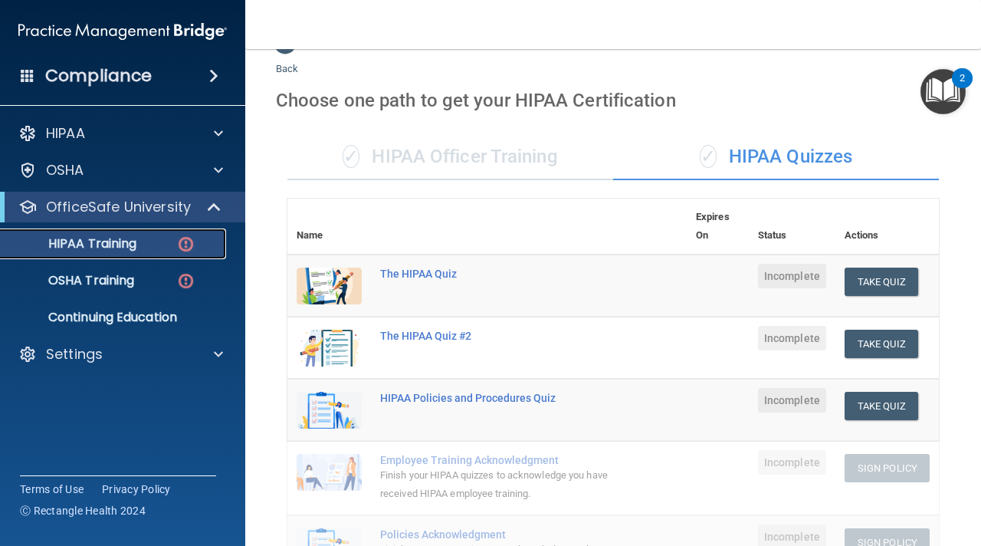
scroll to position [0, 0]
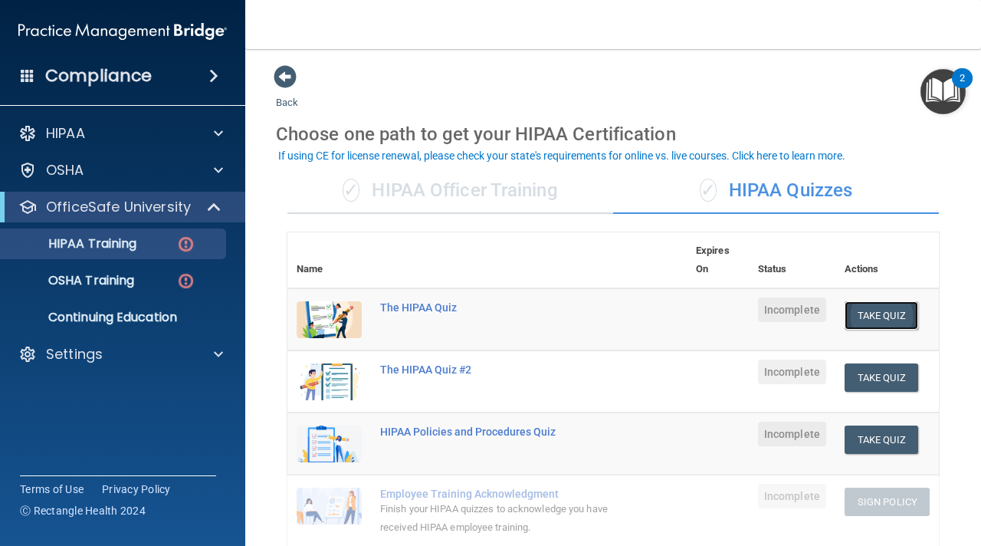
click at [897, 316] on button "Take Quiz" at bounding box center [882, 315] width 74 height 28
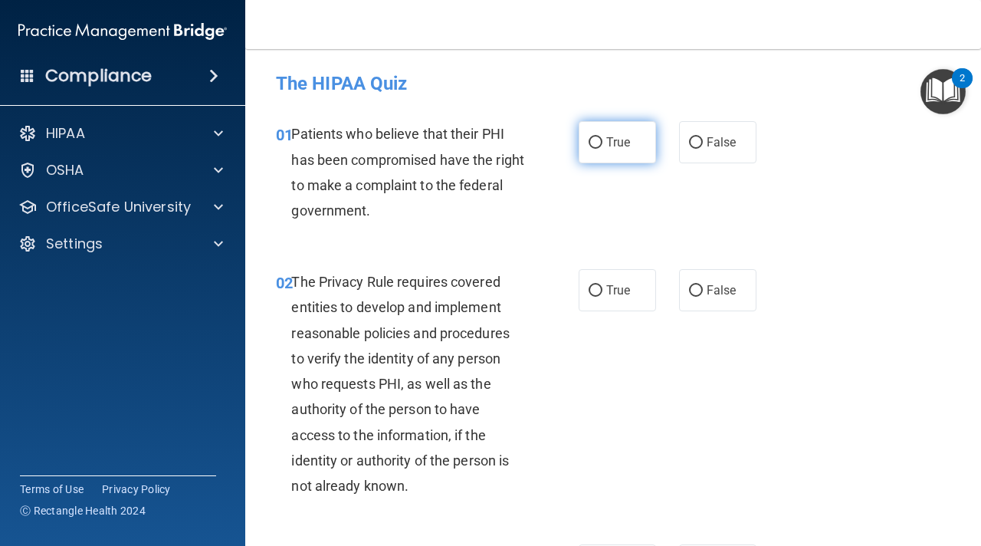
click at [604, 143] on label "True" at bounding box center [617, 142] width 77 height 42
click at [602, 143] on input "True" at bounding box center [596, 142] width 14 height 11
radio input "true"
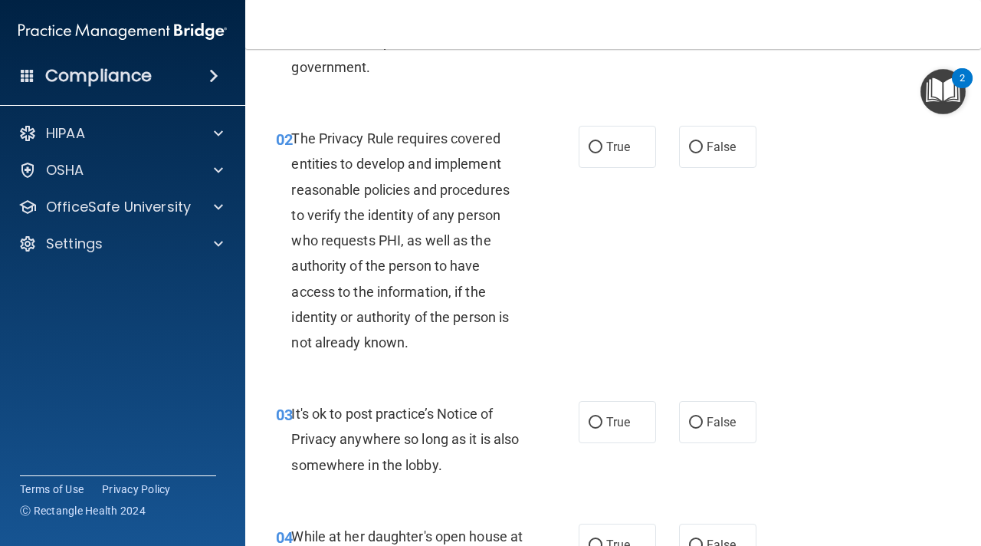
scroll to position [155, 0]
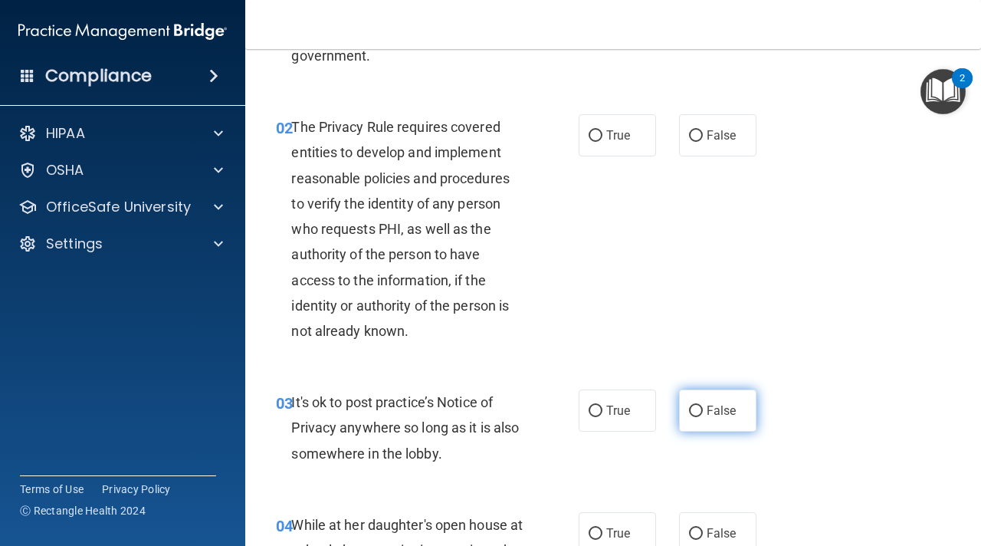
click at [686, 412] on label "False" at bounding box center [717, 410] width 77 height 42
click at [689, 412] on input "False" at bounding box center [696, 410] width 14 height 11
radio input "true"
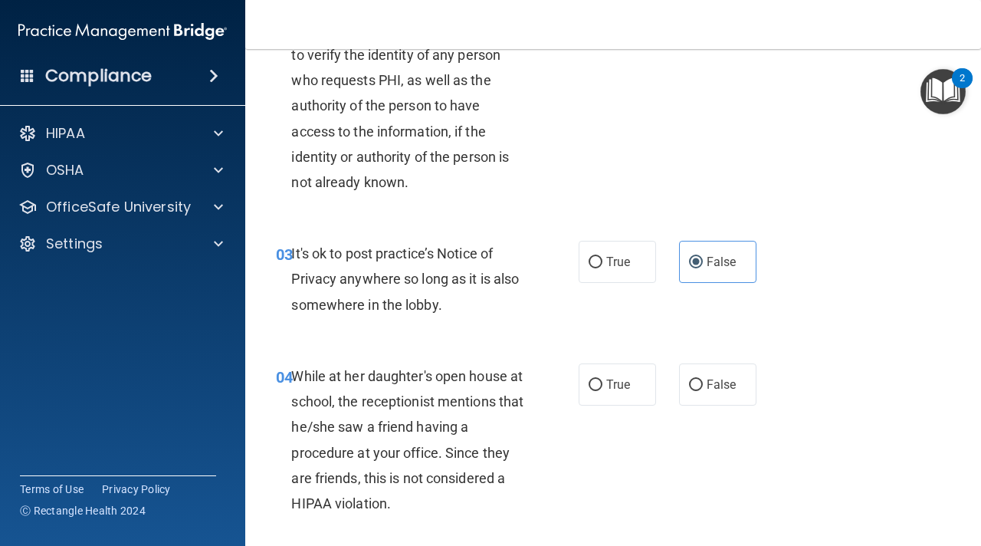
scroll to position [306, 0]
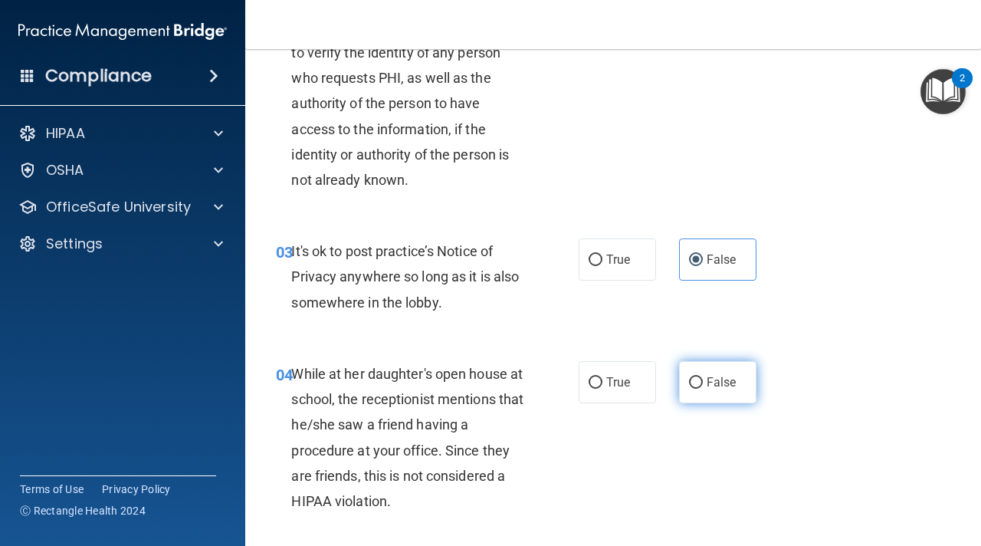
click at [690, 380] on input "False" at bounding box center [696, 382] width 14 height 11
radio input "true"
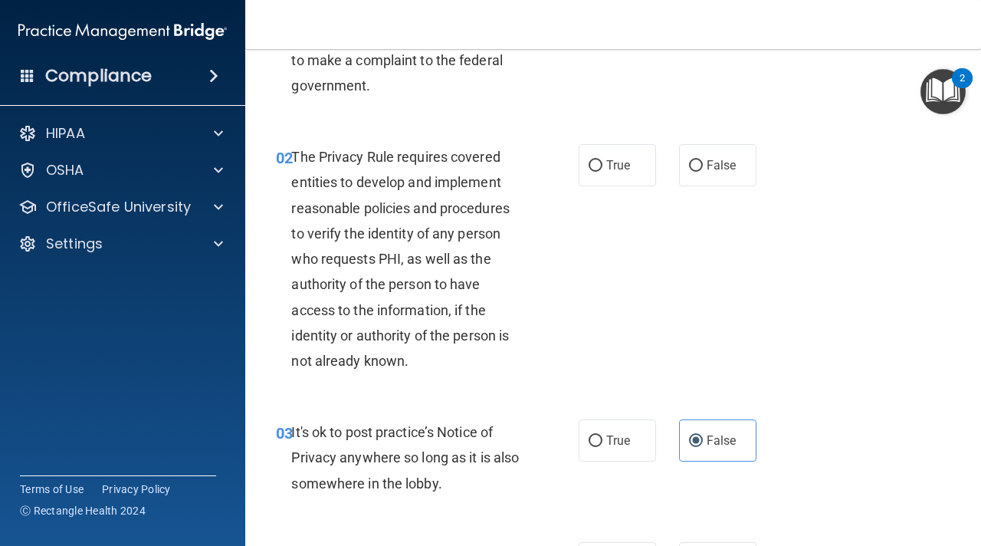
scroll to position [123, 0]
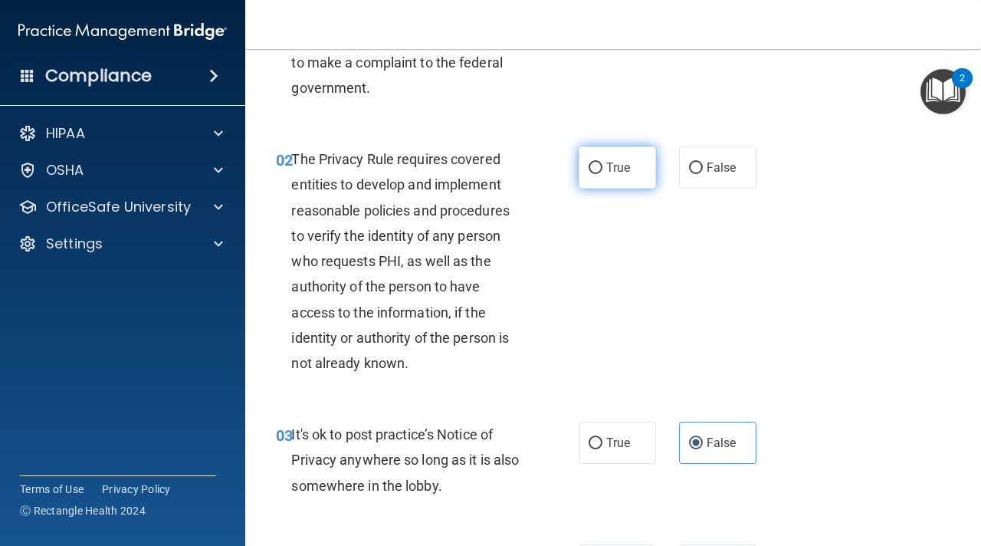
click at [606, 171] on span "True" at bounding box center [618, 167] width 24 height 15
click at [602, 171] on input "True" at bounding box center [596, 167] width 14 height 11
radio input "true"
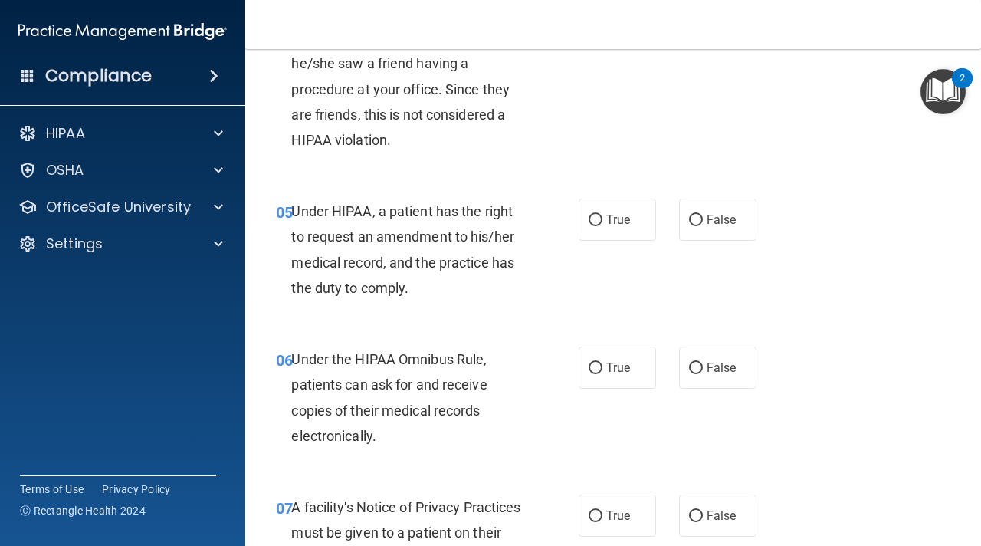
scroll to position [667, 0]
click at [696, 229] on label "False" at bounding box center [717, 219] width 77 height 42
click at [696, 225] on input "False" at bounding box center [696, 219] width 14 height 11
radio input "true"
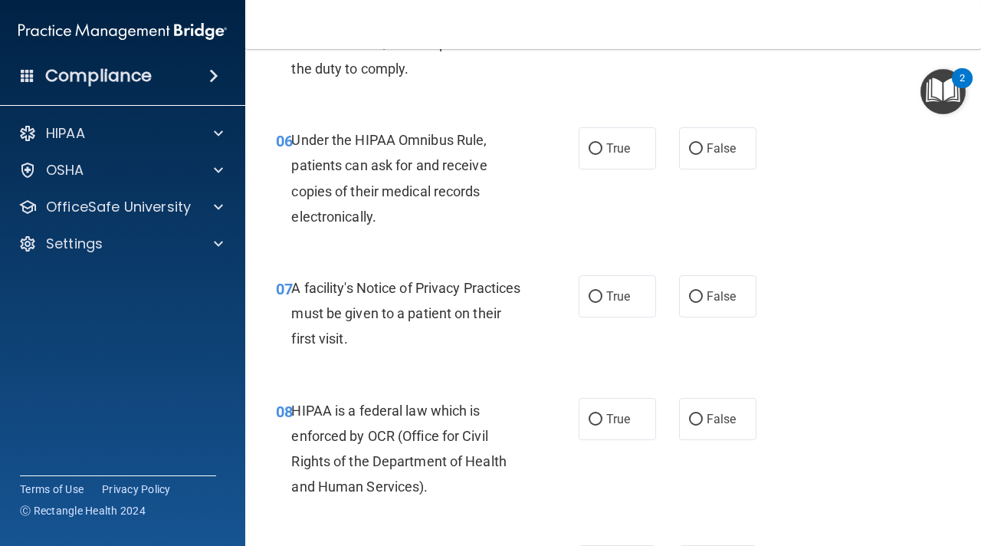
scroll to position [887, 0]
click at [604, 146] on label "True" at bounding box center [617, 147] width 77 height 42
click at [602, 146] on input "True" at bounding box center [596, 148] width 14 height 11
radio input "true"
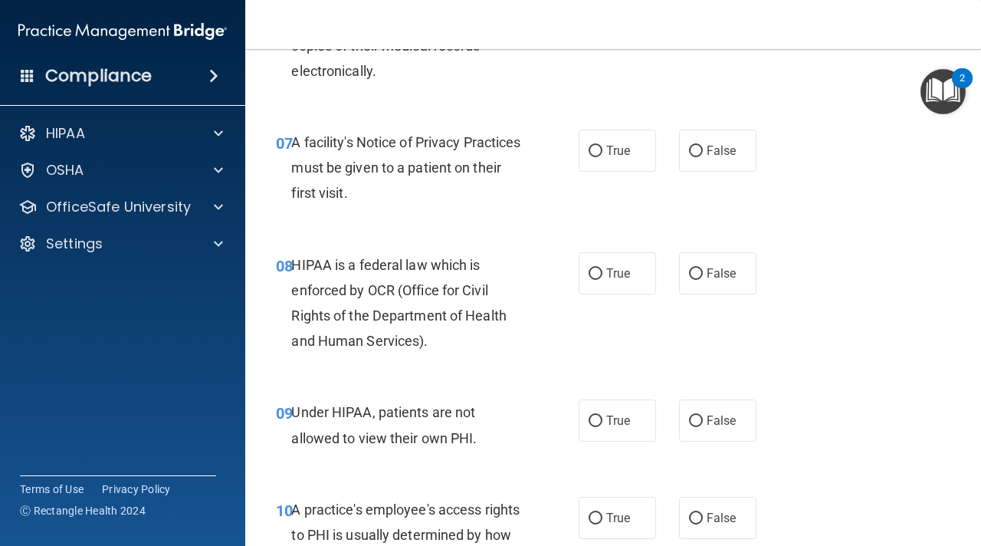
scroll to position [1034, 0]
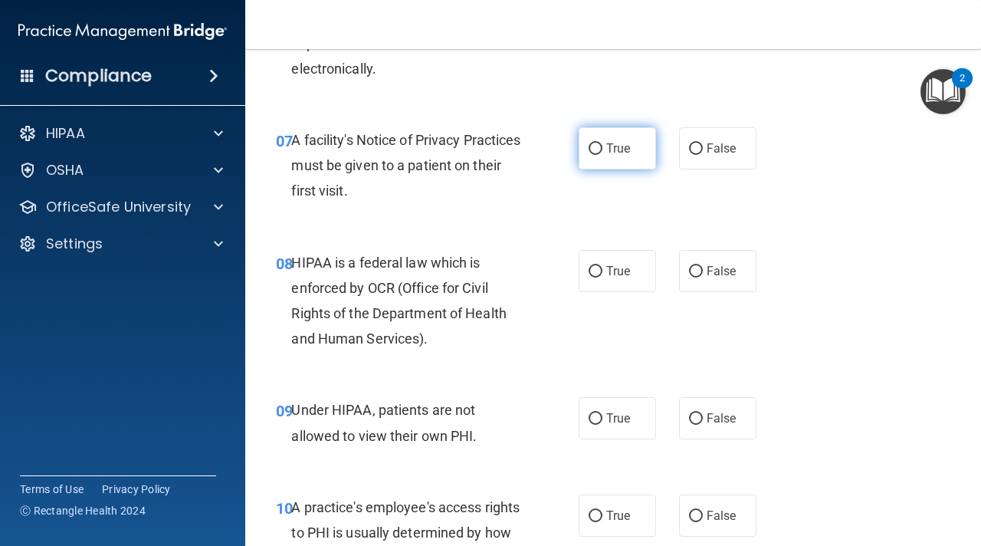
click at [613, 145] on span "True" at bounding box center [618, 148] width 24 height 15
click at [602, 145] on input "True" at bounding box center [596, 148] width 14 height 11
radio input "true"
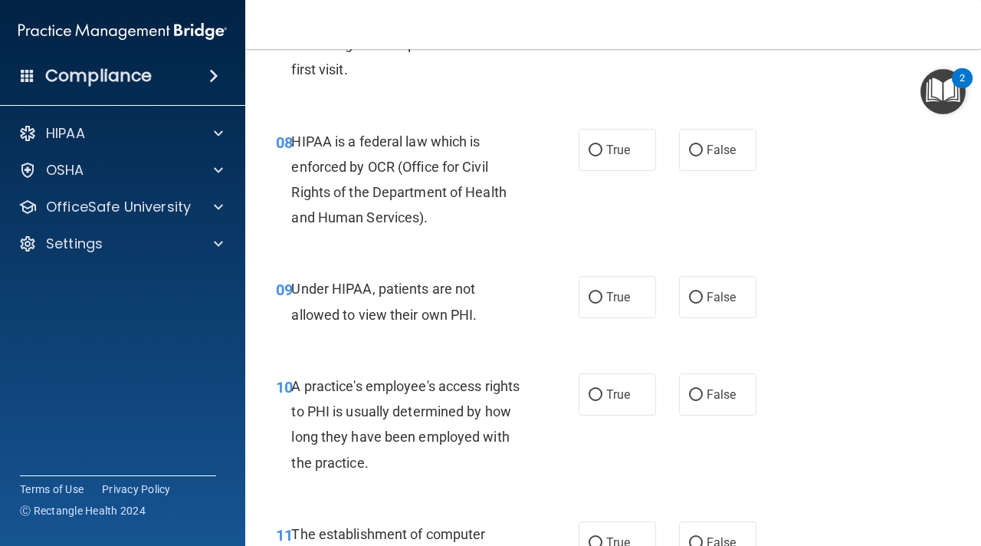
scroll to position [1156, 0]
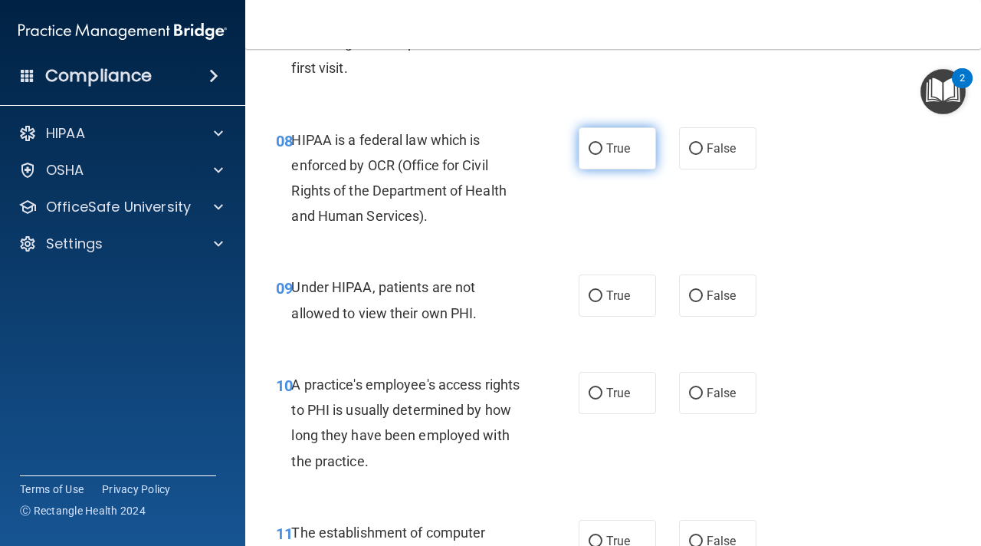
click at [612, 150] on span "True" at bounding box center [618, 148] width 24 height 15
click at [602, 150] on input "True" at bounding box center [596, 148] width 14 height 11
radio input "true"
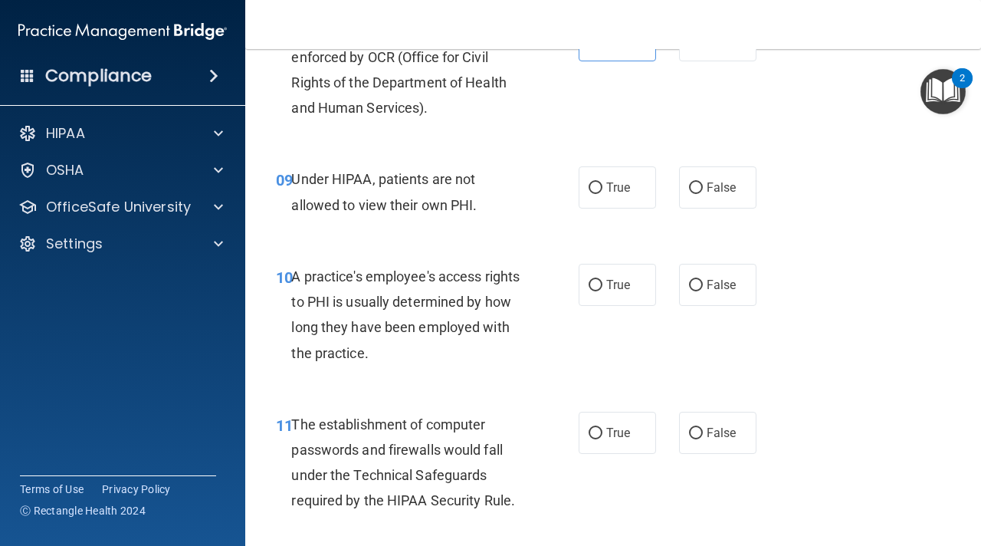
scroll to position [1274, 0]
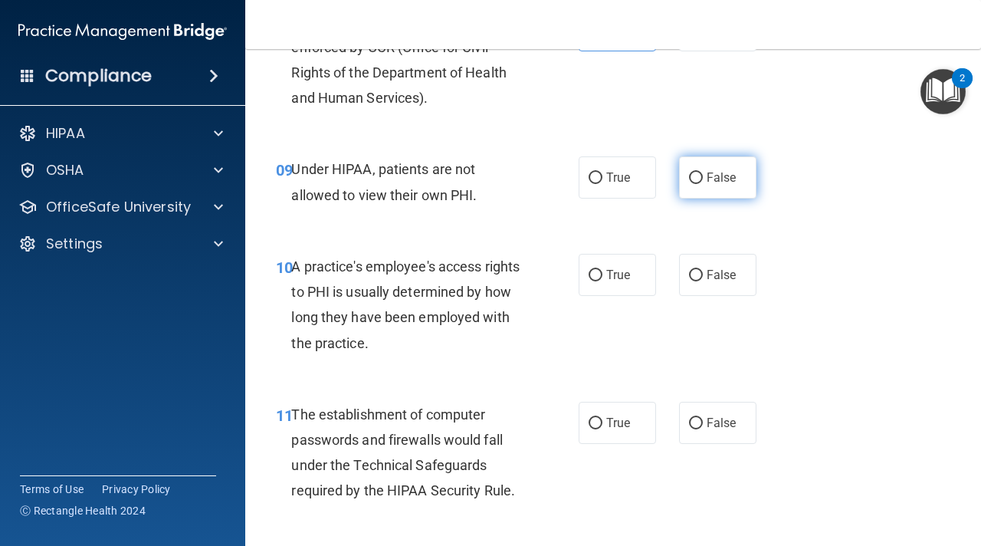
click at [704, 176] on label "False" at bounding box center [717, 177] width 77 height 42
click at [703, 176] on input "False" at bounding box center [696, 177] width 14 height 11
radio input "true"
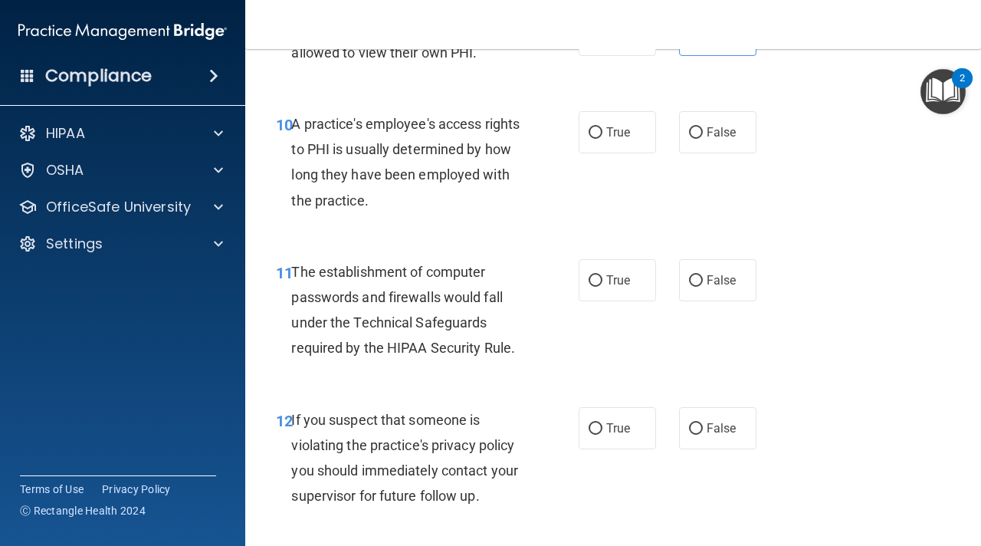
scroll to position [1419, 0]
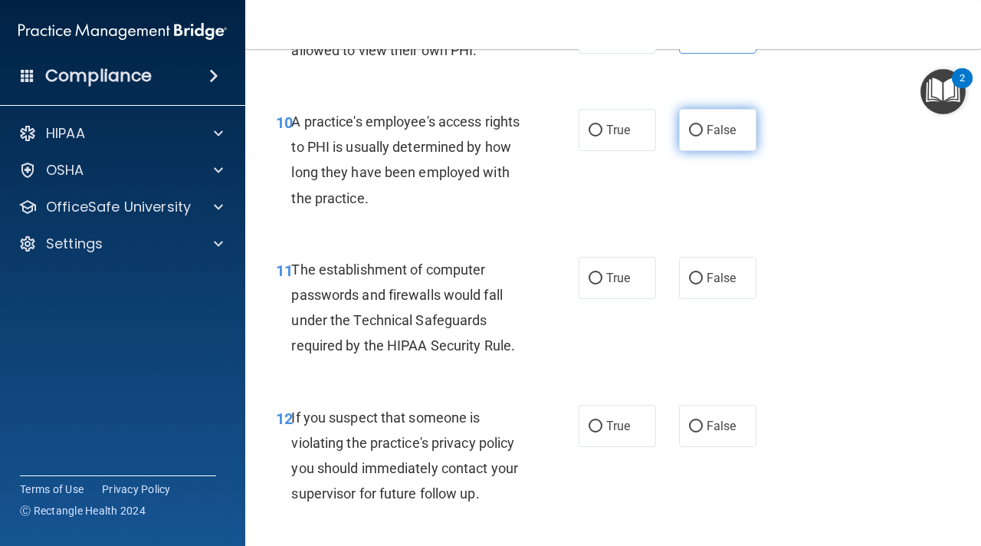
click at [696, 130] on input "False" at bounding box center [696, 130] width 14 height 11
radio input "true"
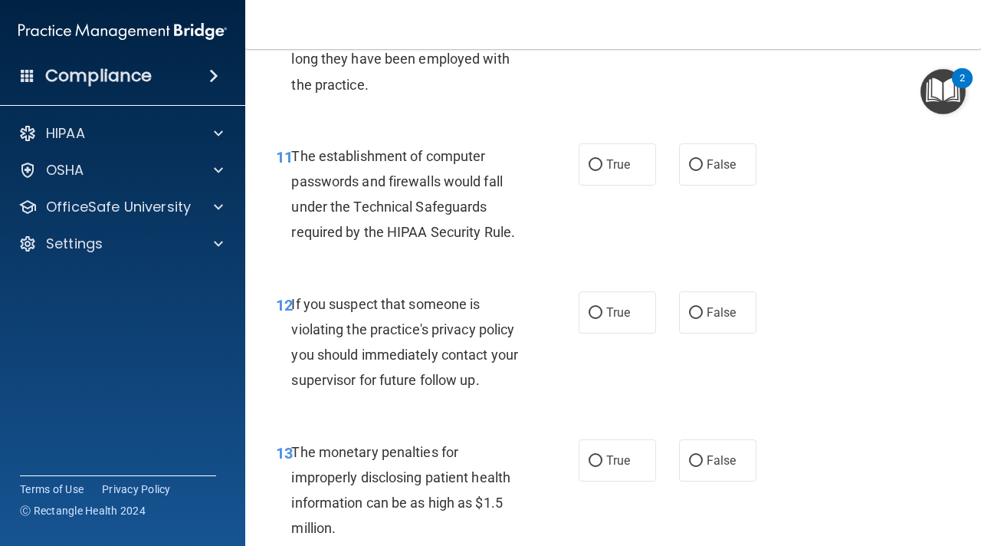
scroll to position [1534, 0]
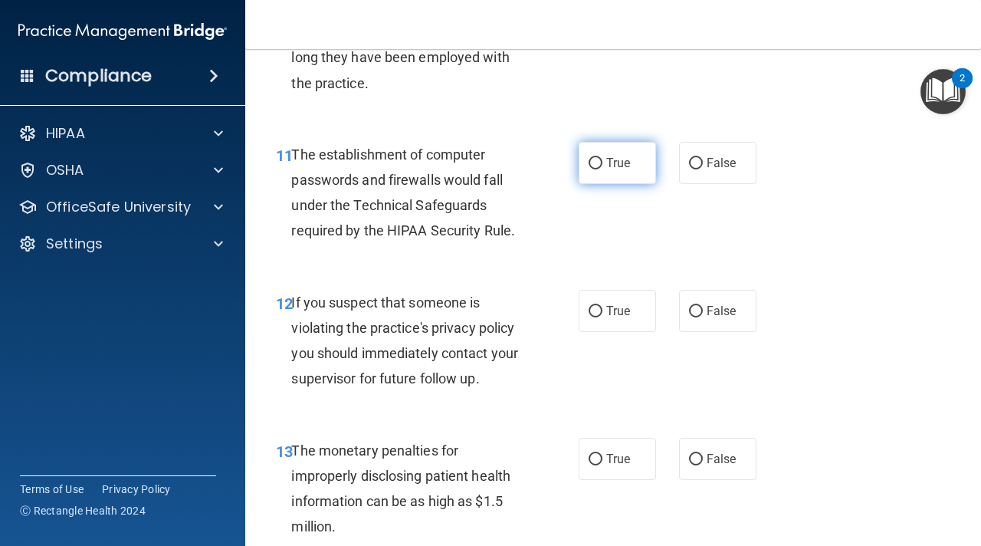
click at [612, 175] on label "True" at bounding box center [617, 163] width 77 height 42
click at [602, 169] on input "True" at bounding box center [596, 163] width 14 height 11
radio input "true"
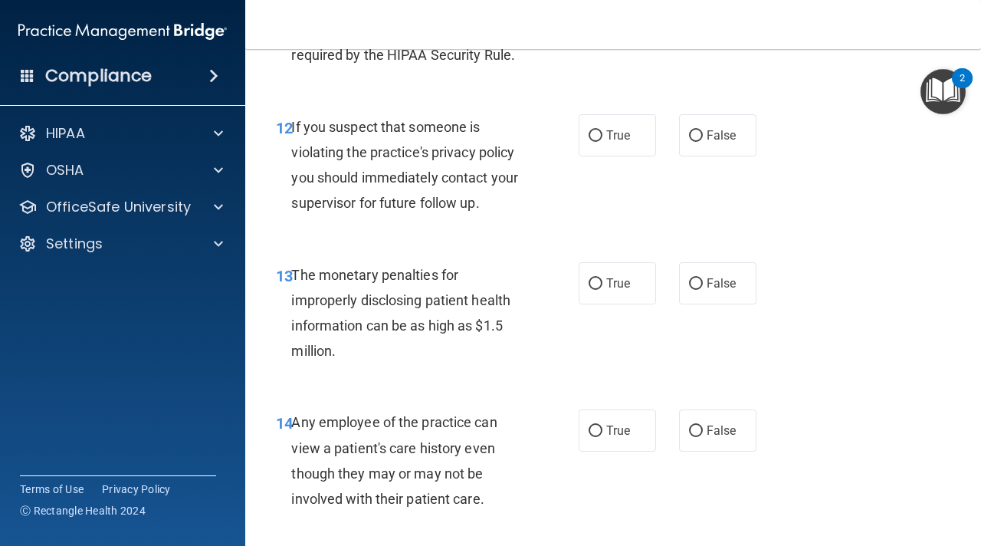
scroll to position [1711, 0]
click at [595, 147] on label "True" at bounding box center [617, 134] width 77 height 42
click at [595, 140] on input "True" at bounding box center [596, 134] width 14 height 11
radio input "true"
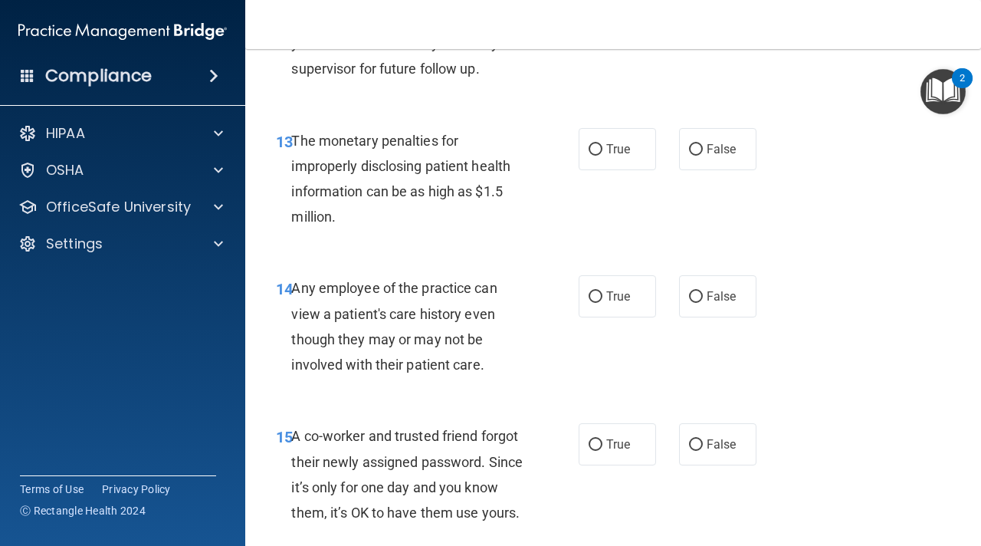
scroll to position [1845, 0]
click at [634, 154] on label "True" at bounding box center [617, 148] width 77 height 42
click at [602, 154] on input "True" at bounding box center [596, 148] width 14 height 11
radio input "true"
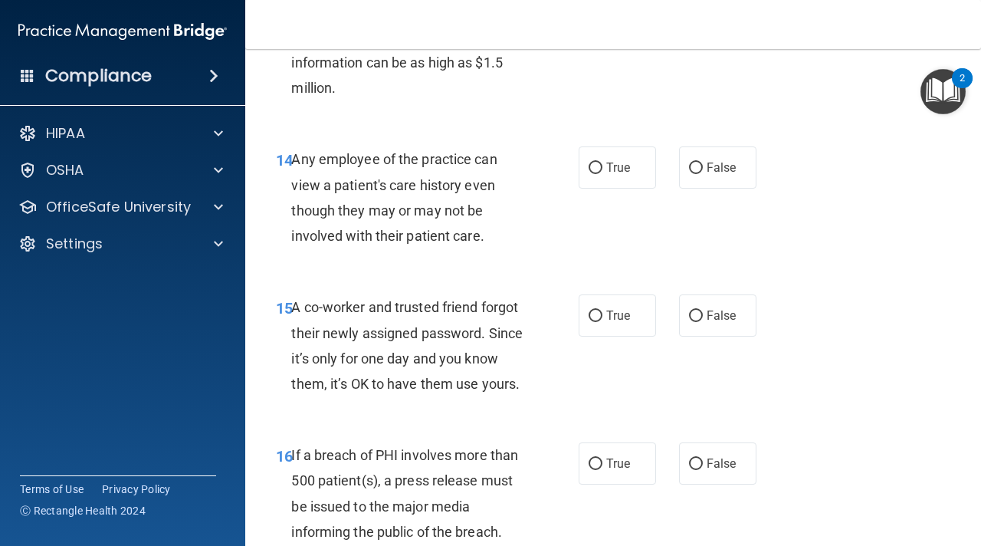
scroll to position [1973, 0]
click at [690, 175] on label "False" at bounding box center [717, 167] width 77 height 42
click at [690, 173] on input "False" at bounding box center [696, 167] width 14 height 11
radio input "true"
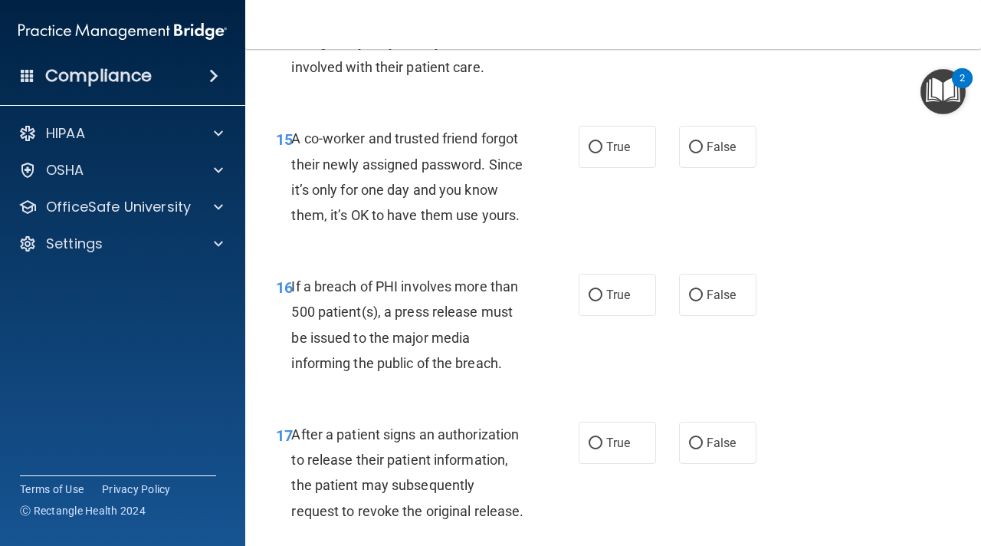
scroll to position [2143, 0]
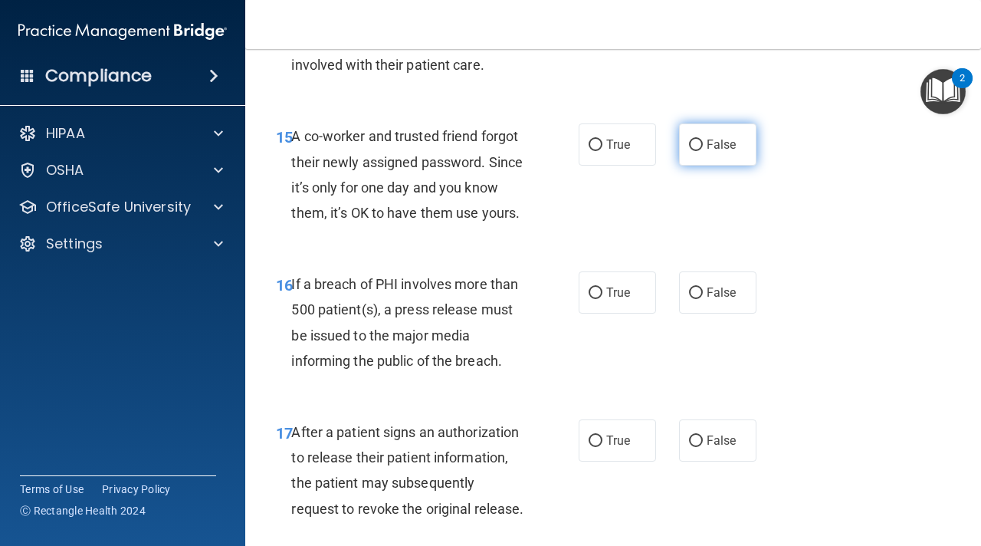
click at [700, 143] on input "False" at bounding box center [696, 144] width 14 height 11
radio input "true"
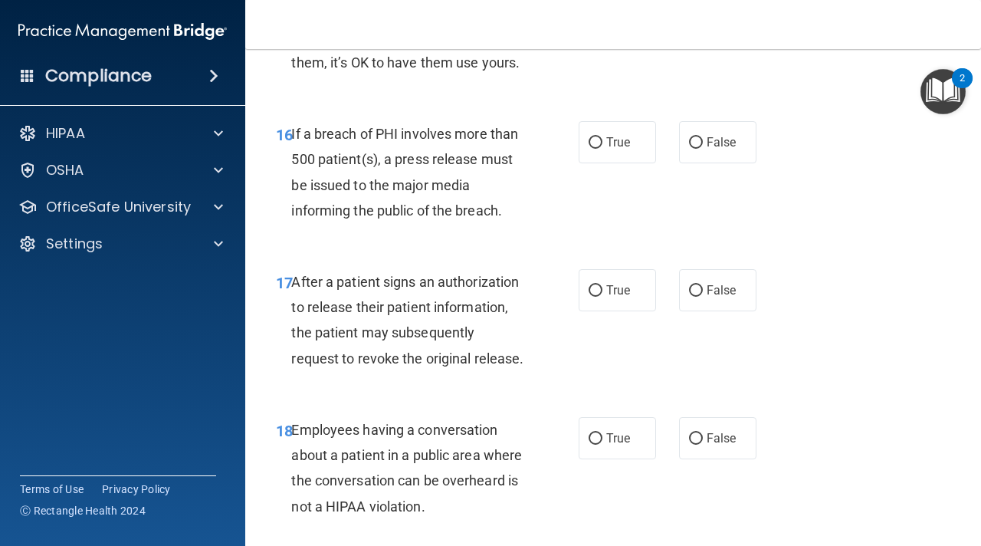
scroll to position [2294, 0]
click at [594, 138] on input "True" at bounding box center [596, 141] width 14 height 11
radio input "true"
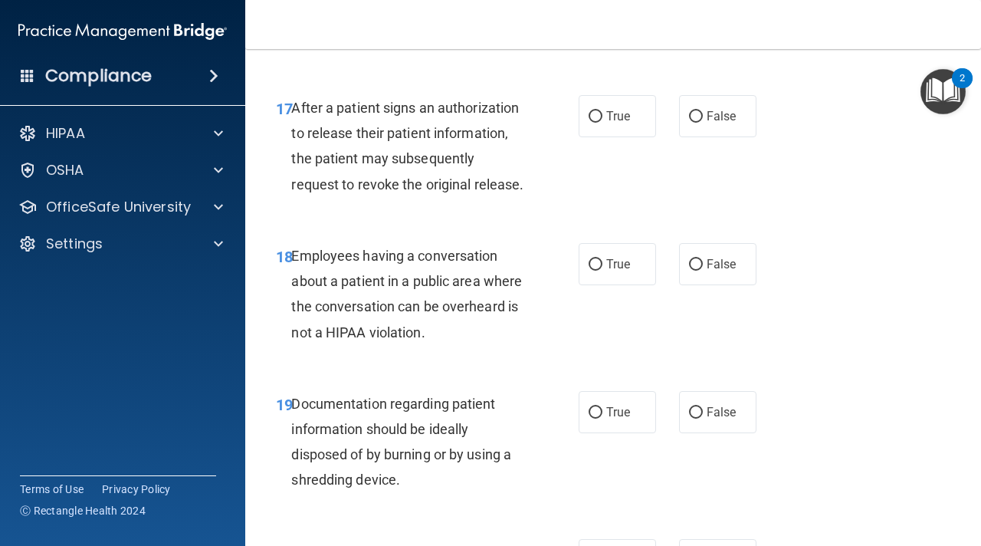
scroll to position [2467, 0]
click at [600, 121] on input "True" at bounding box center [596, 117] width 14 height 11
radio input "true"
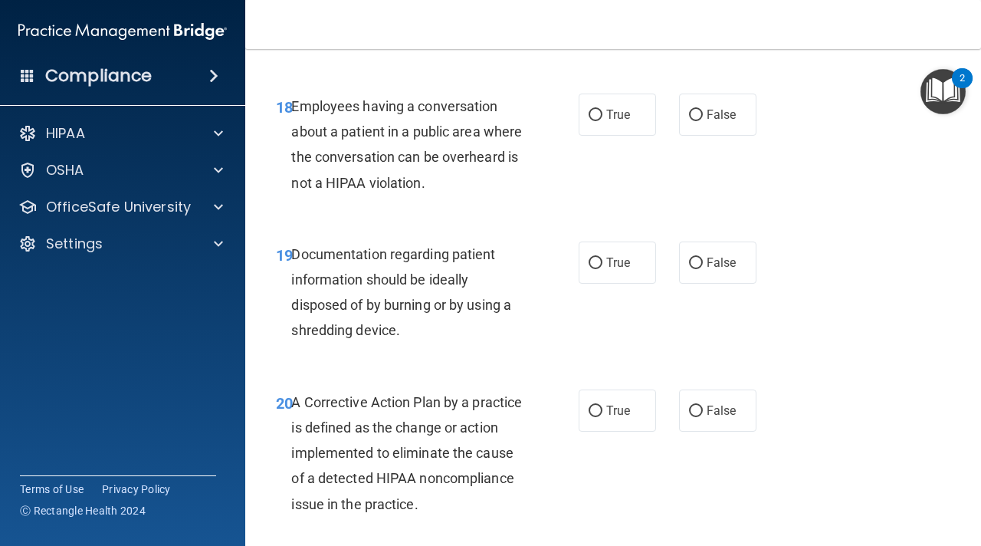
scroll to position [2619, 0]
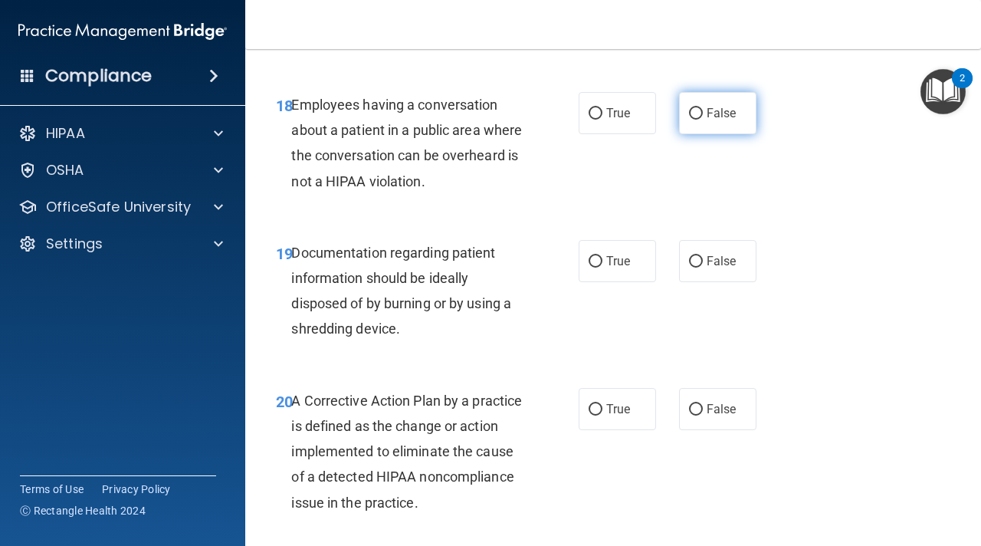
click at [705, 122] on label "False" at bounding box center [717, 113] width 77 height 42
click at [703, 120] on input "False" at bounding box center [696, 113] width 14 height 11
radio input "true"
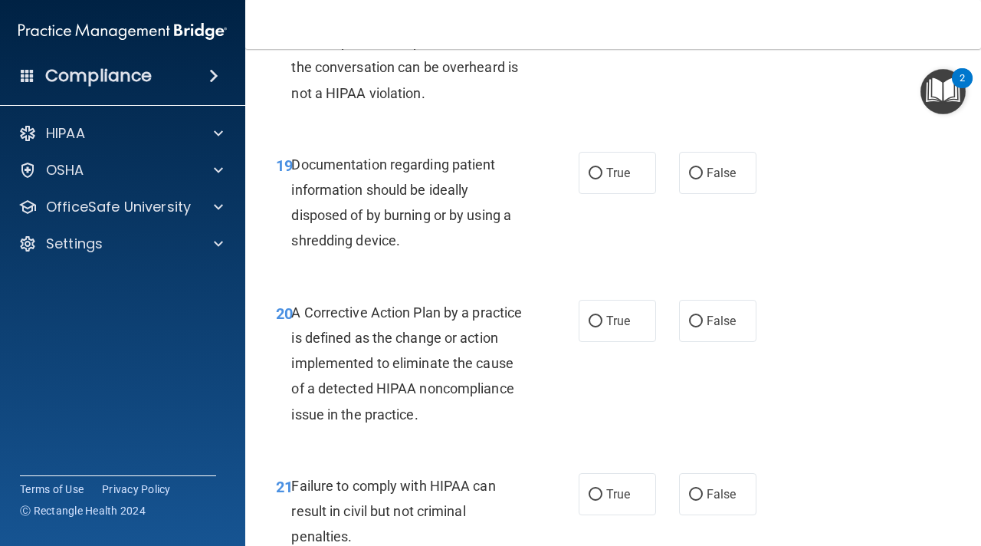
scroll to position [2714, 0]
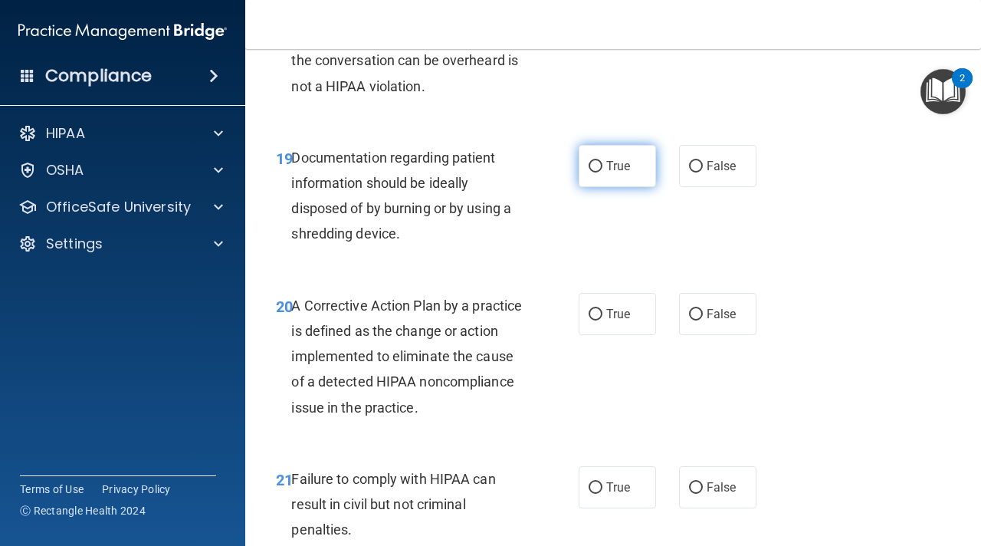
click at [608, 176] on label "True" at bounding box center [617, 166] width 77 height 42
click at [602, 172] on input "True" at bounding box center [596, 166] width 14 height 11
radio input "true"
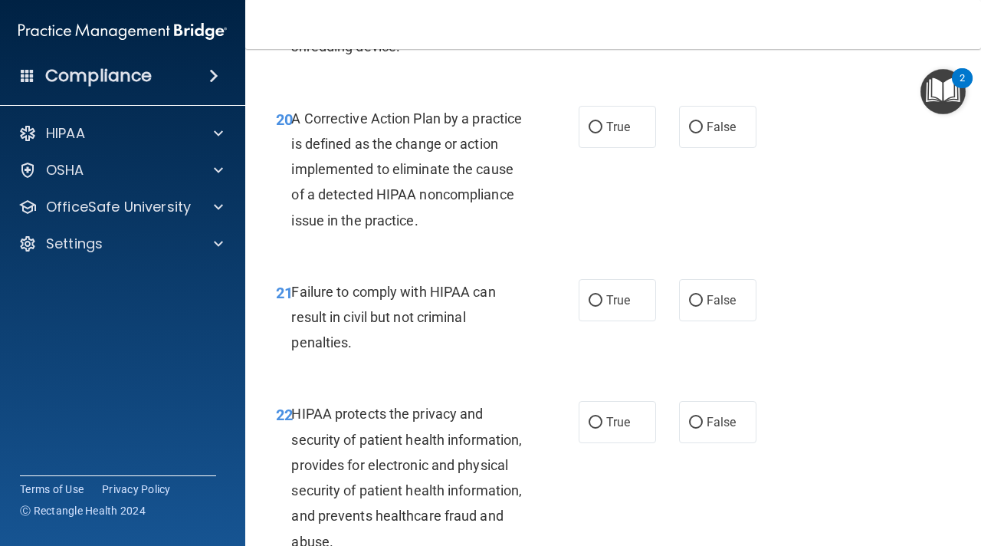
scroll to position [2903, 0]
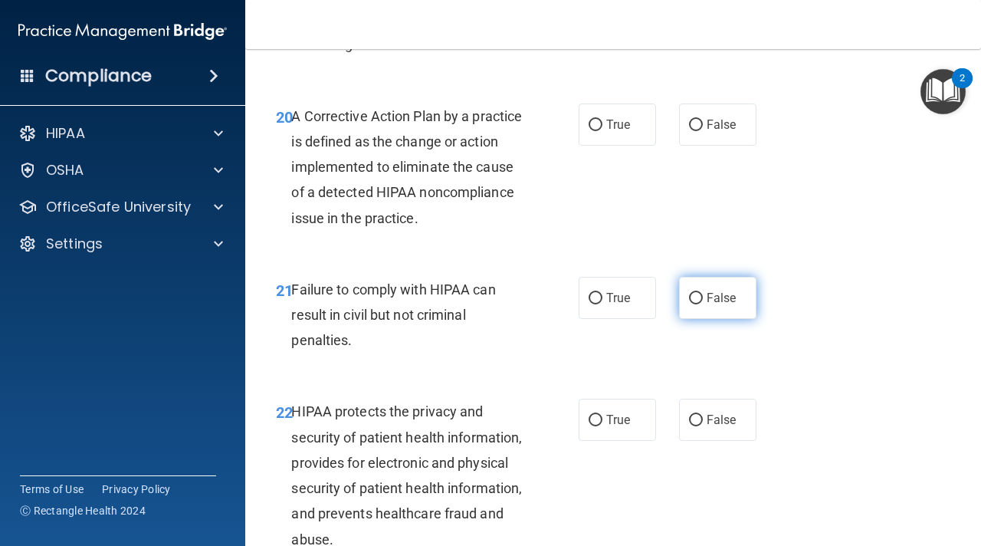
click at [710, 278] on label "False" at bounding box center [717, 298] width 77 height 42
click at [703, 293] on input "False" at bounding box center [696, 298] width 14 height 11
radio input "true"
click at [604, 122] on label "True" at bounding box center [617, 124] width 77 height 42
click at [602, 122] on input "True" at bounding box center [596, 125] width 14 height 11
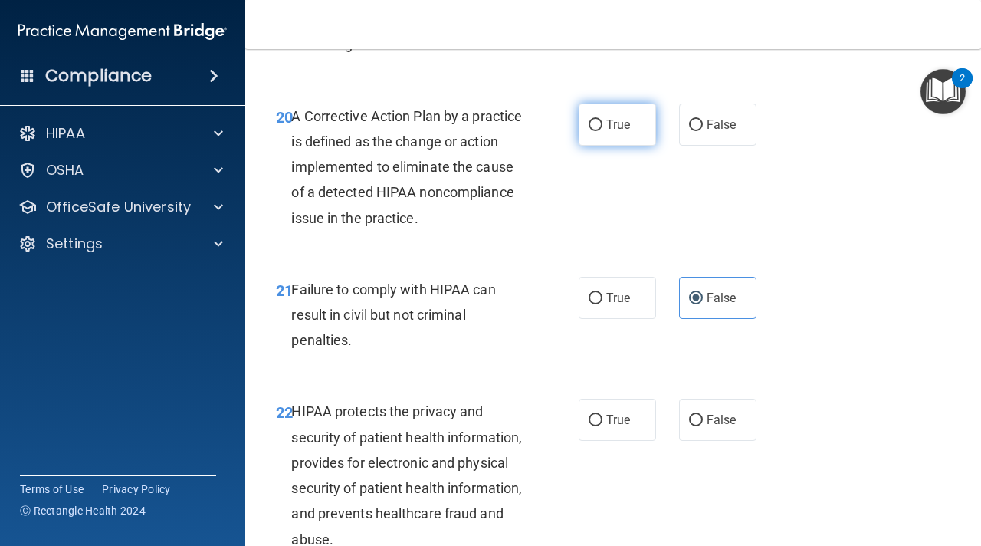
radio input "true"
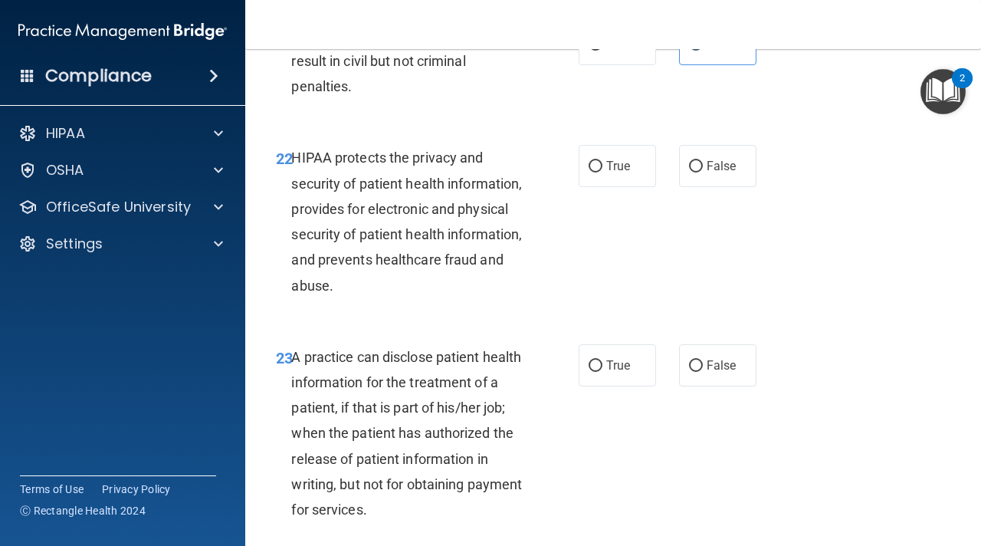
scroll to position [3161, 0]
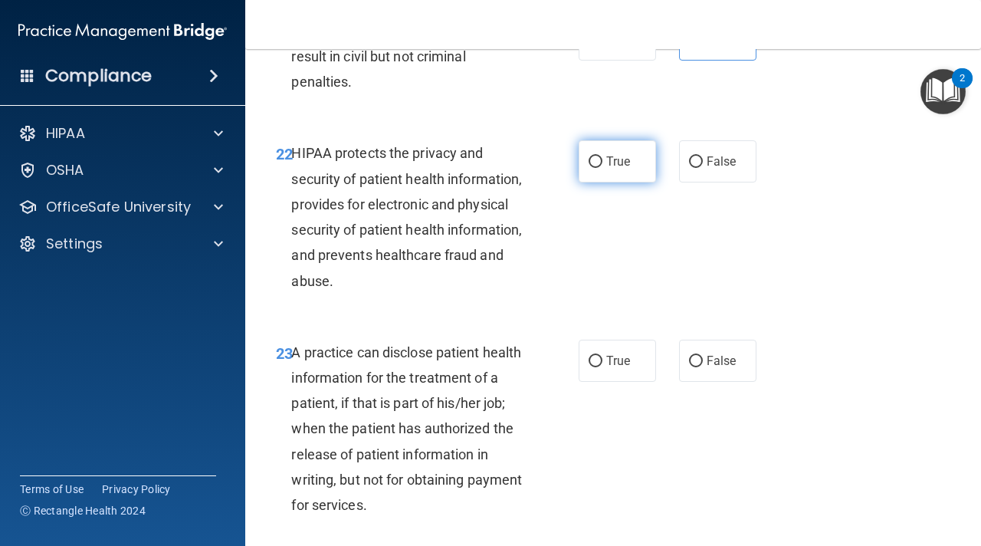
click at [592, 162] on input "True" at bounding box center [596, 161] width 14 height 11
radio input "true"
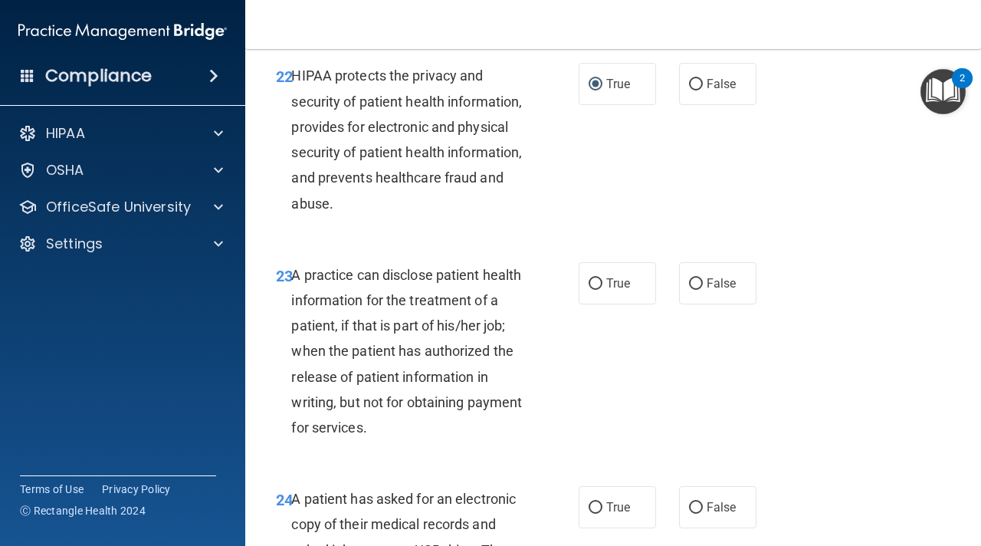
scroll to position [3238, 0]
click at [724, 272] on label "False" at bounding box center [717, 284] width 77 height 42
click at [703, 279] on input "False" at bounding box center [696, 284] width 14 height 11
radio input "true"
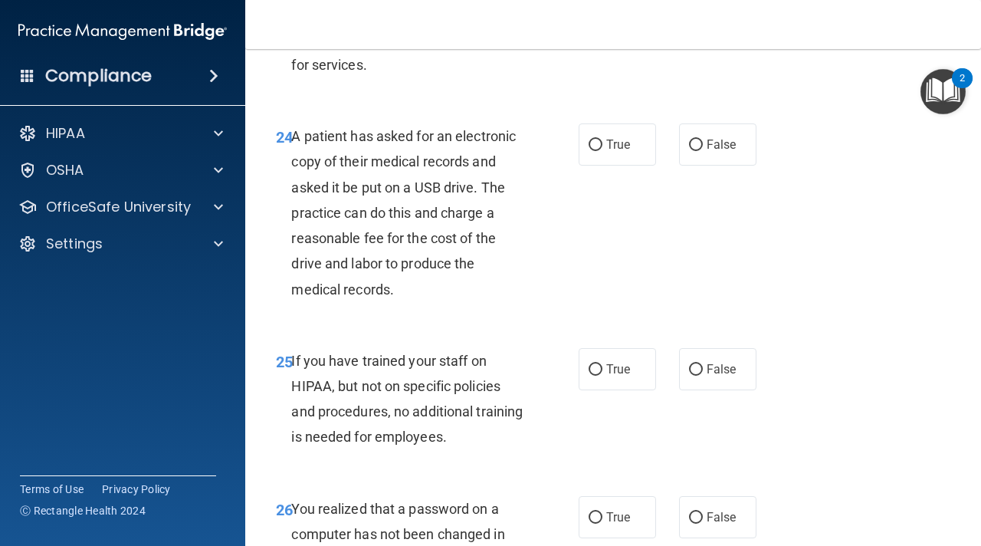
scroll to position [3610, 0]
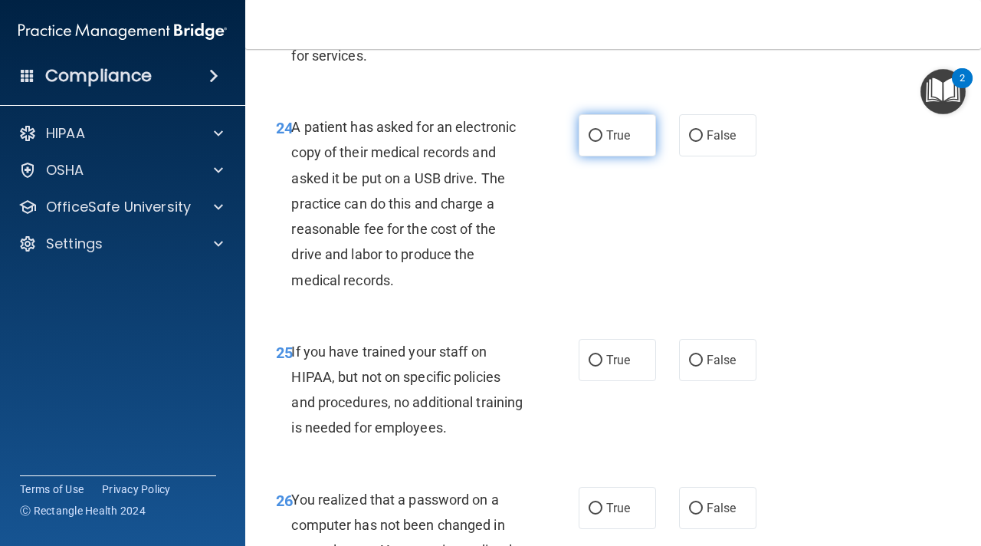
click at [595, 149] on label "True" at bounding box center [617, 135] width 77 height 42
click at [595, 142] on input "True" at bounding box center [596, 135] width 14 height 11
radio input "true"
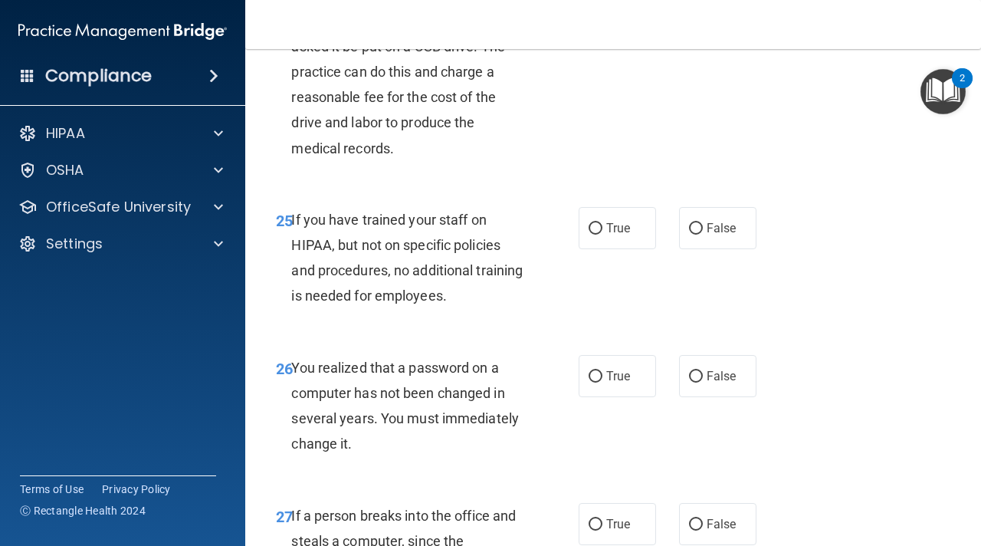
scroll to position [3749, 0]
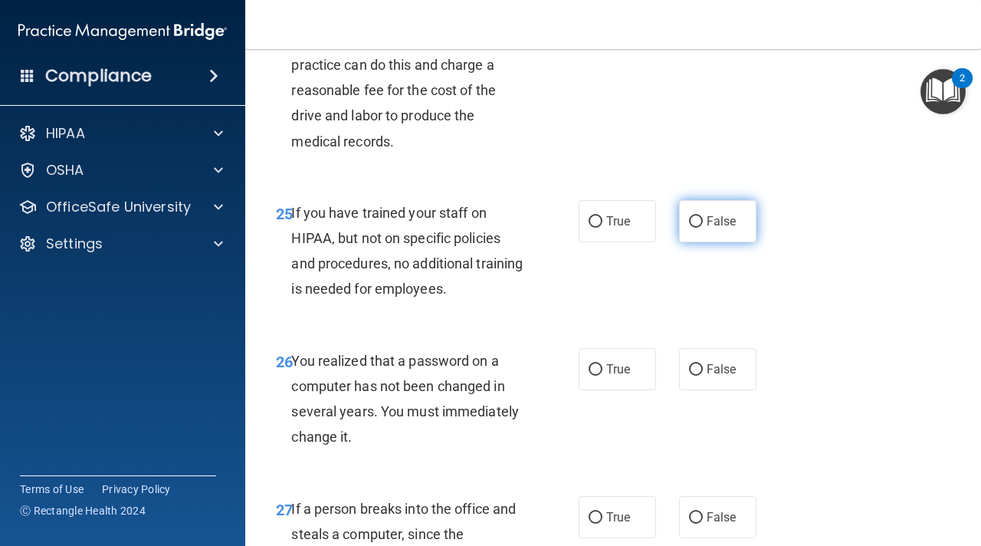
click at [700, 232] on label "False" at bounding box center [717, 221] width 77 height 42
click at [700, 228] on input "False" at bounding box center [696, 221] width 14 height 11
radio input "true"
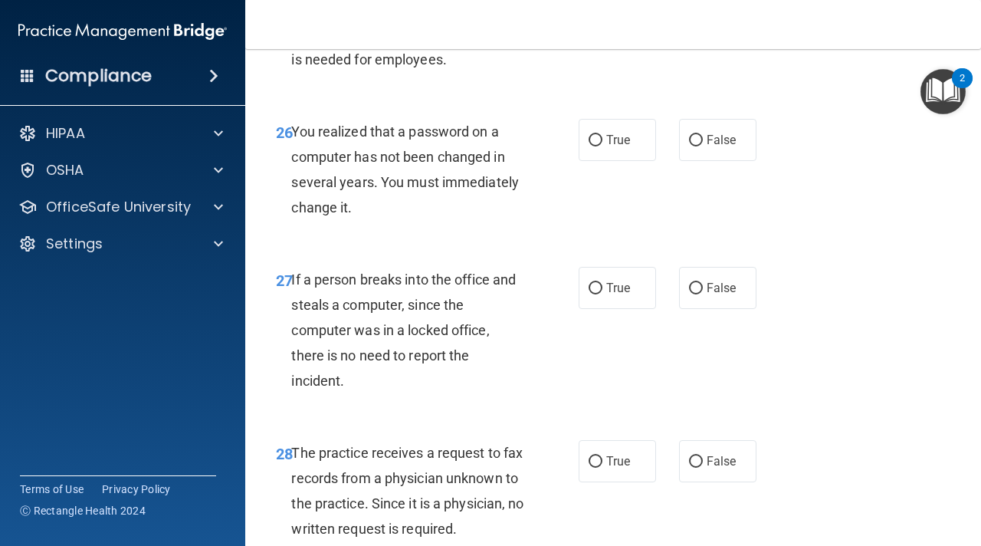
scroll to position [3979, 0]
click at [599, 136] on input "True" at bounding box center [596, 139] width 14 height 11
radio input "true"
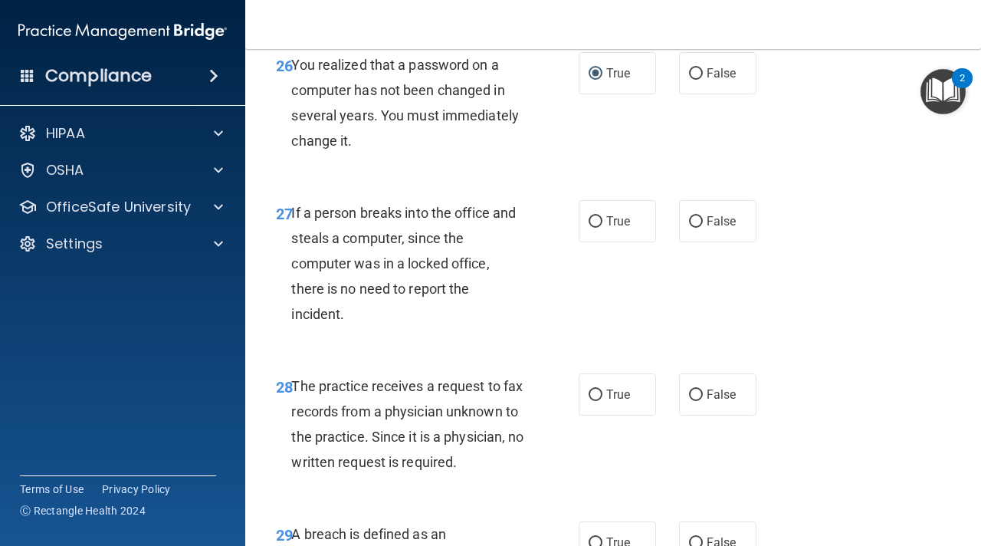
scroll to position [4049, 0]
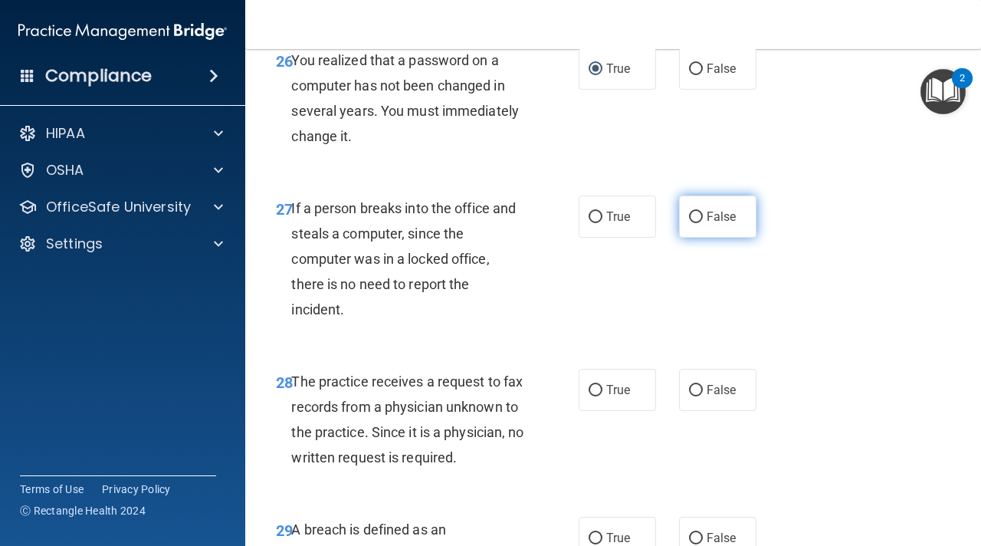
click at [687, 218] on label "False" at bounding box center [717, 216] width 77 height 42
click at [689, 218] on input "False" at bounding box center [696, 217] width 14 height 11
radio input "true"
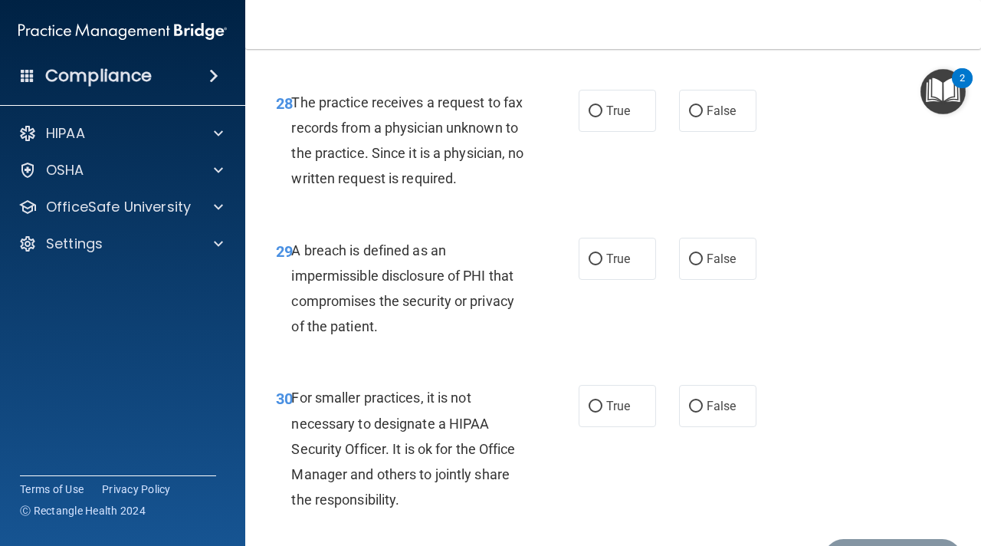
scroll to position [4331, 0]
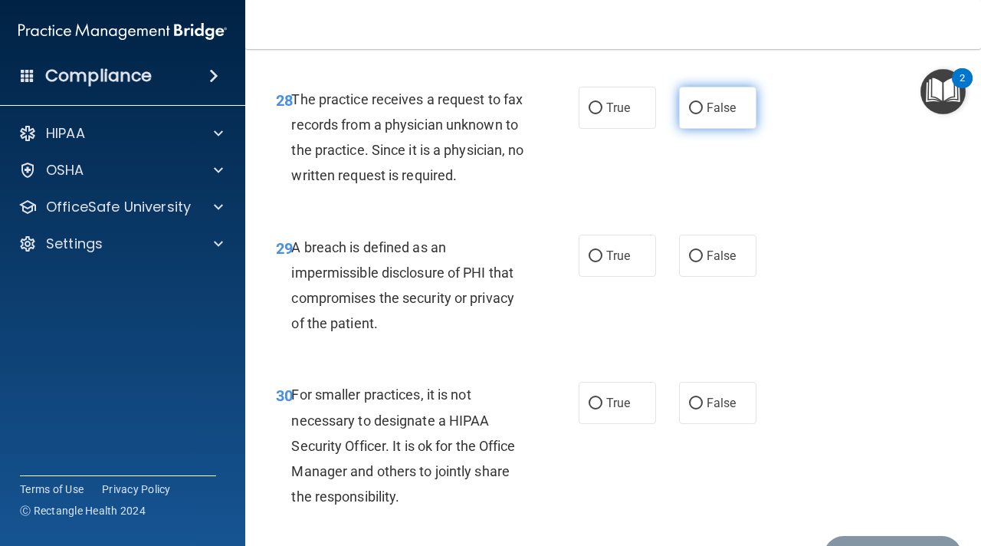
click at [697, 105] on input "False" at bounding box center [696, 108] width 14 height 11
radio input "true"
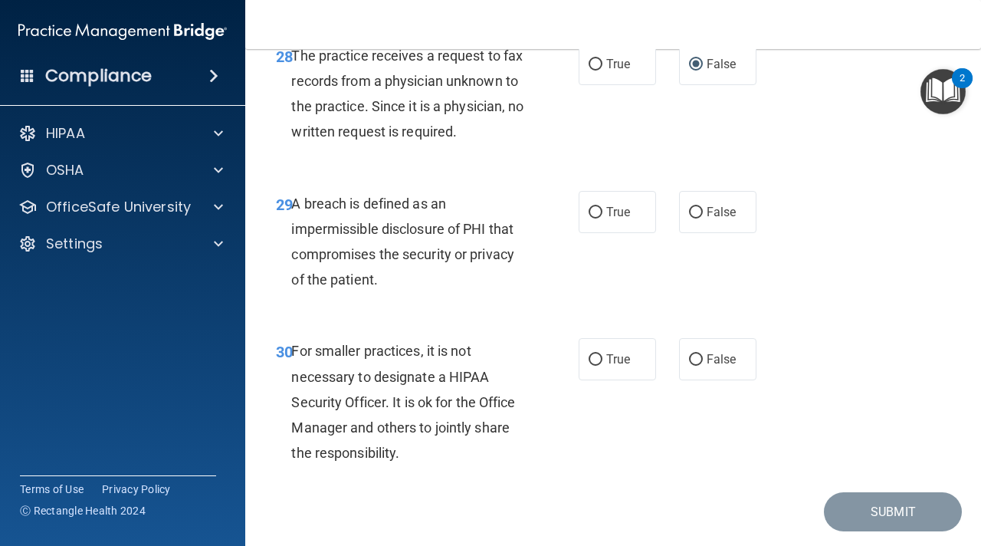
scroll to position [4423, 0]
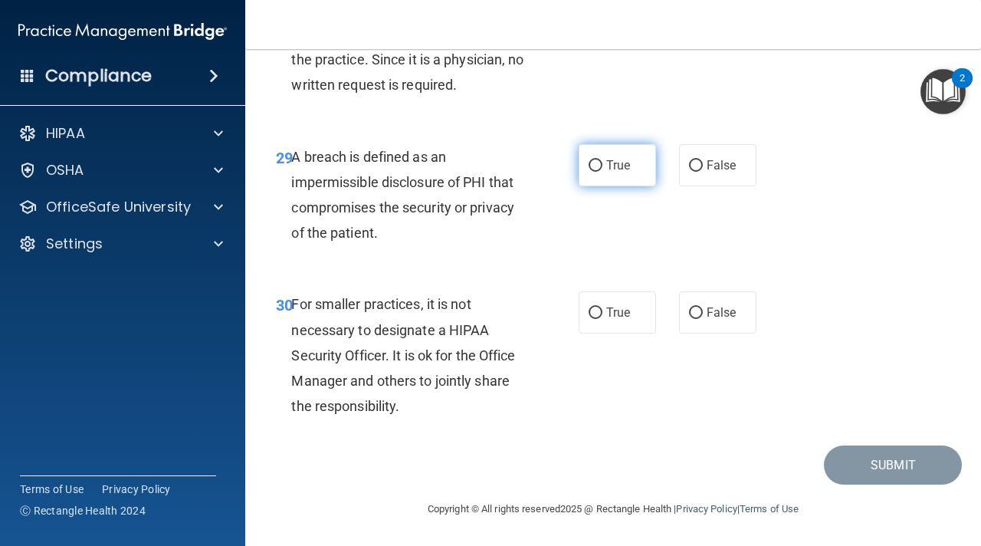
click at [613, 162] on span "True" at bounding box center [618, 165] width 24 height 15
click at [602, 162] on input "True" at bounding box center [596, 165] width 14 height 11
radio input "true"
click at [696, 314] on input "False" at bounding box center [696, 312] width 14 height 11
radio input "true"
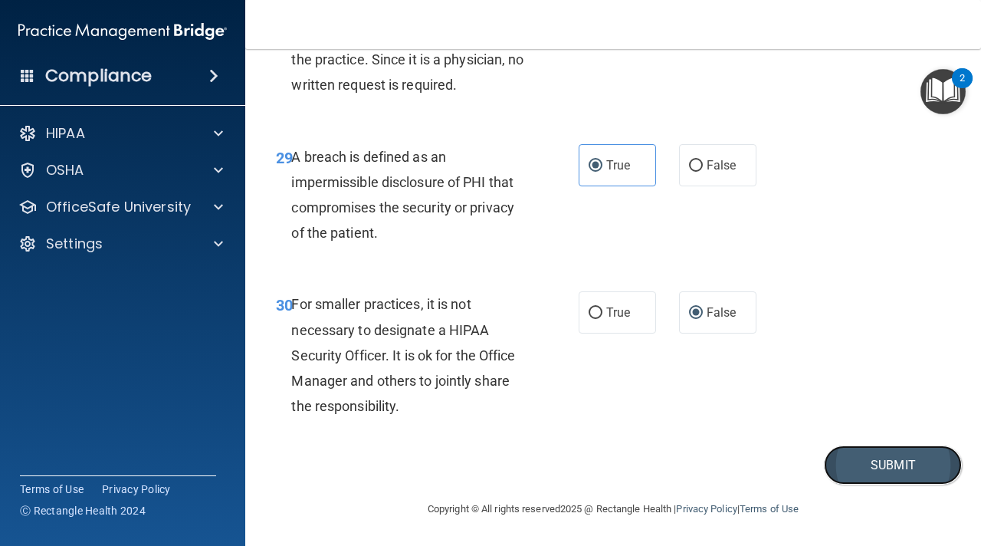
click at [862, 461] on button "Submit" at bounding box center [893, 464] width 138 height 39
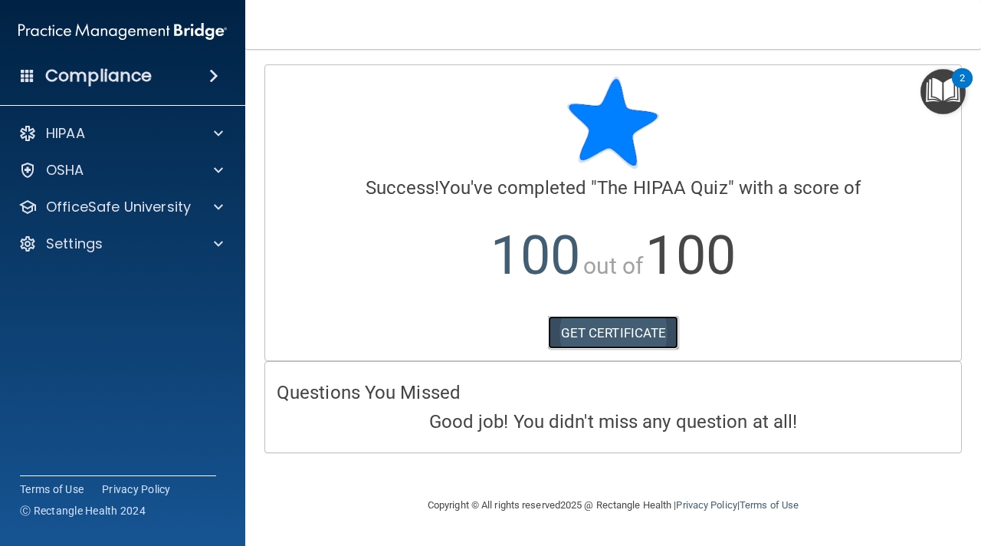
click at [646, 333] on link "GET CERTIFICATE" at bounding box center [613, 333] width 131 height 34
click at [622, 395] on h4 "Questions You Missed" at bounding box center [613, 392] width 673 height 20
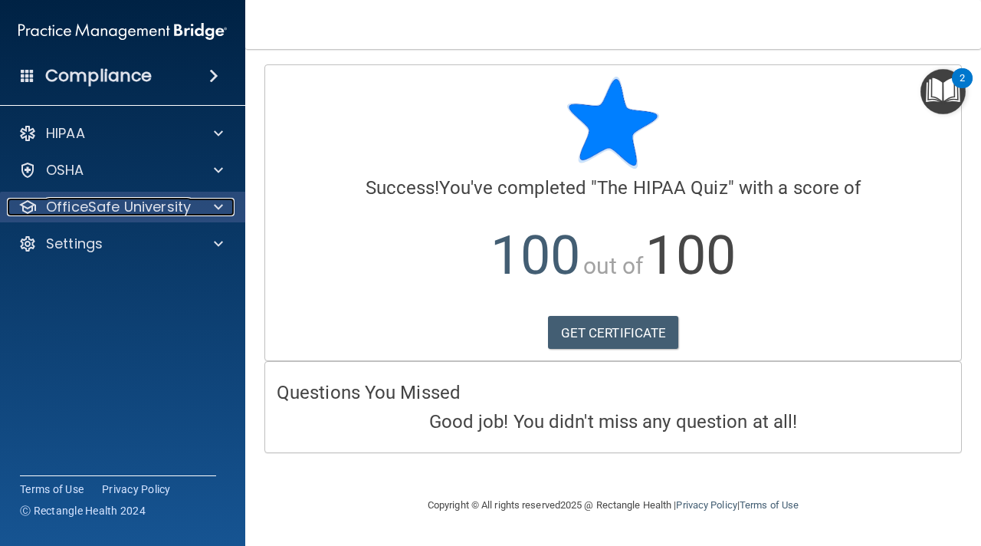
click at [151, 204] on p "OfficeSafe University" at bounding box center [118, 207] width 145 height 18
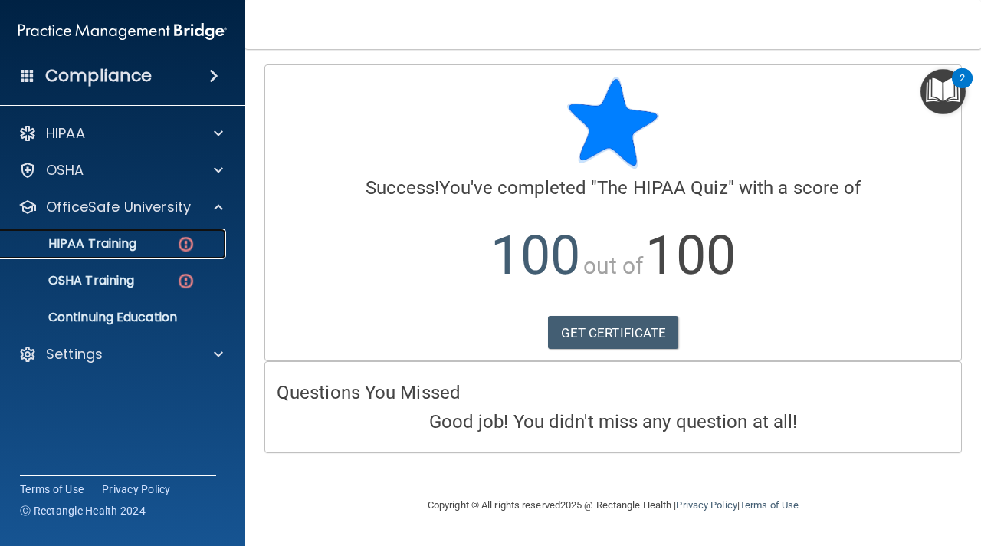
click at [146, 252] on link "HIPAA Training" at bounding box center [105, 243] width 241 height 31
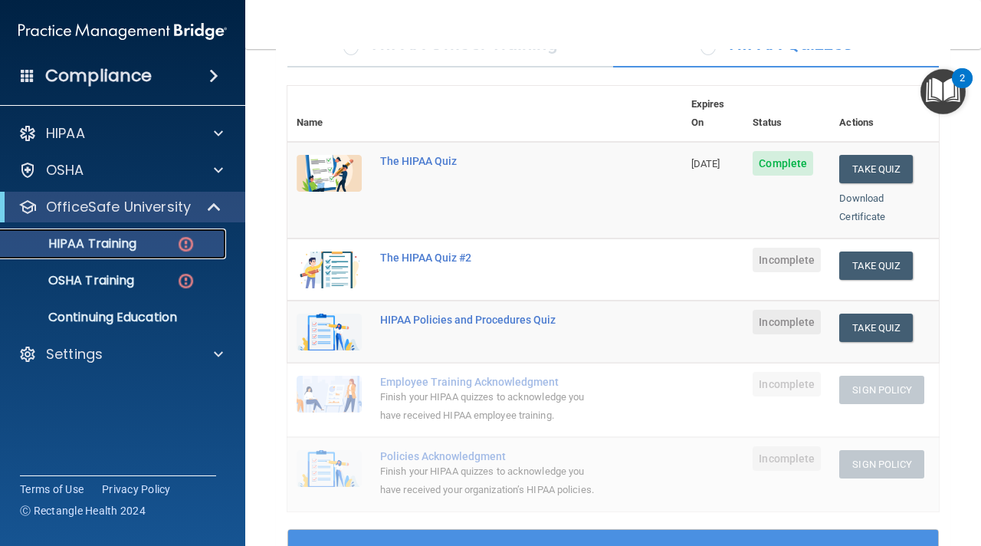
scroll to position [174, 0]
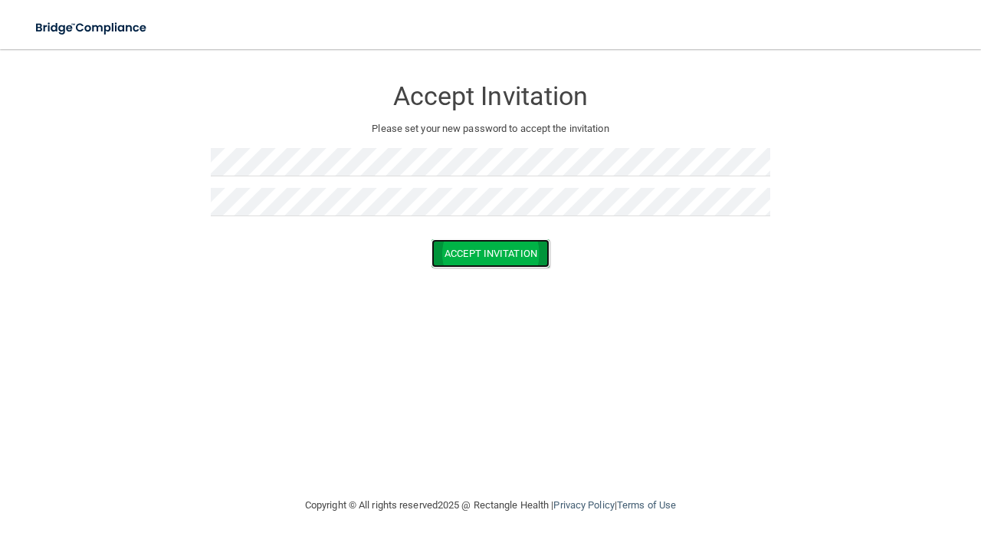
click at [474, 258] on button "Accept Invitation" at bounding box center [490, 253] width 118 height 28
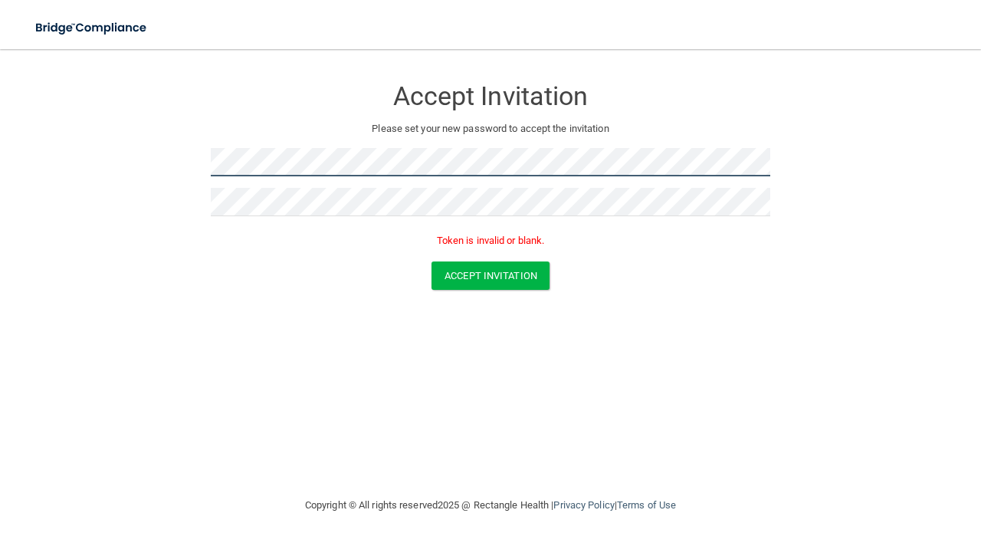
click at [189, 160] on form "Accept Invitation Please set your new password to accept the invitation Token i…" at bounding box center [491, 186] width 920 height 244
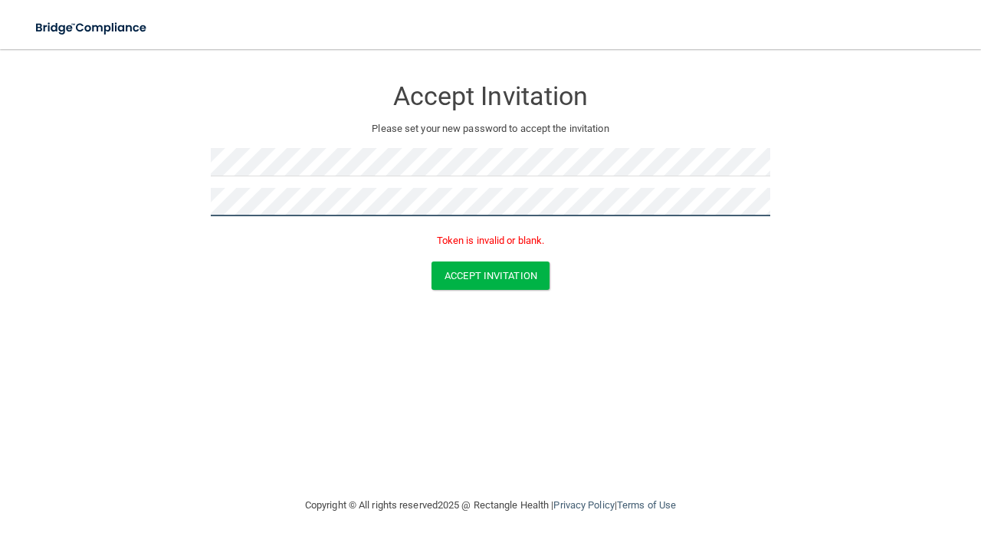
click at [144, 195] on form "Accept Invitation Please set your new password to accept the invitation Token i…" at bounding box center [491, 186] width 920 height 244
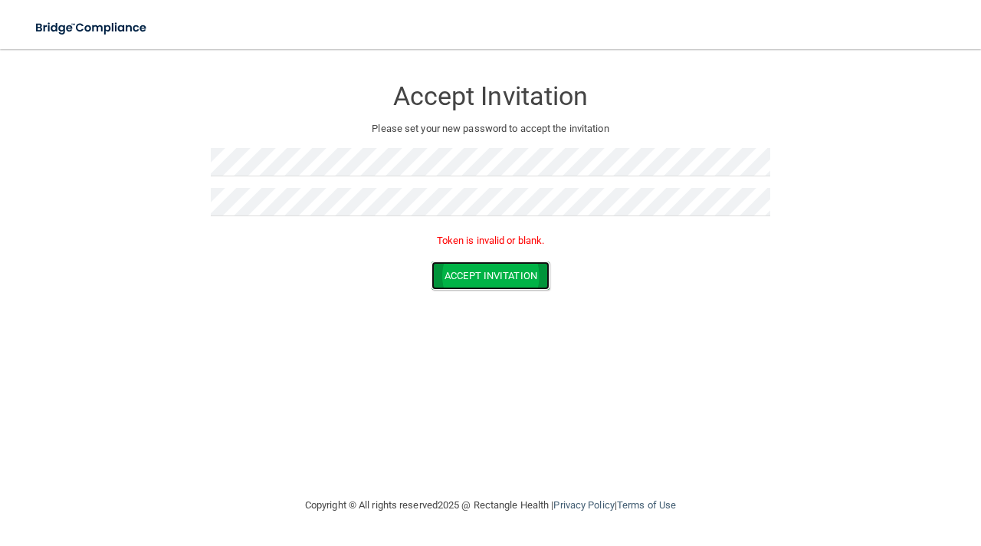
click at [458, 280] on button "Accept Invitation" at bounding box center [490, 275] width 118 height 28
click at [529, 279] on button "Accept Invitation" at bounding box center [490, 275] width 118 height 28
